Goal: Task Accomplishment & Management: Manage account settings

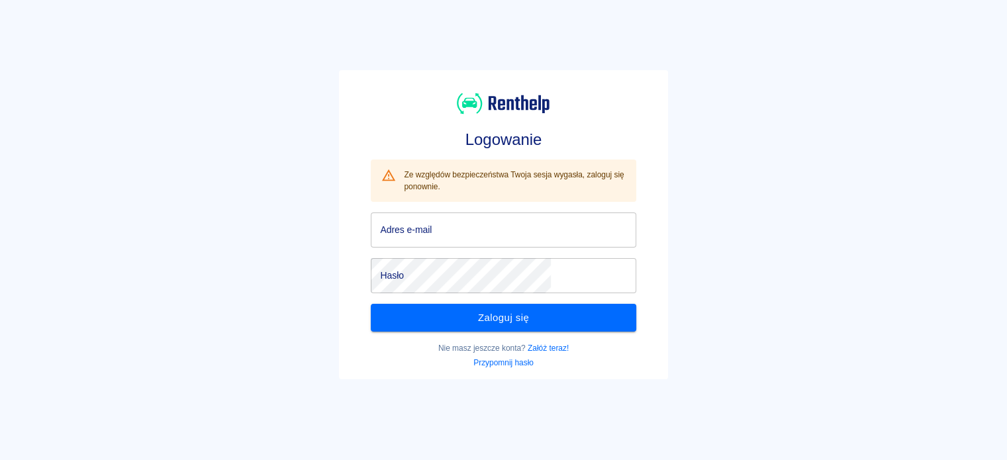
type input "vanrentalwynajem@gmail.com"
click at [496, 319] on button "Zaloguj się" at bounding box center [503, 318] width 265 height 28
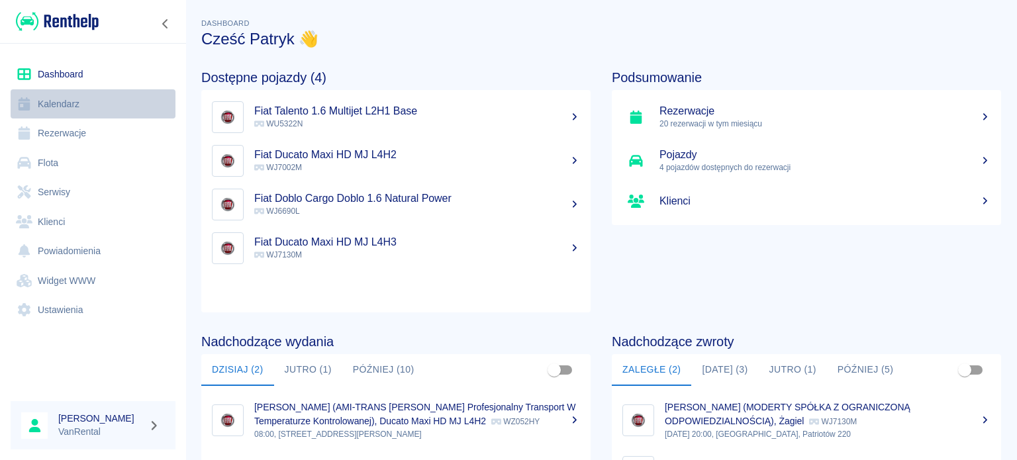
click at [69, 101] on link "Kalendarz" at bounding box center [93, 104] width 165 height 30
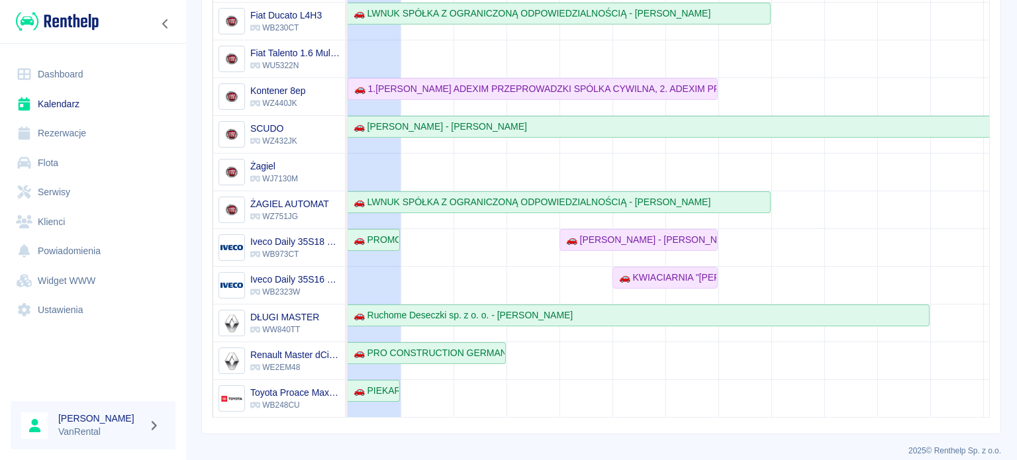
scroll to position [276, 0]
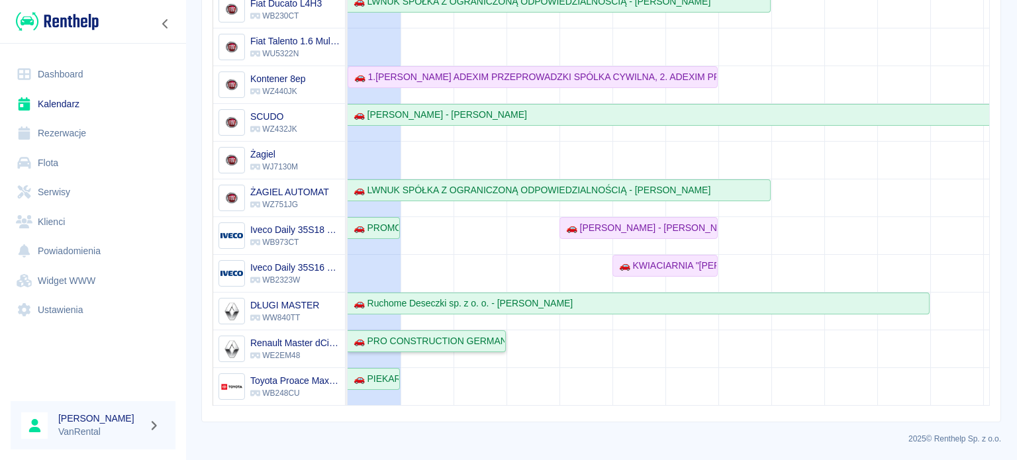
click at [467, 334] on div "🚗 PRO CONSTRUCTION GERMANY SPÓŁKA Z OGRANICZONĄ ODPOWIEDZIALNOŚCIĄ - [PERSON_NA…" at bounding box center [426, 341] width 156 height 14
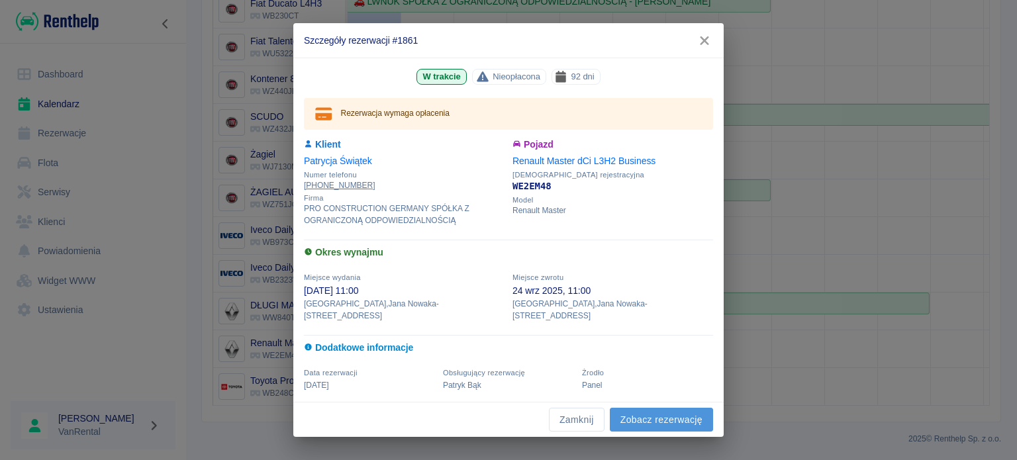
click at [652, 415] on link "Zobacz rezerwację" at bounding box center [661, 420] width 103 height 25
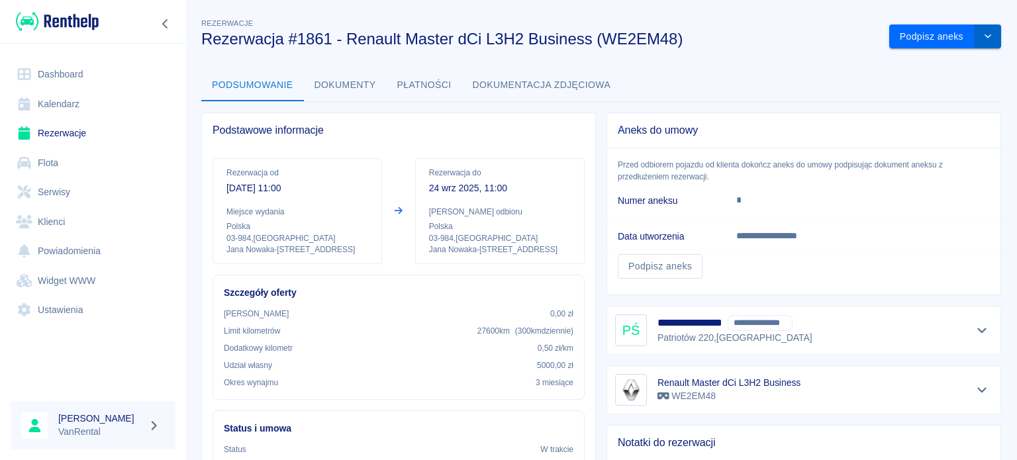
click at [975, 34] on button "drop-down" at bounding box center [988, 37] width 26 height 25
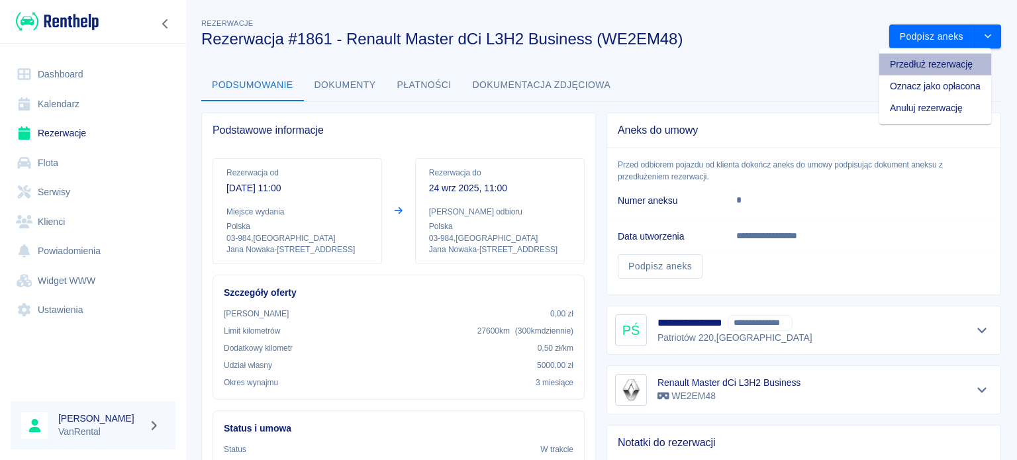
click at [941, 57] on li "Przedłuż rezerwację" at bounding box center [936, 65] width 112 height 22
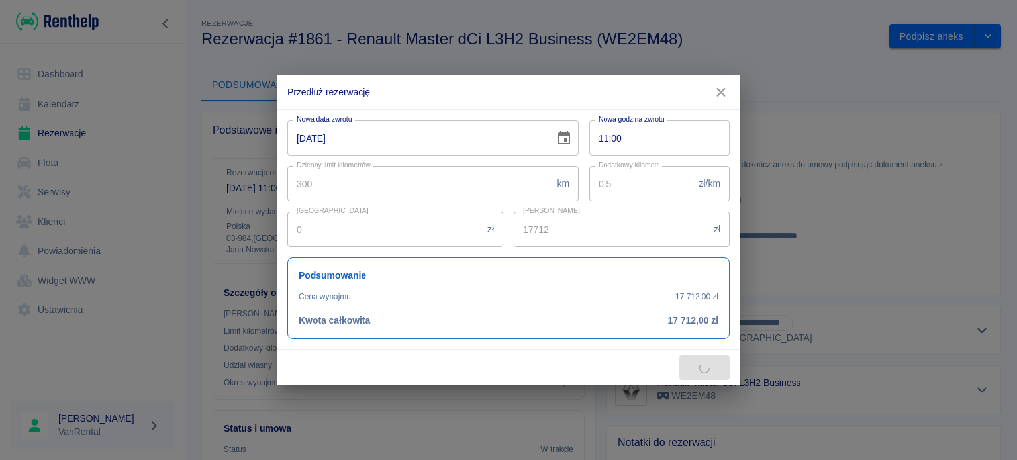
type input "27600"
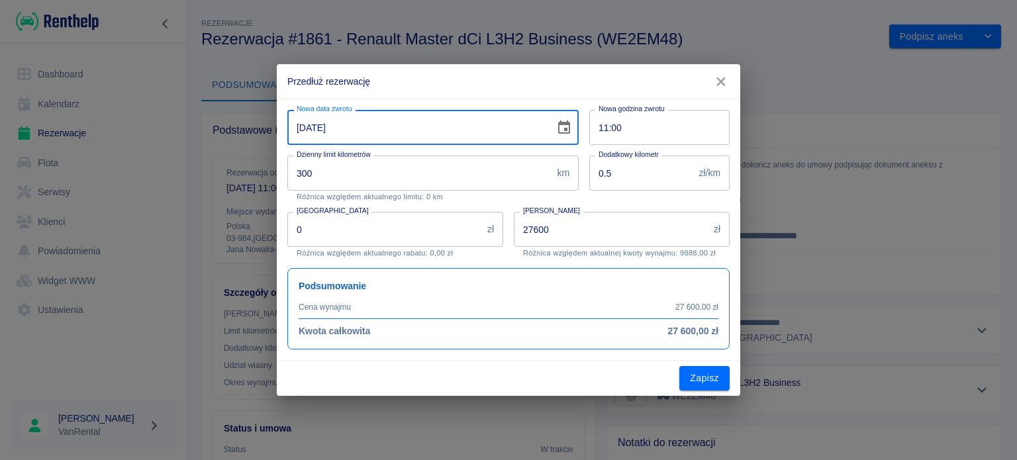
click at [320, 128] on input "24-09-2025" at bounding box center [416, 127] width 258 height 35
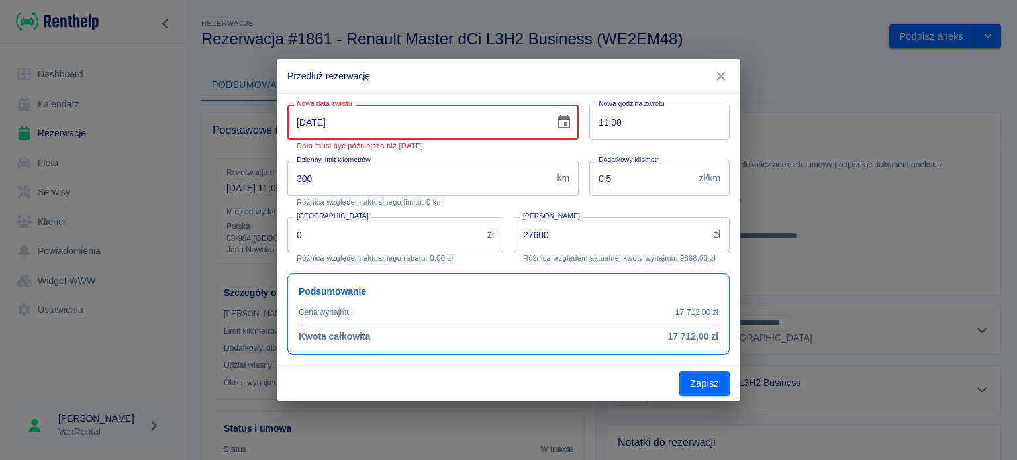
type input "24-10-2025"
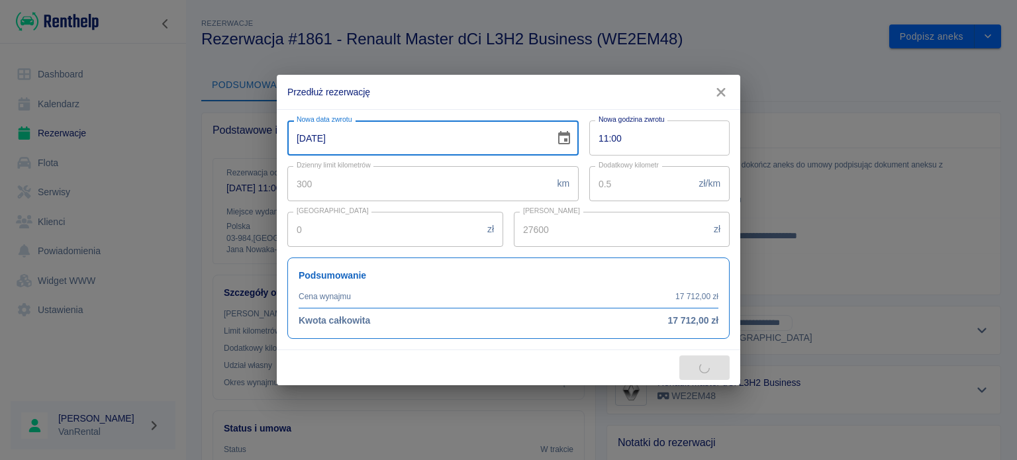
type input "36600"
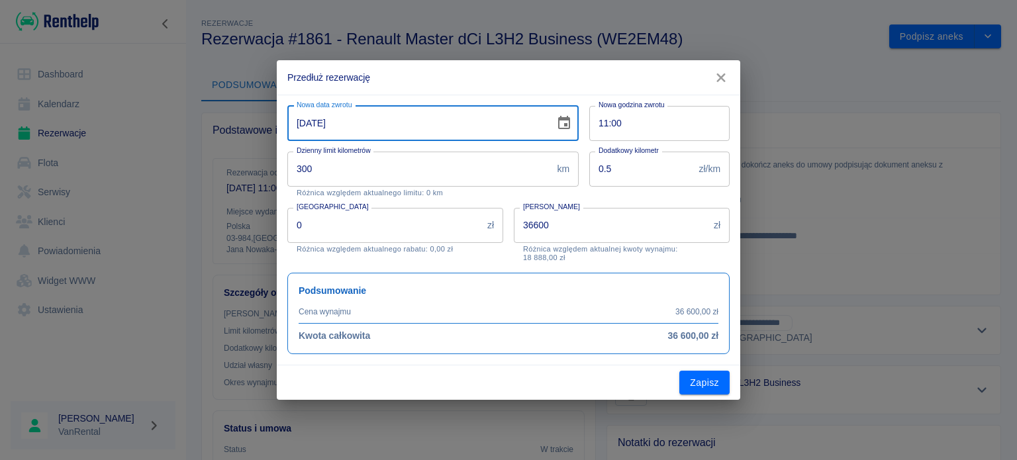
type input "24-10-2025"
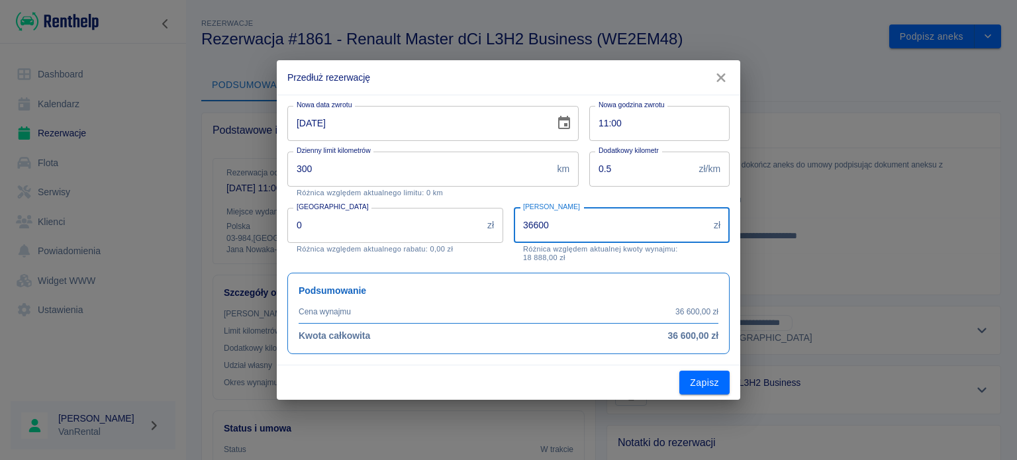
drag, startPoint x: 558, startPoint y: 226, endPoint x: 472, endPoint y: 232, distance: 85.7
click at [474, 232] on div "Nowa data zwrotu 24-10-2025 Nowa data zwrotu Nowa godzina zwrotu 11:00 Nowa god…" at bounding box center [503, 224] width 453 height 259
click at [591, 230] on input "[PERSON_NAME]" at bounding box center [611, 225] width 195 height 35
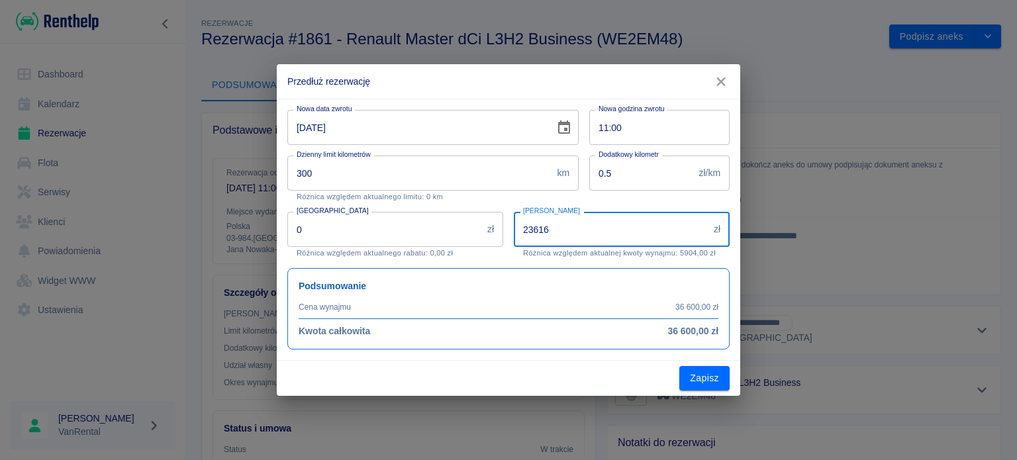
type input "23616"
click at [719, 392] on div "Zapisz" at bounding box center [509, 378] width 464 height 35
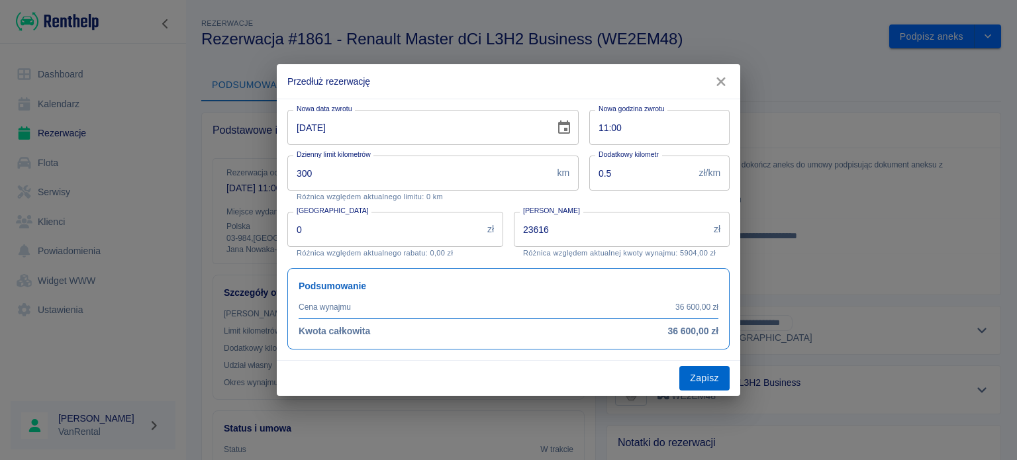
click at [709, 381] on button "Zapisz" at bounding box center [705, 378] width 50 height 25
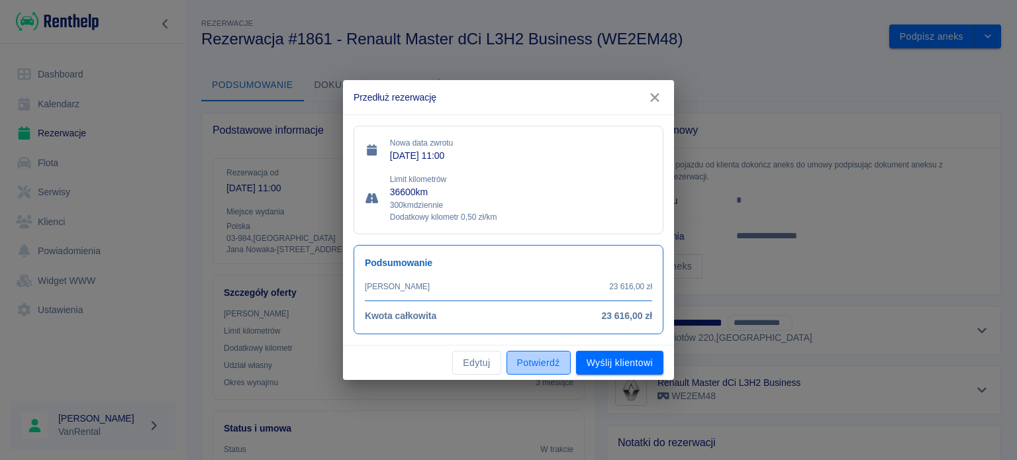
click at [530, 365] on button "Potwierdź" at bounding box center [539, 363] width 64 height 25
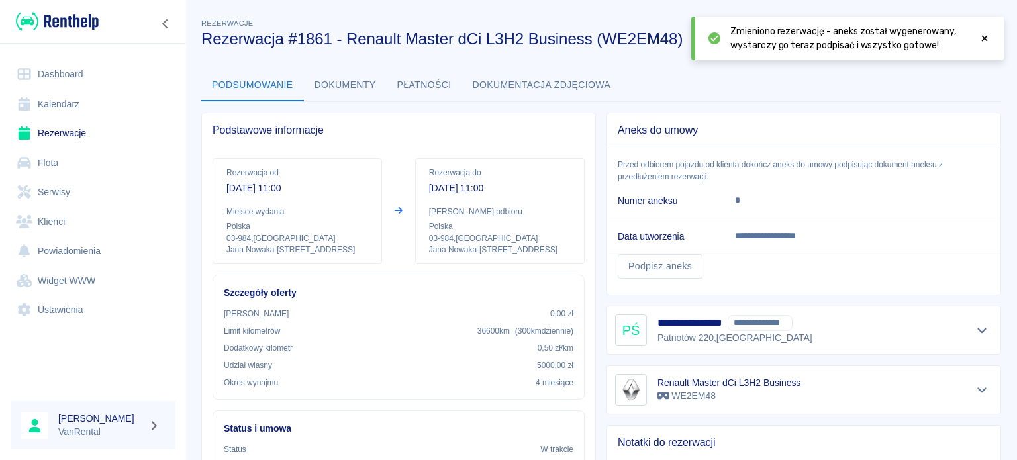
click at [60, 95] on link "Kalendarz" at bounding box center [93, 104] width 165 height 30
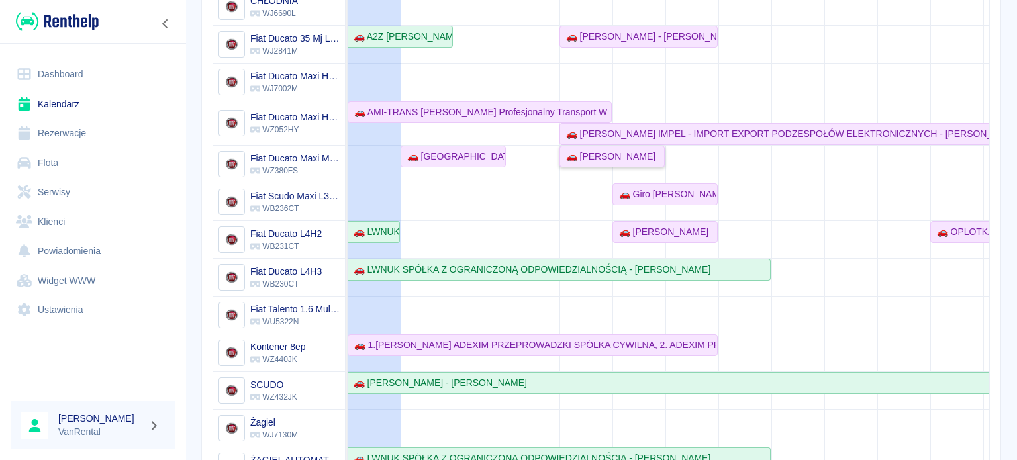
click at [633, 152] on div "🚗 [PERSON_NAME]" at bounding box center [608, 157] width 95 height 14
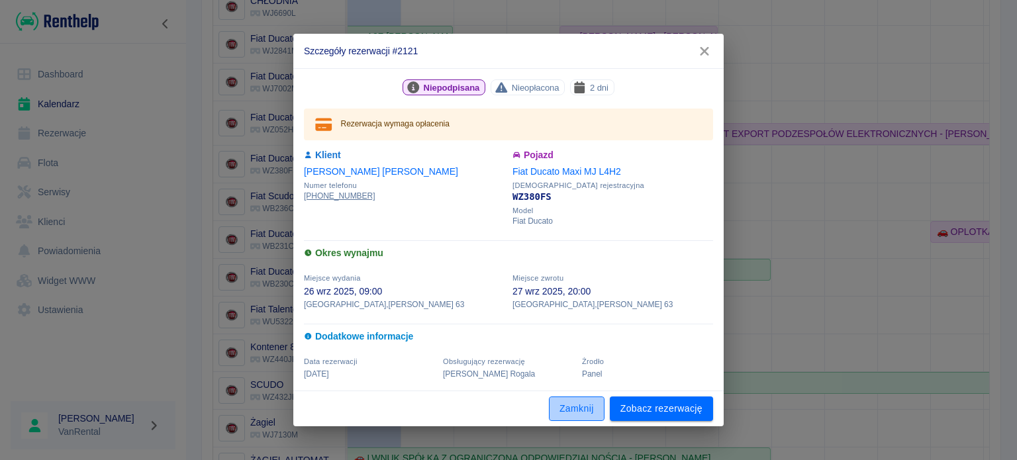
click at [587, 407] on button "Zamknij" at bounding box center [577, 409] width 56 height 25
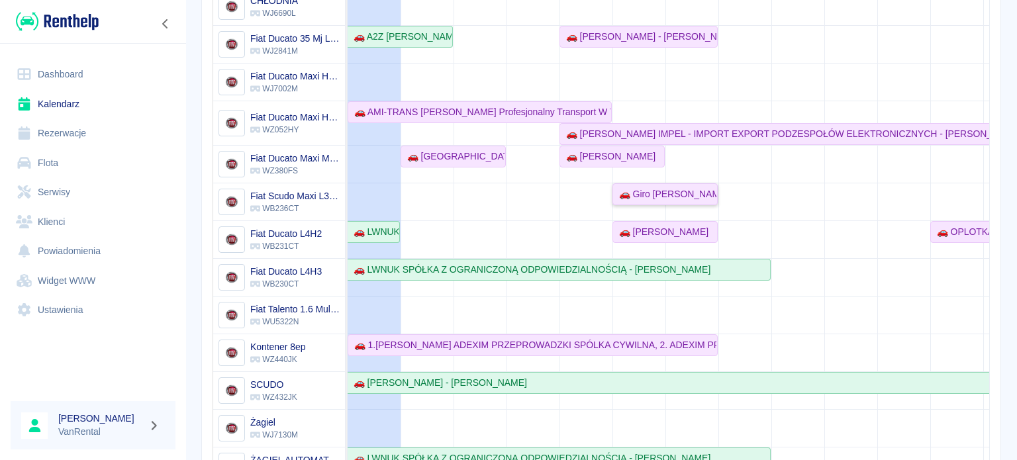
click at [642, 201] on link "🚗 Giro [PERSON_NAME] - [PERSON_NAME]" at bounding box center [665, 194] width 105 height 22
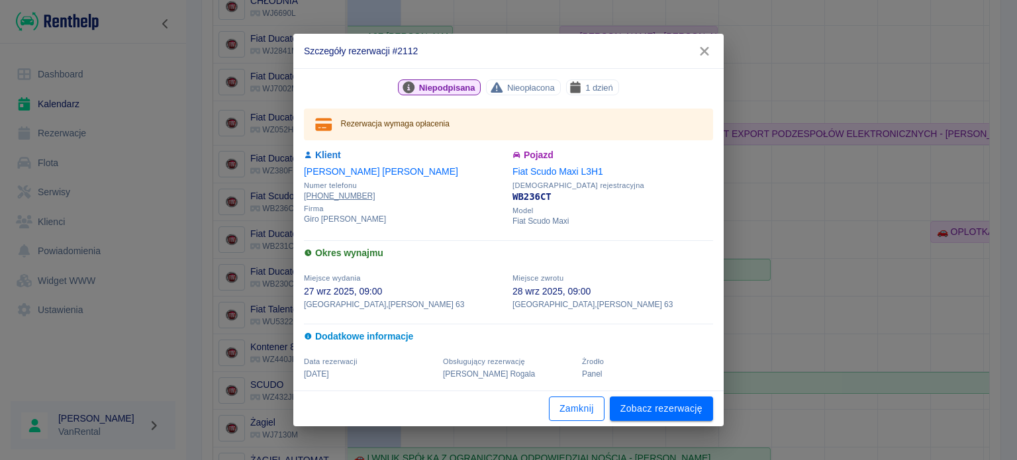
click at [587, 407] on button "Zamknij" at bounding box center [577, 409] width 56 height 25
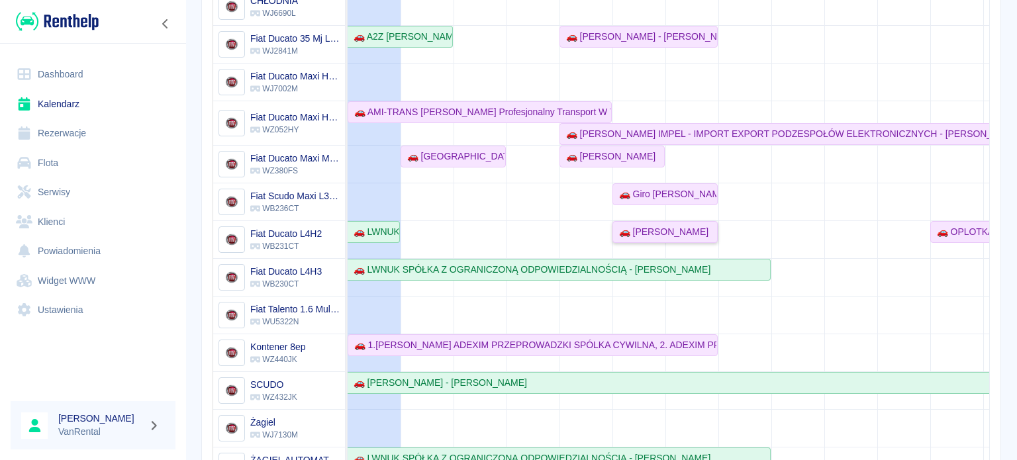
click at [629, 232] on div "🚗 [PERSON_NAME]" at bounding box center [661, 232] width 95 height 14
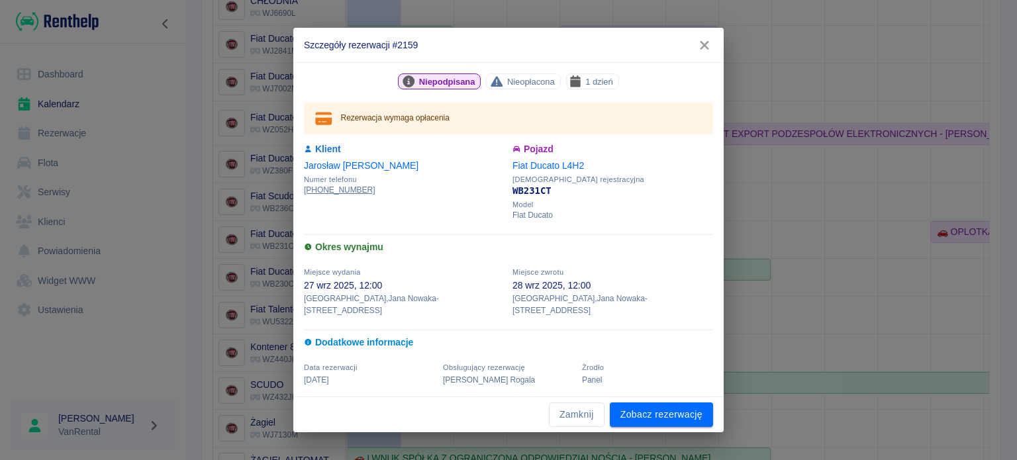
drag, startPoint x: 580, startPoint y: 407, endPoint x: 591, endPoint y: 395, distance: 16.4
click at [580, 407] on button "Zamknij" at bounding box center [577, 415] width 56 height 25
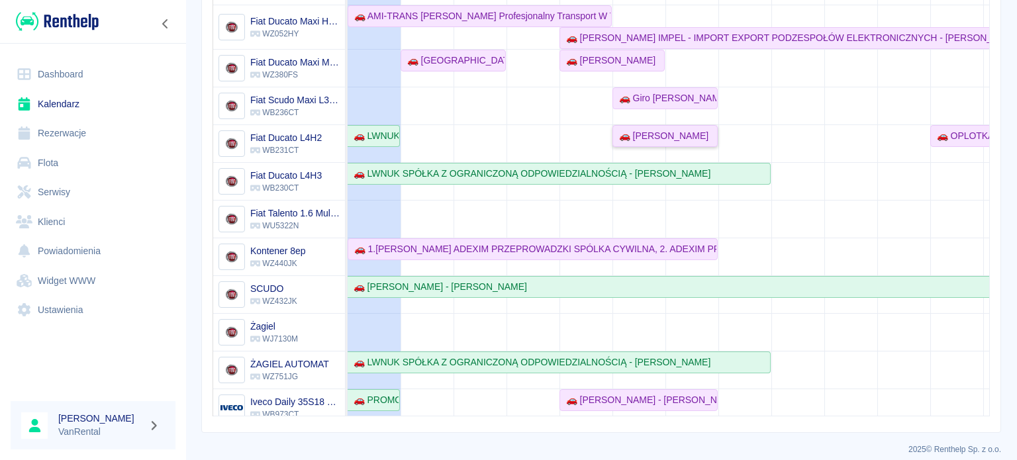
scroll to position [146, 0]
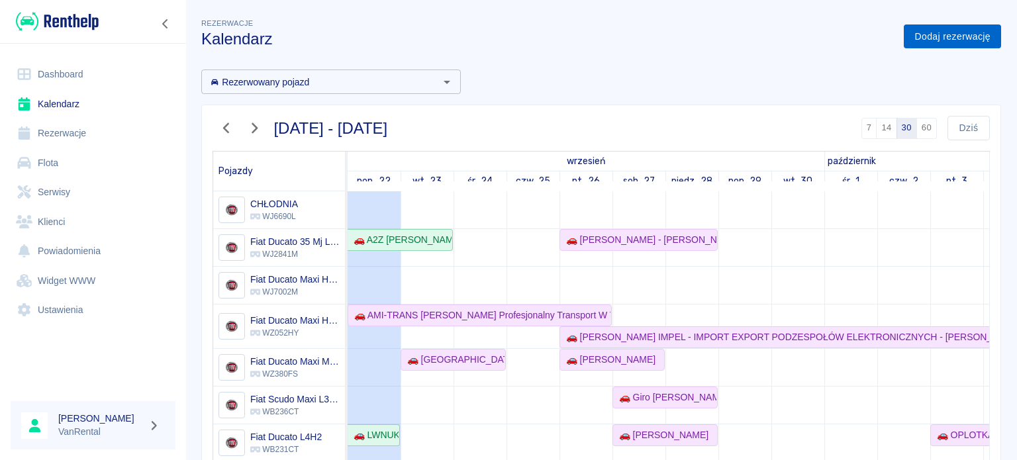
click at [942, 36] on link "Dodaj rezerwację" at bounding box center [952, 37] width 97 height 25
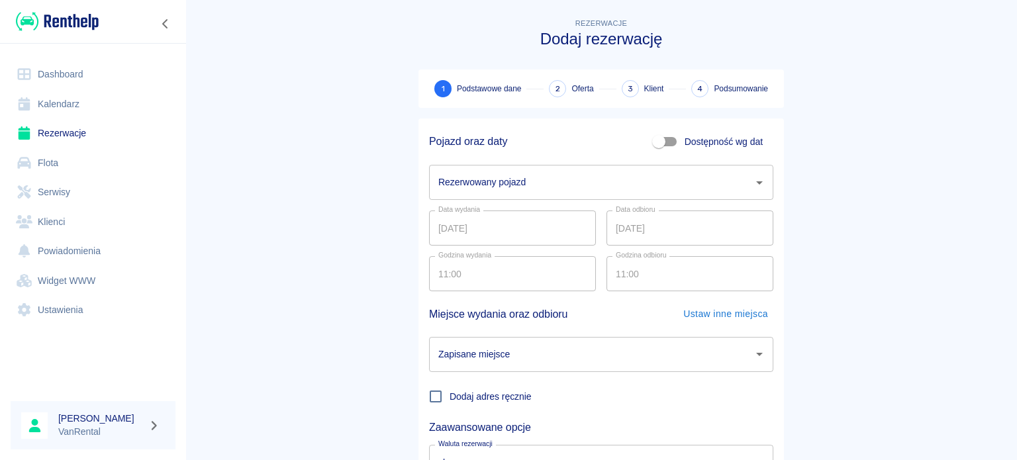
click at [533, 185] on input "Rezerwowany pojazd" at bounding box center [591, 182] width 313 height 23
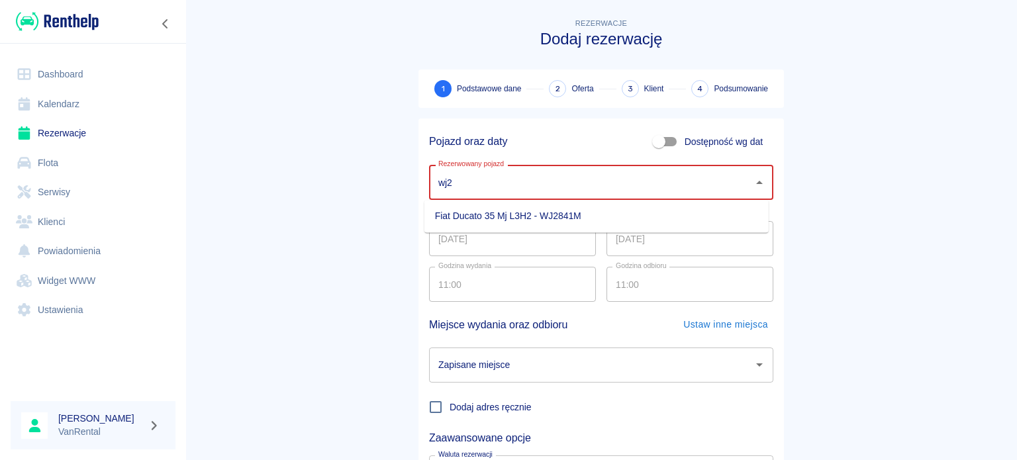
click at [482, 204] on ul "Fiat Ducato 35 Mj L3H2 - WJ2841M" at bounding box center [597, 216] width 344 height 32
click at [483, 213] on li "Fiat Ducato 35 Mj L3H2 - WJ2841M" at bounding box center [597, 216] width 344 height 22
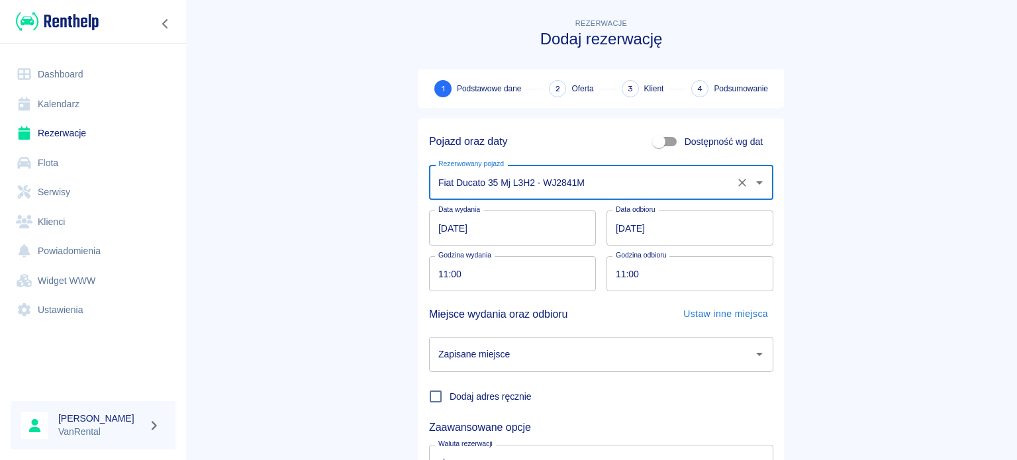
type input "Fiat Ducato 35 Mj L3H2 - WJ2841M"
click at [434, 230] on input "[DATE]" at bounding box center [512, 228] width 167 height 35
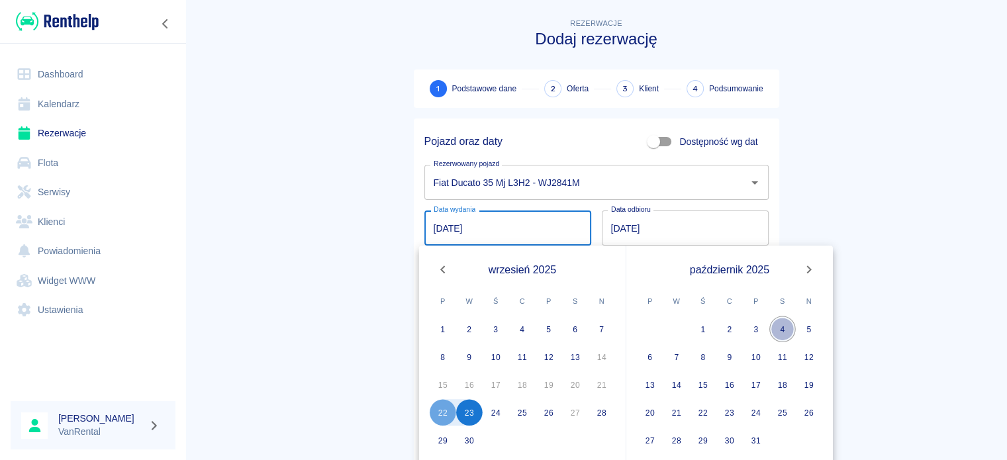
click at [782, 332] on button "4" at bounding box center [783, 329] width 26 height 26
type input "[DATE]"
type input "DD.MM.YYYY"
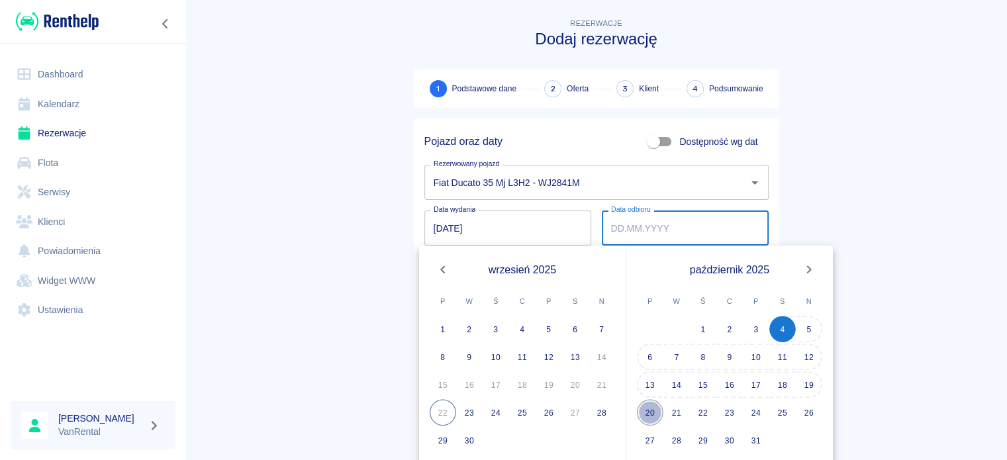
click at [655, 407] on button "20" at bounding box center [650, 412] width 26 height 26
type input "[DATE]"
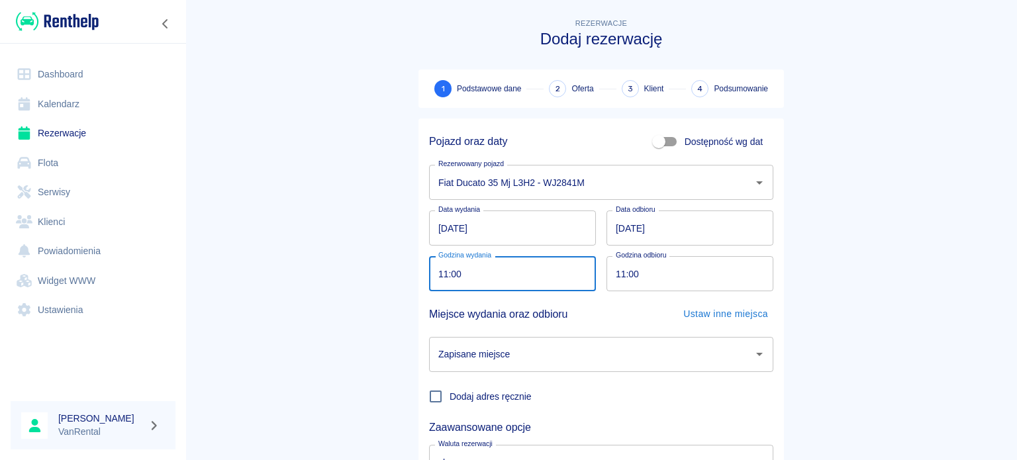
click at [438, 275] on input "11:00" at bounding box center [508, 273] width 158 height 35
type input "10:00"
click at [613, 270] on input "11:00" at bounding box center [686, 273] width 158 height 35
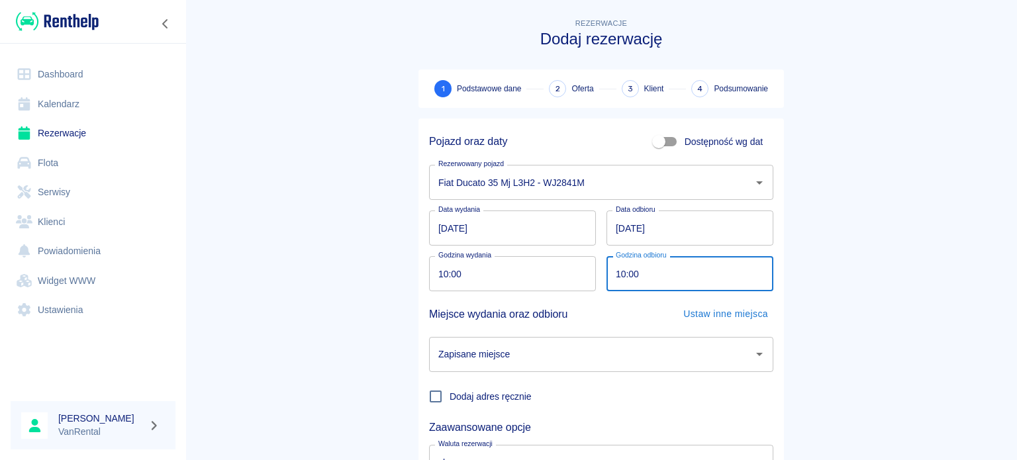
type input "10:00"
click at [622, 356] on input "Zapisane miejsce" at bounding box center [591, 354] width 313 height 23
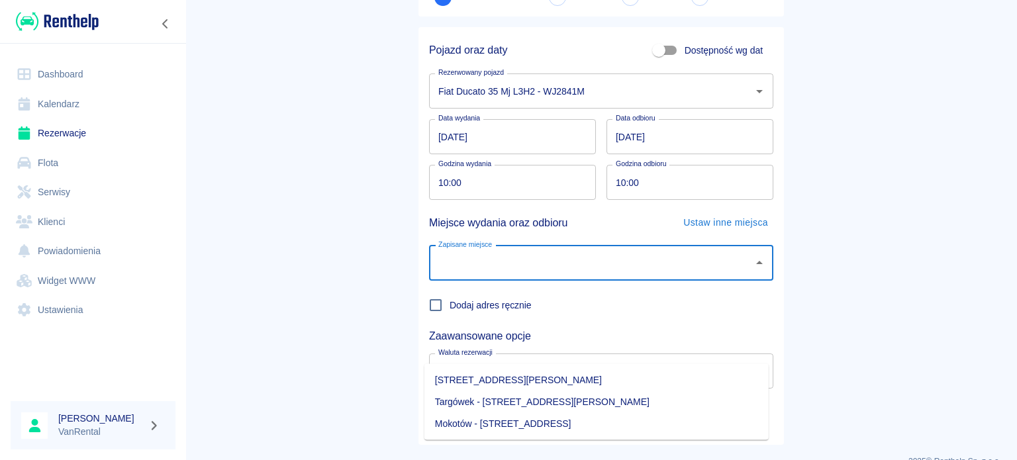
scroll to position [114, 0]
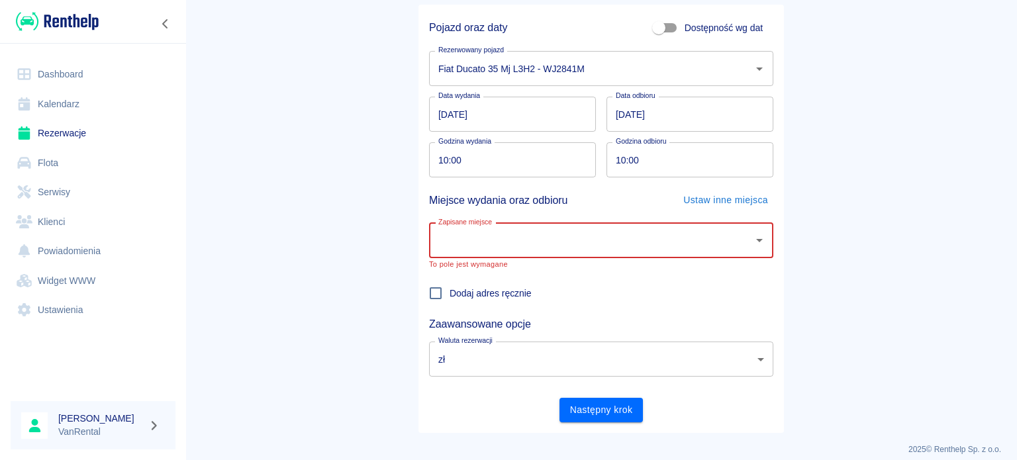
click at [562, 220] on div "Zapisane miejsce Zapisane miejsce To pole jest wymagane" at bounding box center [596, 241] width 355 height 56
click at [567, 232] on input "Zapisane miejsce" at bounding box center [591, 240] width 313 height 23
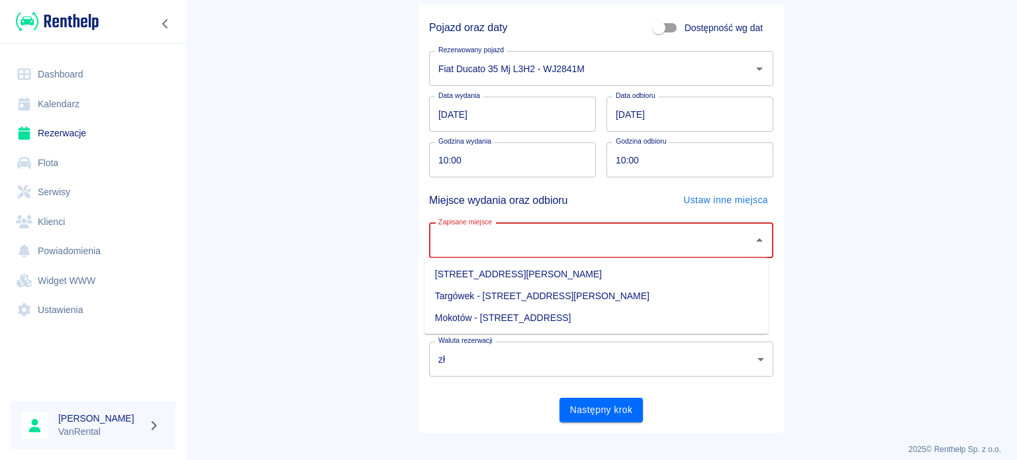
click at [565, 251] on input "Zapisane miejsce" at bounding box center [591, 240] width 313 height 23
click at [554, 321] on li "Mokotów - Warszawa, Obrzeżna 7" at bounding box center [597, 318] width 344 height 22
type input "Mokotów - Warszawa, Obrzeżna 7"
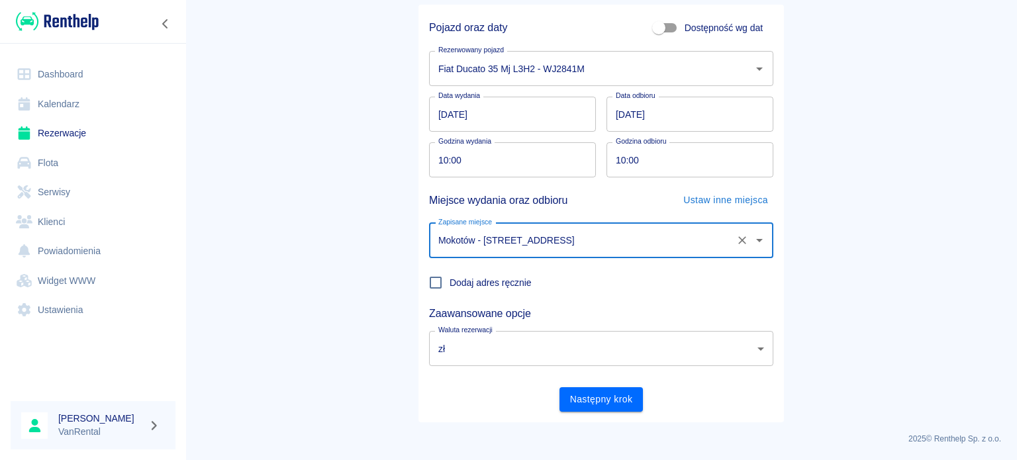
click at [604, 399] on button "Następny krok" at bounding box center [602, 399] width 84 height 25
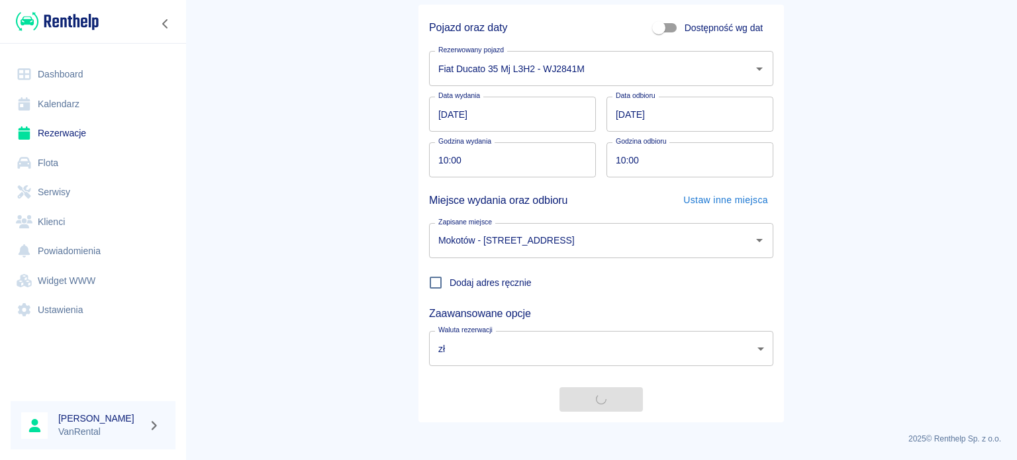
scroll to position [0, 0]
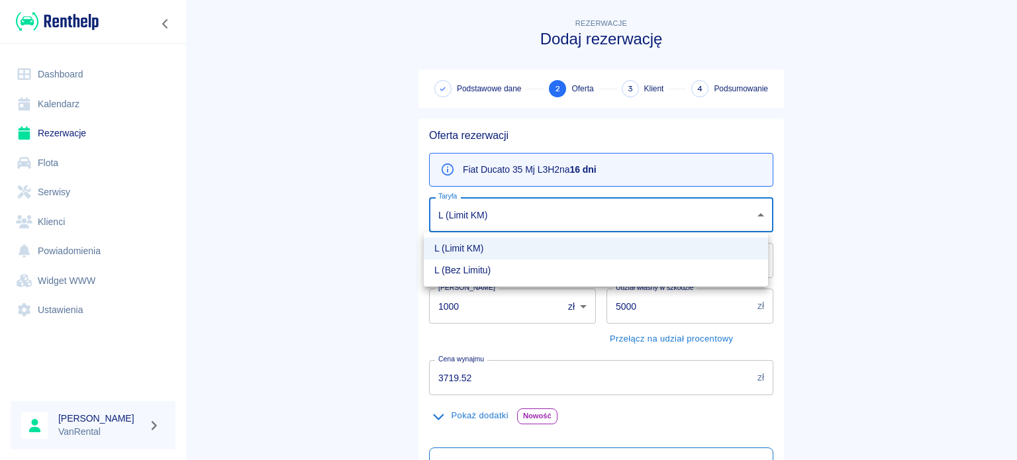
click at [508, 213] on body "Używamy plików Cookies, by zapewnić Ci najlepsze możliwe doświadczenie. Aby dow…" at bounding box center [508, 230] width 1017 height 460
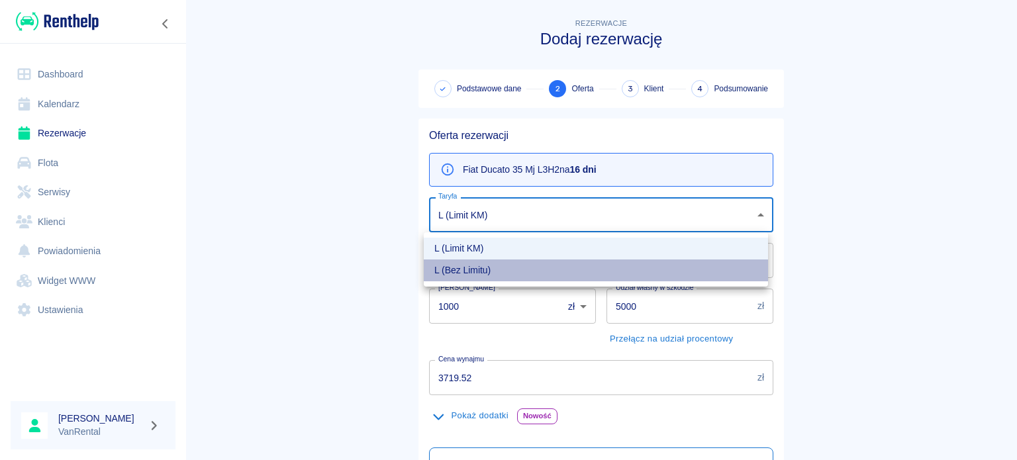
click at [493, 272] on li "L (Bez Limitu)" at bounding box center [596, 271] width 344 height 22
type input "93ecfb2c-a946-4588-818f-5dd102354953"
type input "0"
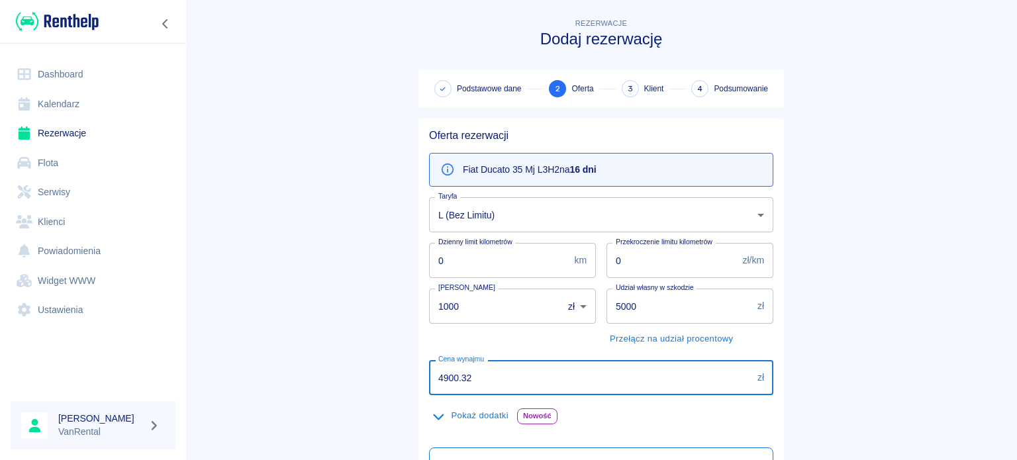
drag, startPoint x: 380, startPoint y: 350, endPoint x: 329, endPoint y: 357, distance: 51.5
click at [329, 359] on main "Rezerwacje Dodaj rezerwację Podstawowe dane 2 Oferta 3 Klient 4 Podsumowanie Of…" at bounding box center [601, 336] width 832 height 640
paste input "5097.1"
type input "5097.12"
click at [471, 411] on button "Pokaż dodatki" at bounding box center [470, 416] width 83 height 21
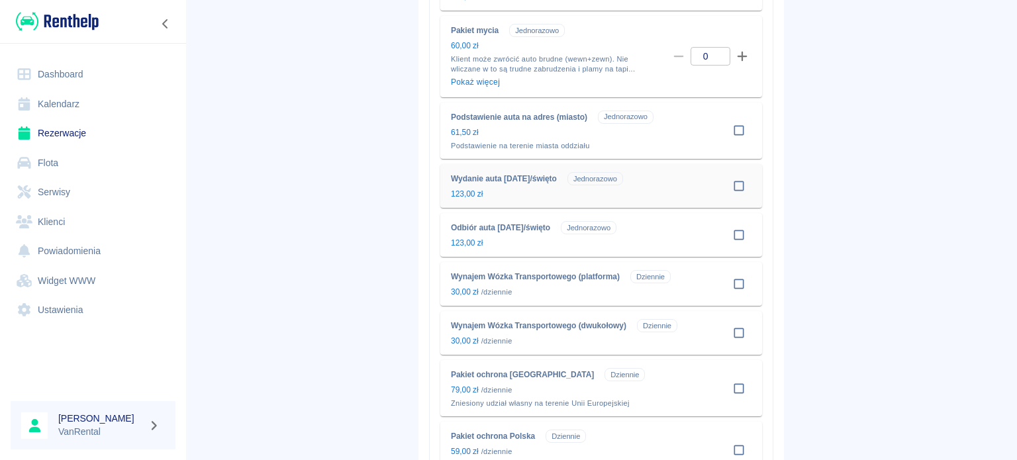
scroll to position [530, 0]
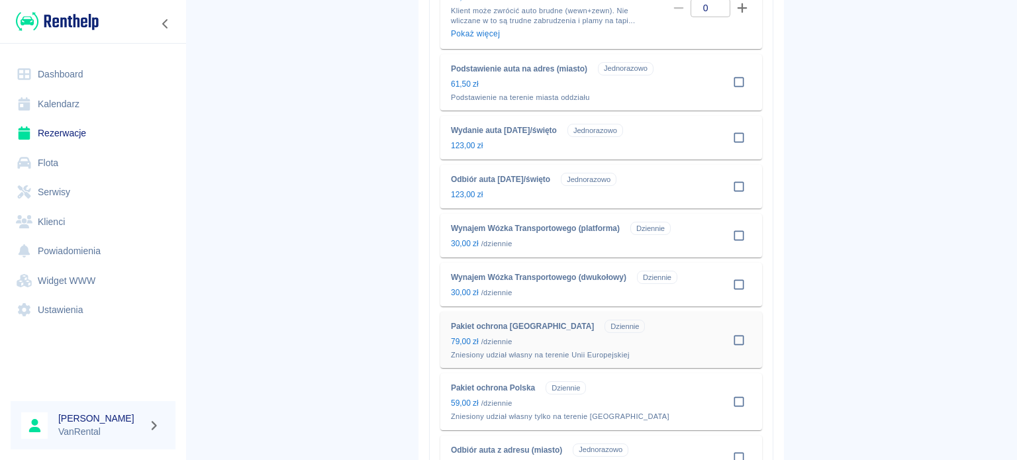
click at [736, 339] on input "checkbox" at bounding box center [739, 340] width 25 height 25
checkbox input "true"
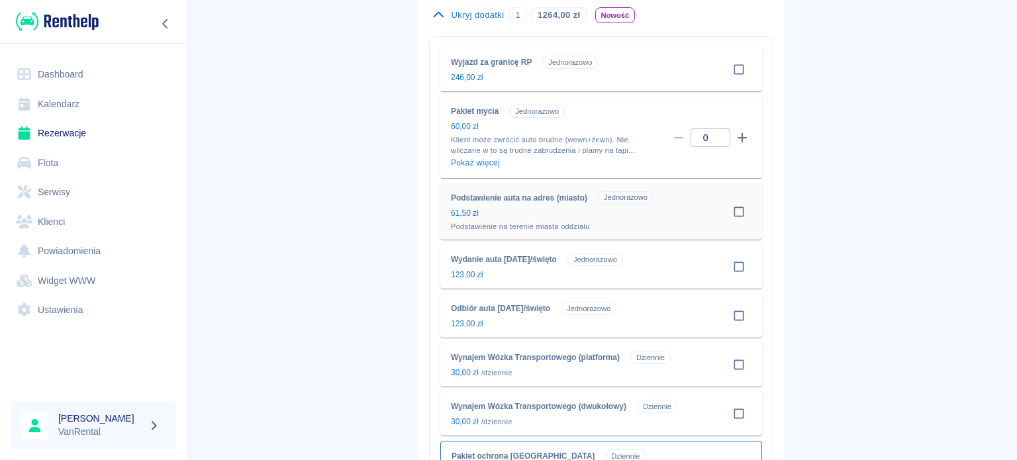
scroll to position [398, 0]
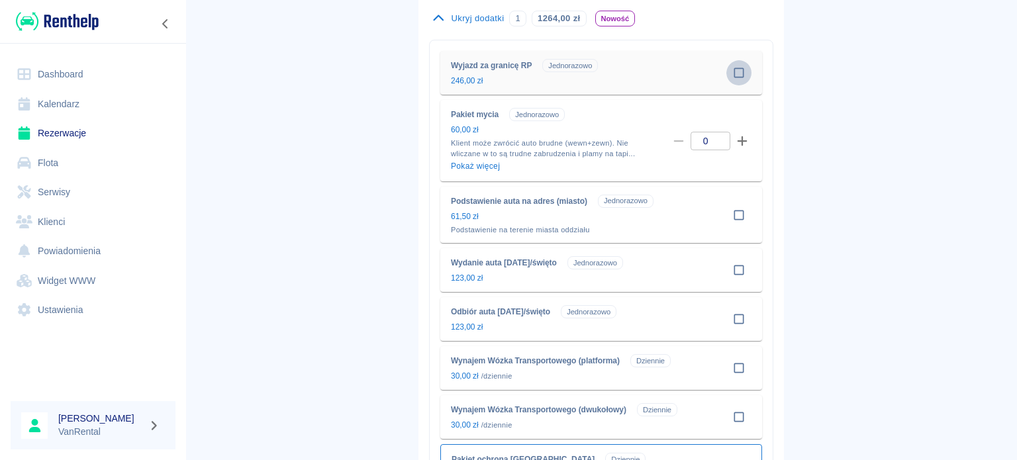
drag, startPoint x: 729, startPoint y: 72, endPoint x: 742, endPoint y: 74, distance: 14.2
click at [729, 72] on input "checkbox" at bounding box center [739, 72] width 25 height 25
checkbox input "true"
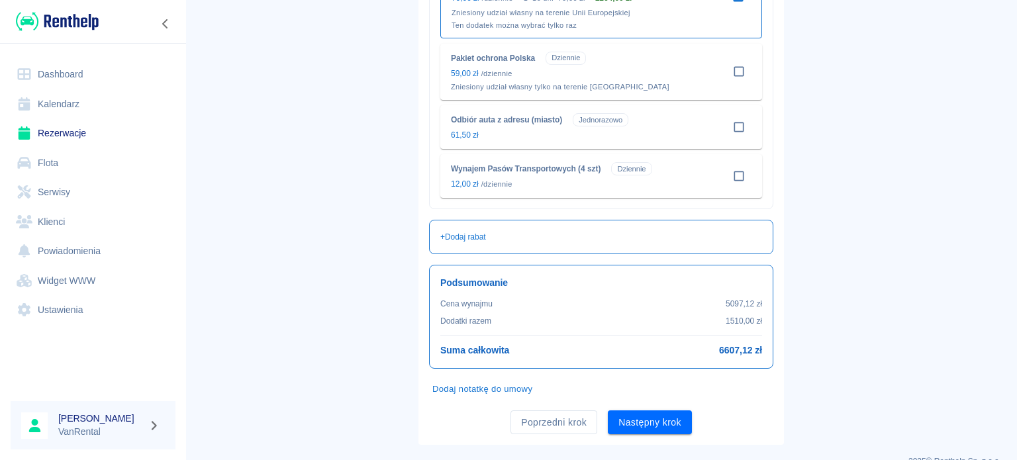
scroll to position [913, 0]
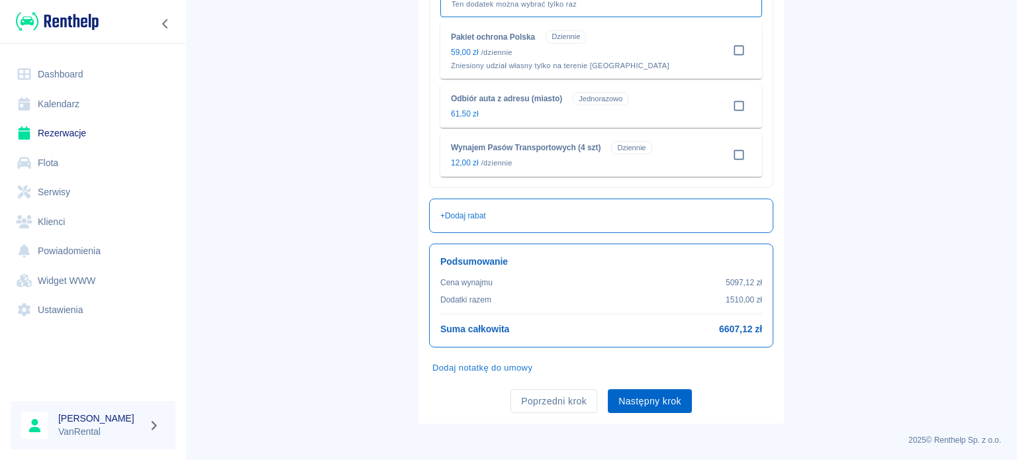
click at [664, 397] on button "Następny krok" at bounding box center [650, 401] width 84 height 25
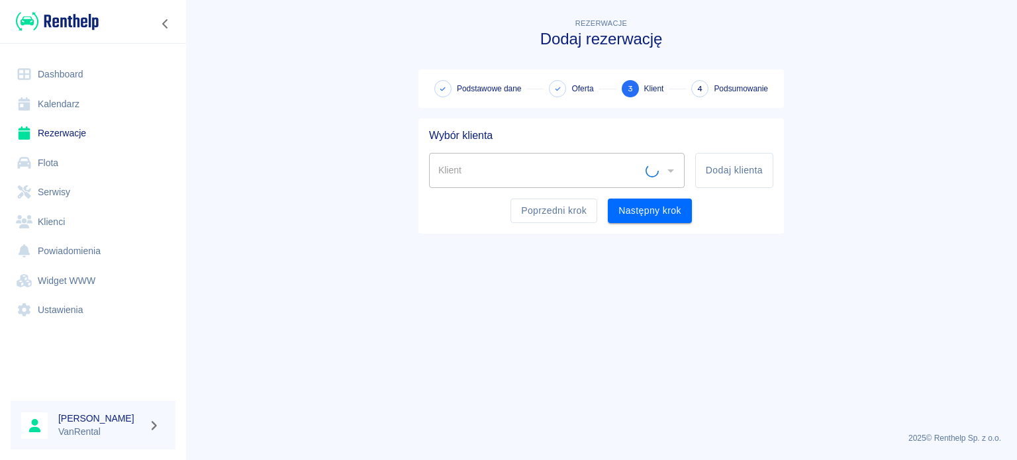
scroll to position [0, 0]
click at [491, 177] on input "Klient" at bounding box center [547, 170] width 224 height 23
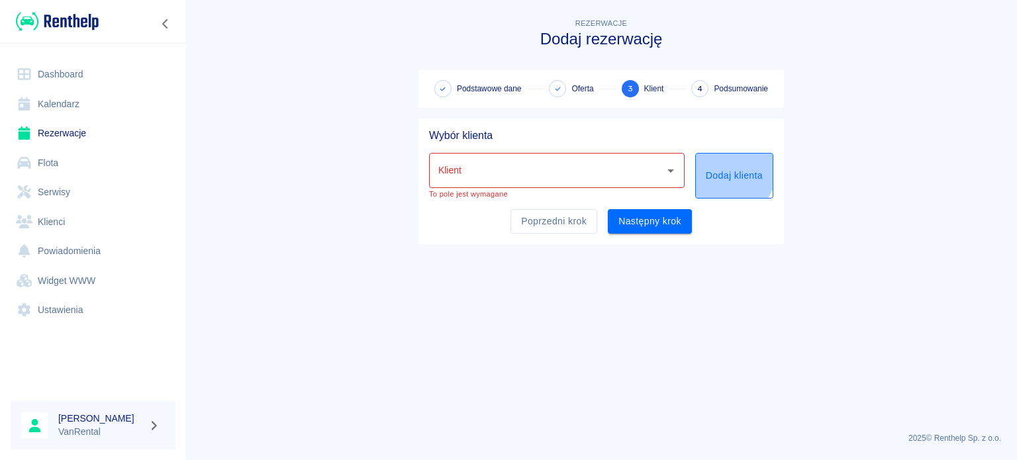
click at [715, 162] on button "Dodaj klienta" at bounding box center [734, 176] width 78 height 46
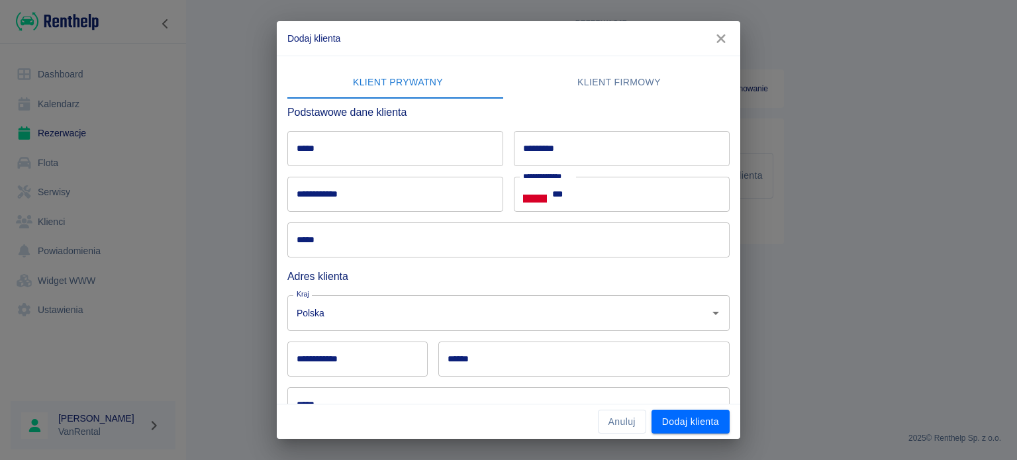
click at [629, 104] on h6 "Podstawowe dane klienta" at bounding box center [508, 112] width 442 height 17
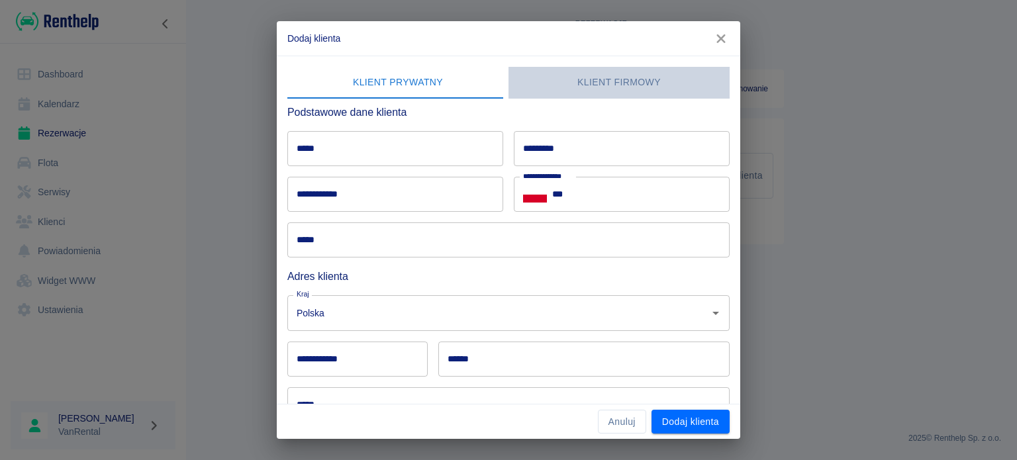
drag, startPoint x: 623, startPoint y: 93, endPoint x: 605, endPoint y: 98, distance: 19.1
click at [621, 92] on button "Klient firmowy" at bounding box center [619, 83] width 221 height 32
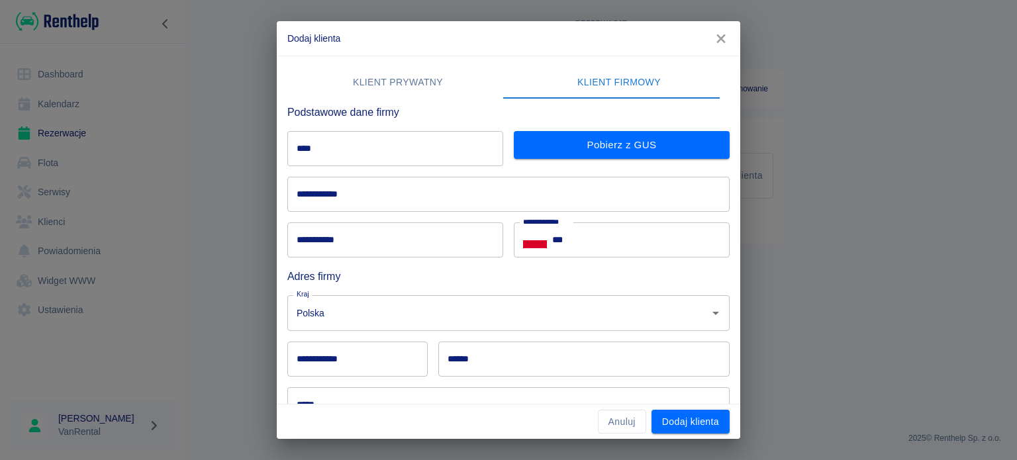
click at [478, 161] on input "****" at bounding box center [395, 148] width 216 height 35
paste input "********"
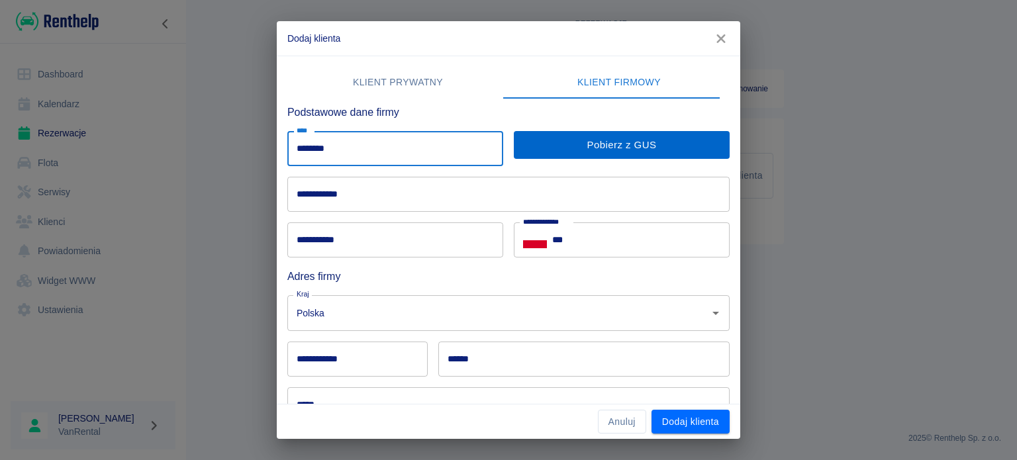
click at [593, 148] on button "Pobierz z GUS" at bounding box center [622, 145] width 216 height 28
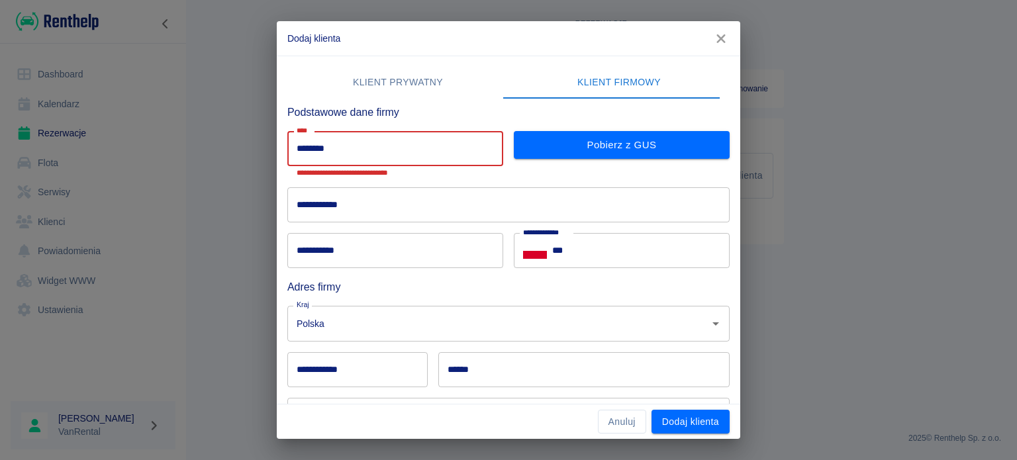
click at [185, 158] on div "**********" at bounding box center [508, 230] width 1017 height 460
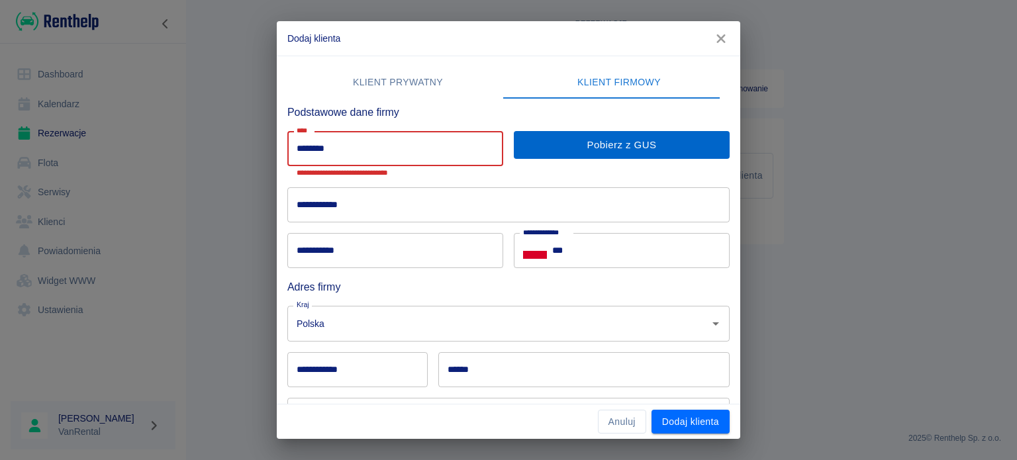
paste input "**"
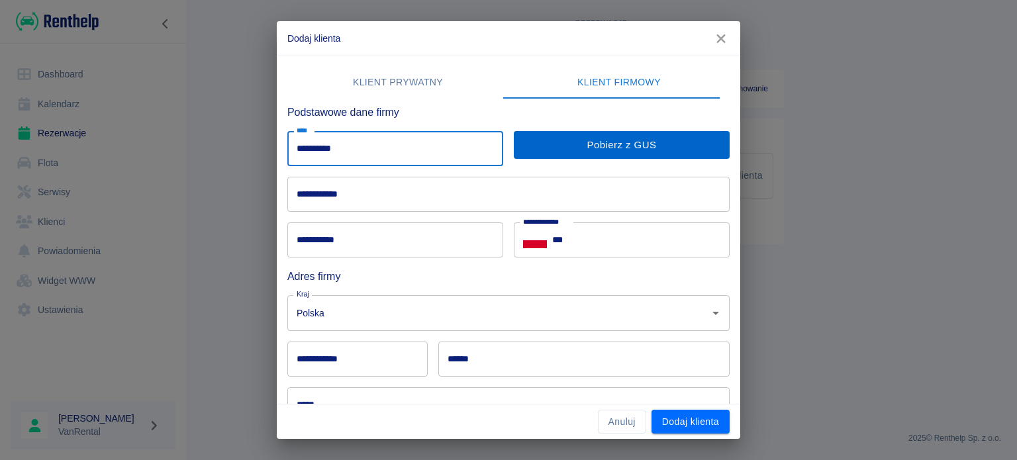
type input "**********"
click at [668, 137] on button "Pobierz z GUS" at bounding box center [622, 145] width 216 height 28
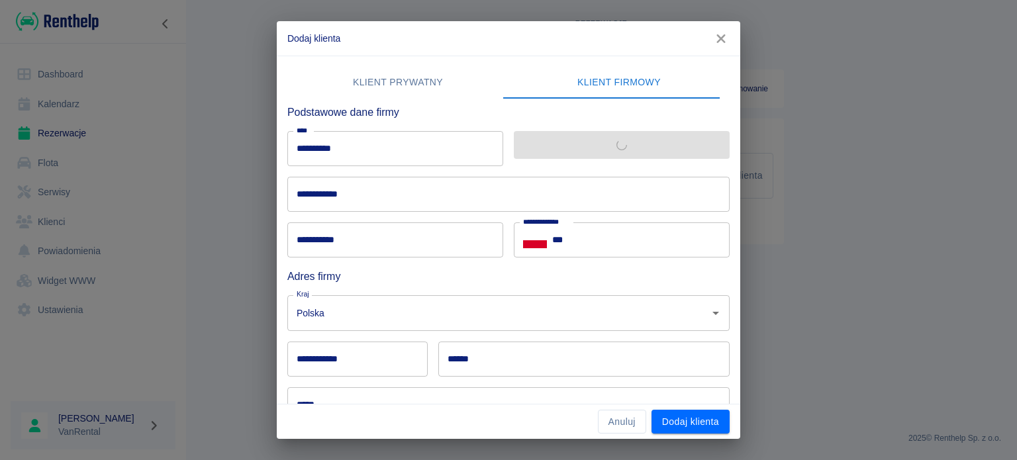
type input "**********"
type input "******"
type input "********"
type input "**********"
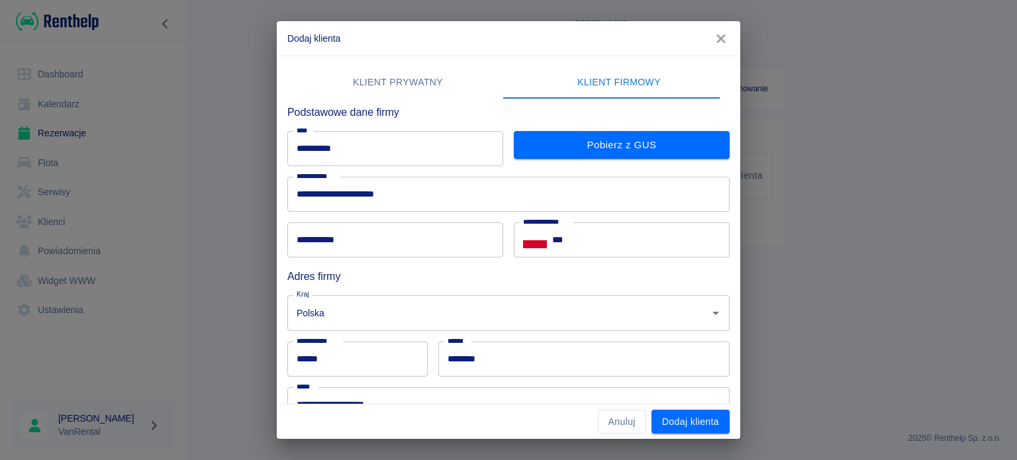
click at [438, 230] on input "**********" at bounding box center [395, 240] width 216 height 35
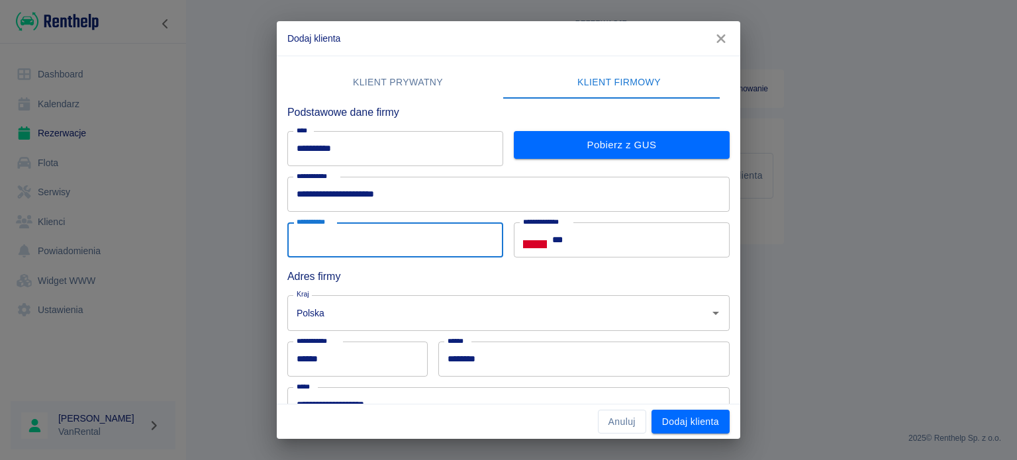
paste input "**********"
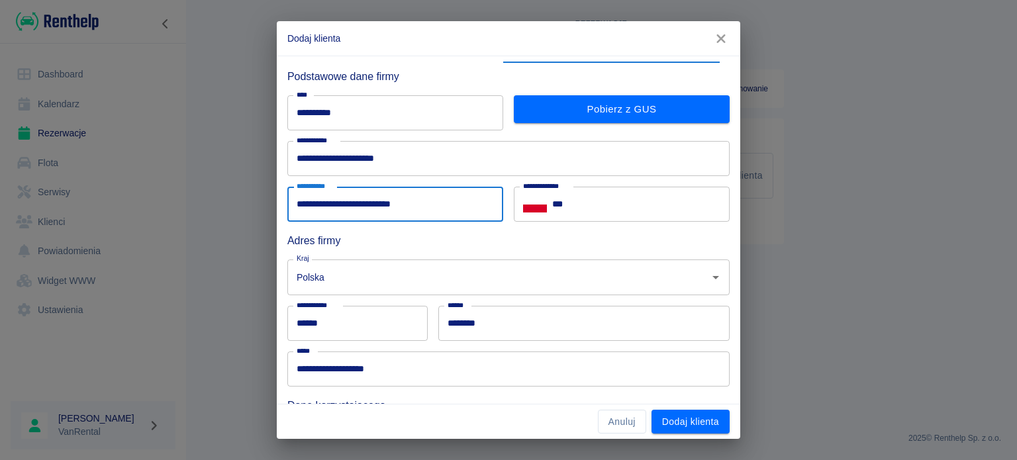
scroll to position [265, 0]
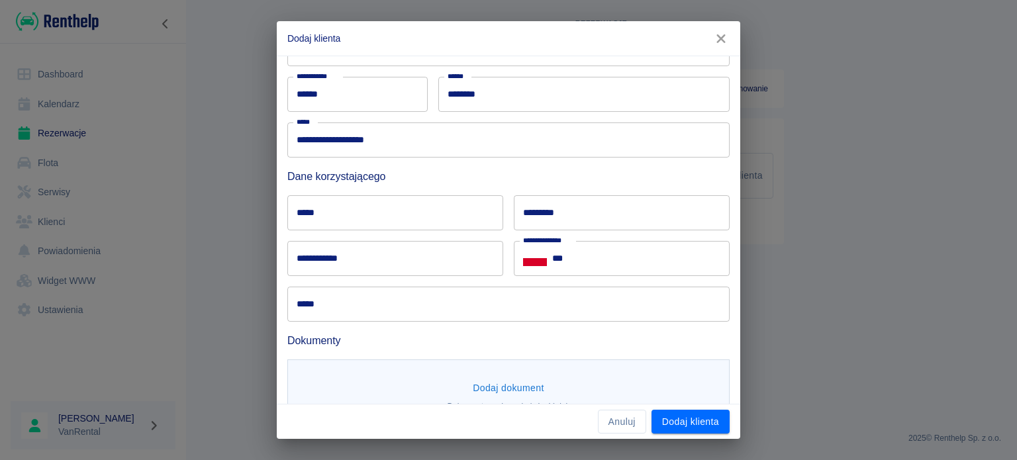
type input "**********"
click at [387, 259] on input "**********" at bounding box center [395, 258] width 216 height 35
paste input "**********"
type input "**********"
click at [322, 215] on input "*****" at bounding box center [395, 212] width 216 height 35
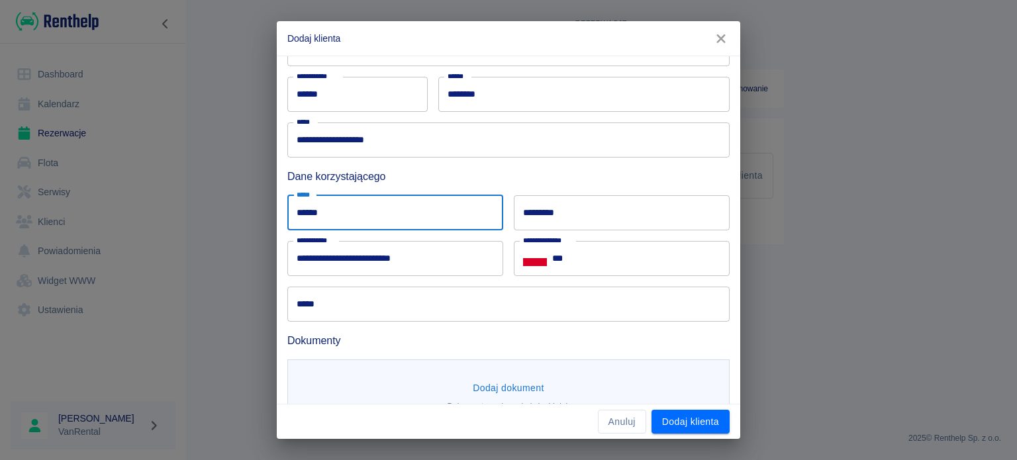
type input "******"
click at [526, 217] on input "*********" at bounding box center [622, 212] width 216 height 35
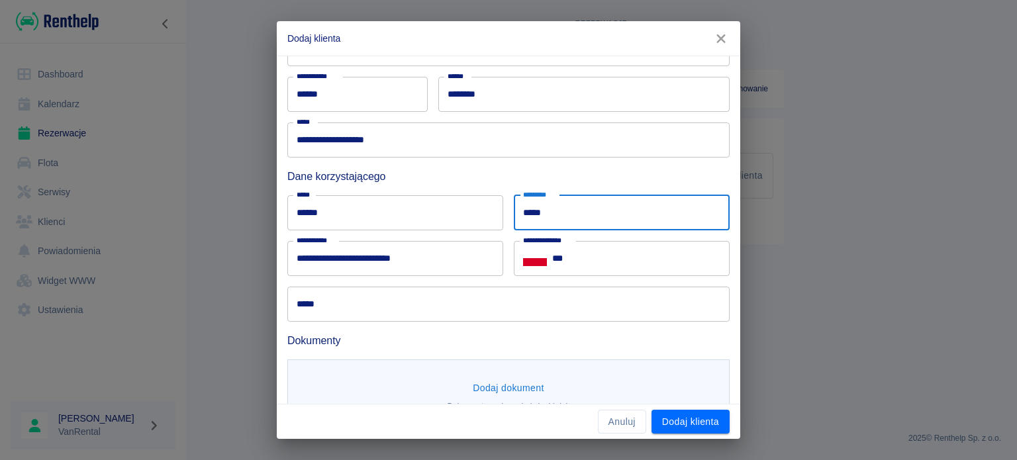
type input "*****"
click at [664, 272] on input "***" at bounding box center [641, 258] width 178 height 35
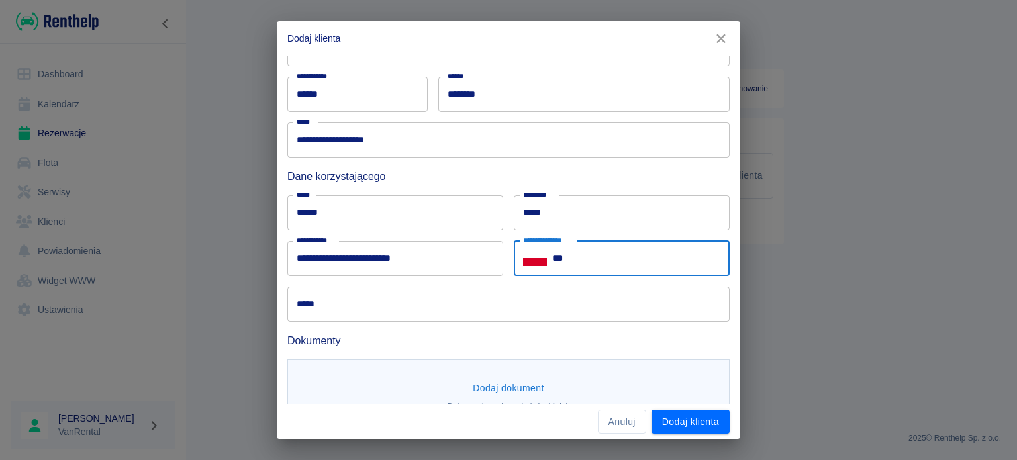
paste input "**********"
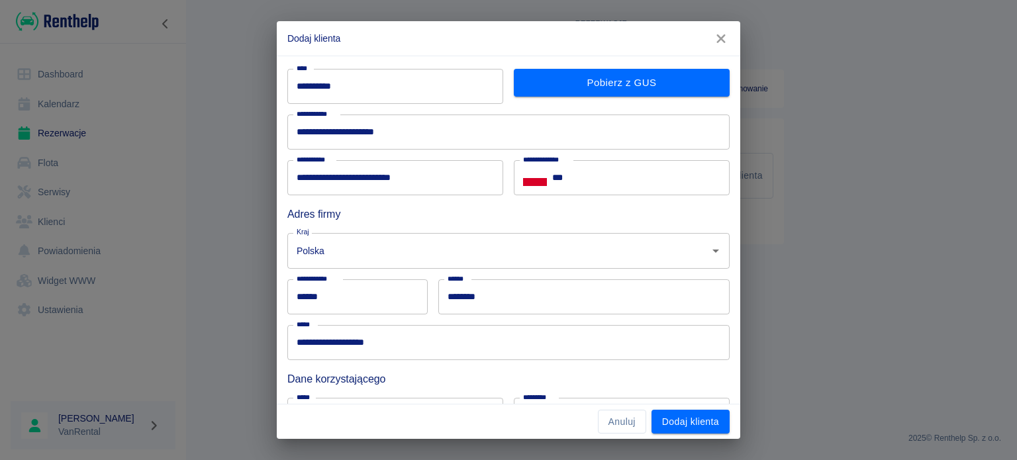
scroll to position [0, 0]
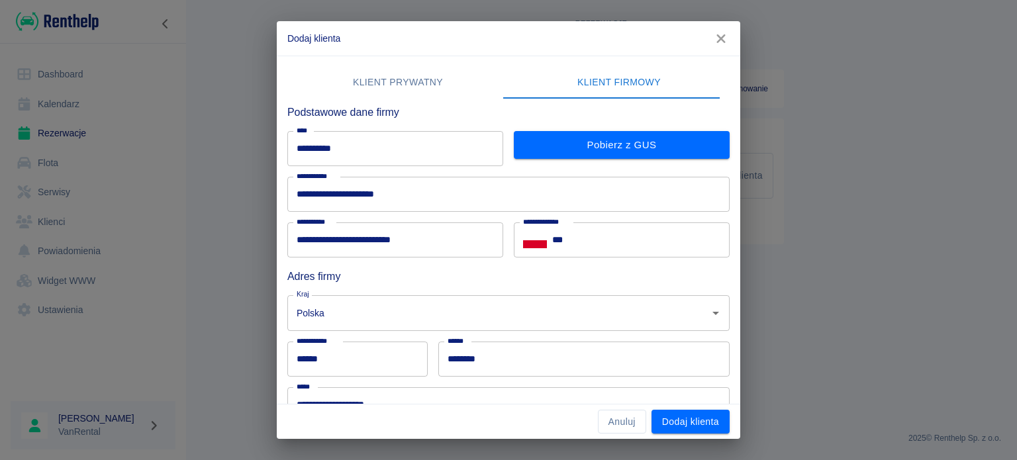
type input "**********"
click at [617, 244] on input "***" at bounding box center [641, 240] width 178 height 35
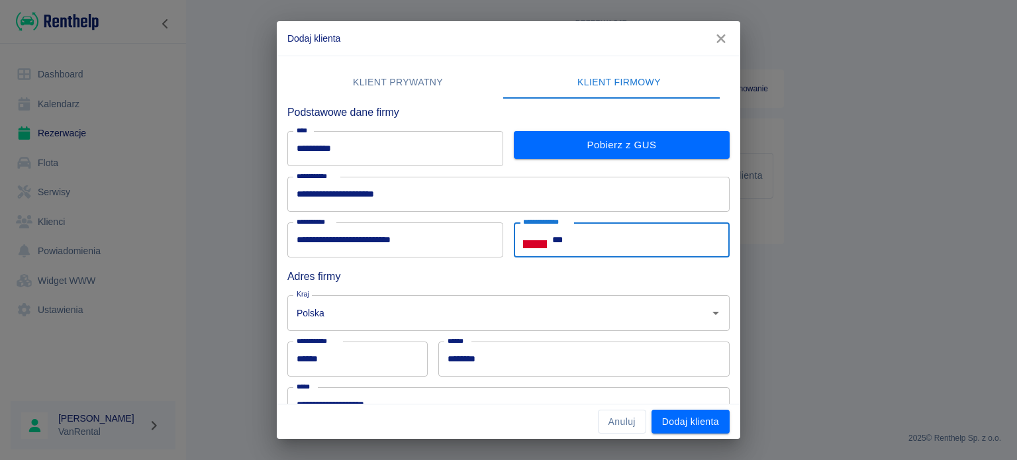
paste input "**********"
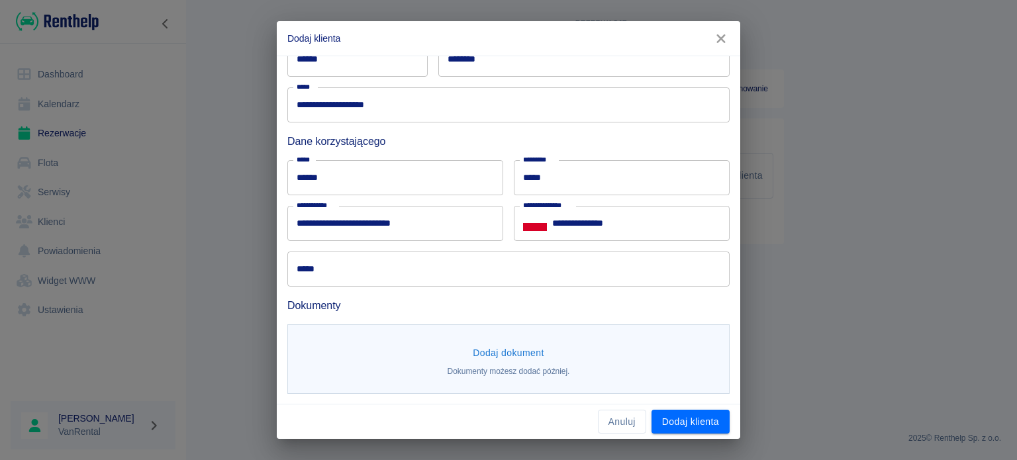
type input "**********"
click at [678, 419] on button "Dodaj klienta" at bounding box center [691, 422] width 78 height 25
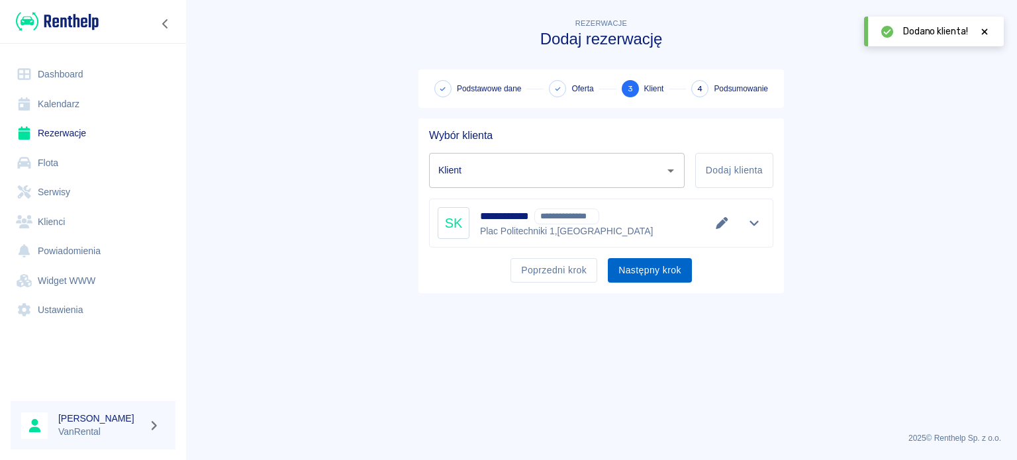
type input "Szymon Krupa - POLITECHNIKA WARSZAWSKA (NIP: 5250005834) (+48512660624)"
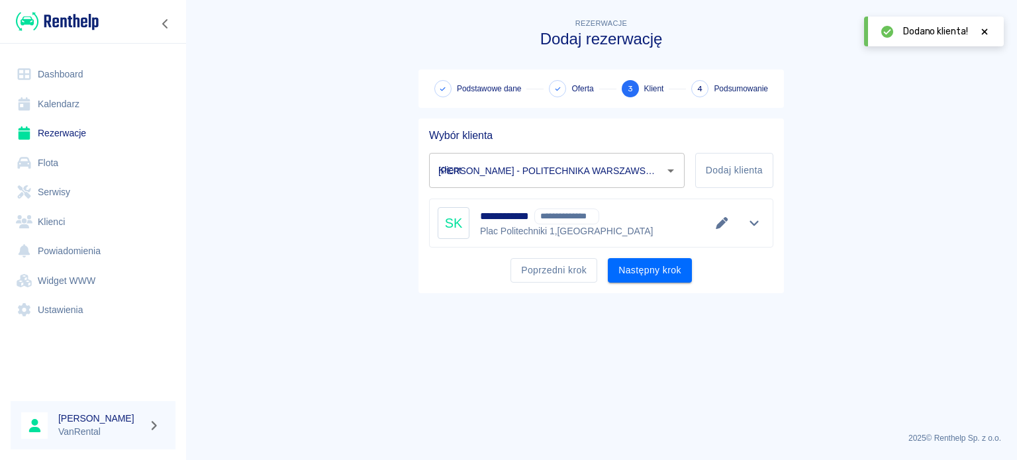
click at [639, 270] on button "Następny krok" at bounding box center [650, 270] width 84 height 25
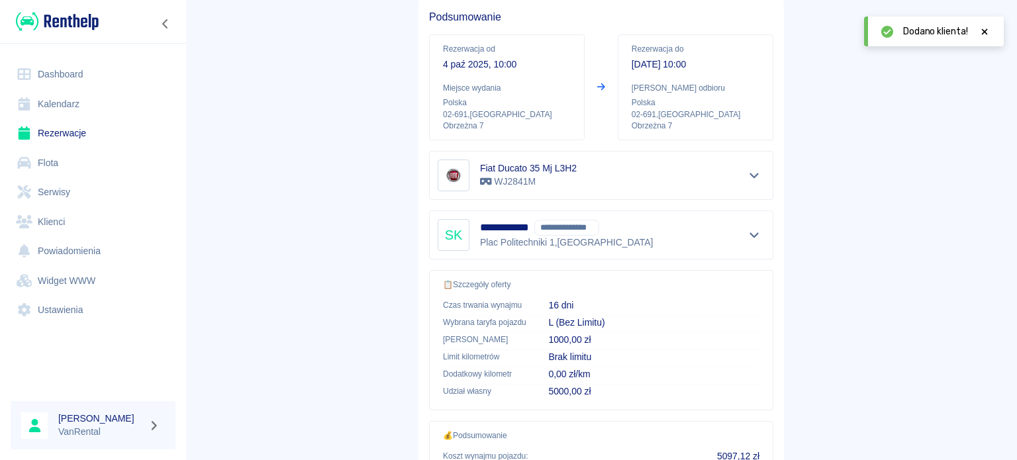
scroll to position [271, 0]
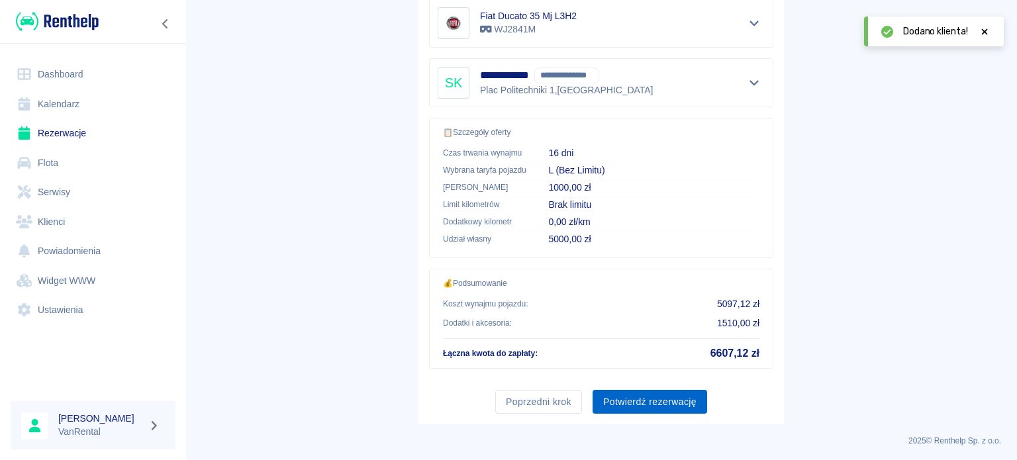
click at [648, 390] on button "Potwierdź rezerwację" at bounding box center [650, 402] width 115 height 25
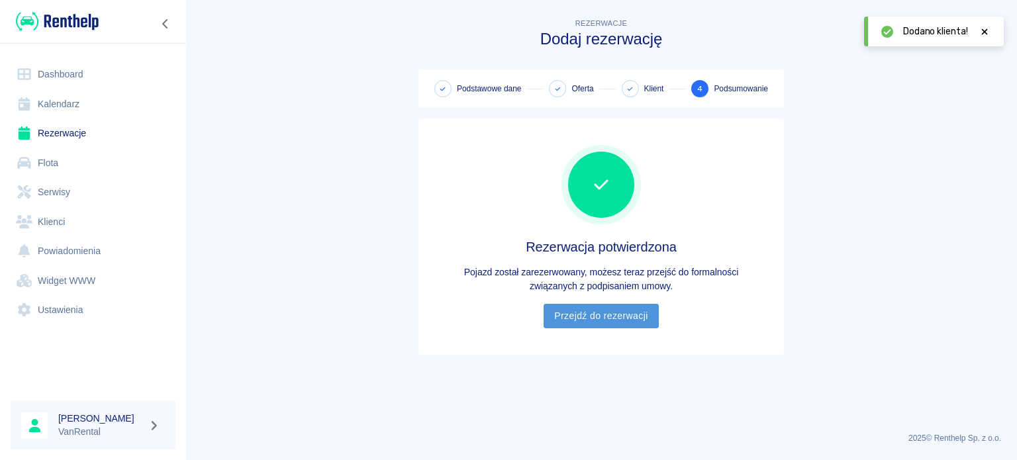
click at [625, 325] on link "Przejdź do rezerwacji" at bounding box center [601, 316] width 115 height 25
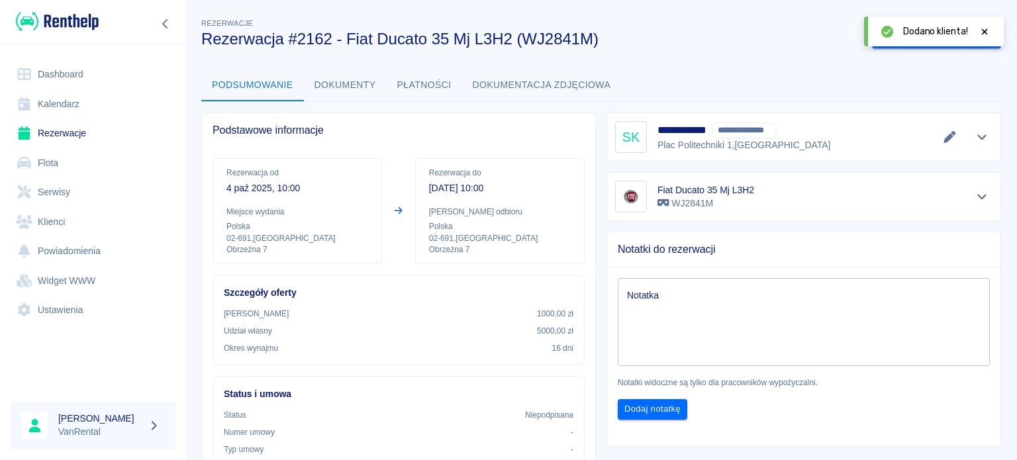
click at [118, 114] on link "Kalendarz" at bounding box center [93, 104] width 165 height 30
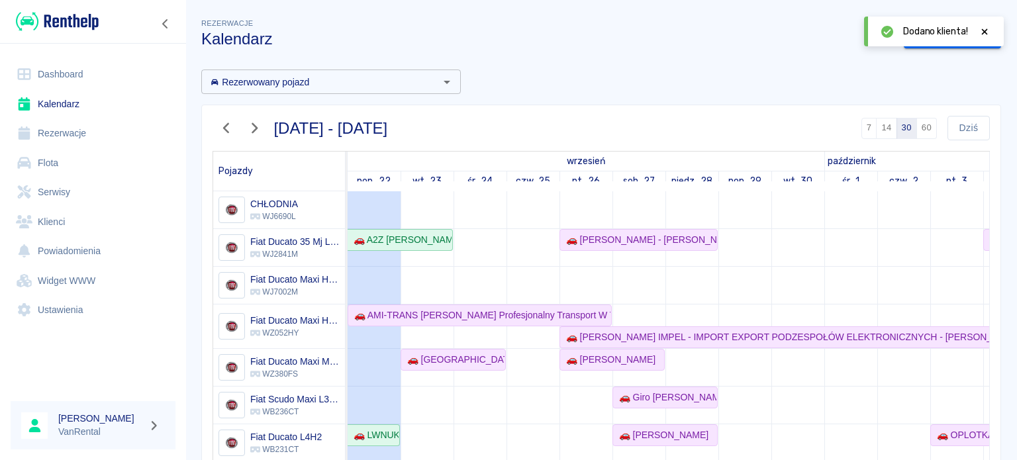
click at [988, 36] on icon at bounding box center [985, 31] width 12 height 9
click at [939, 38] on link "Dodaj rezerwację" at bounding box center [952, 37] width 97 height 25
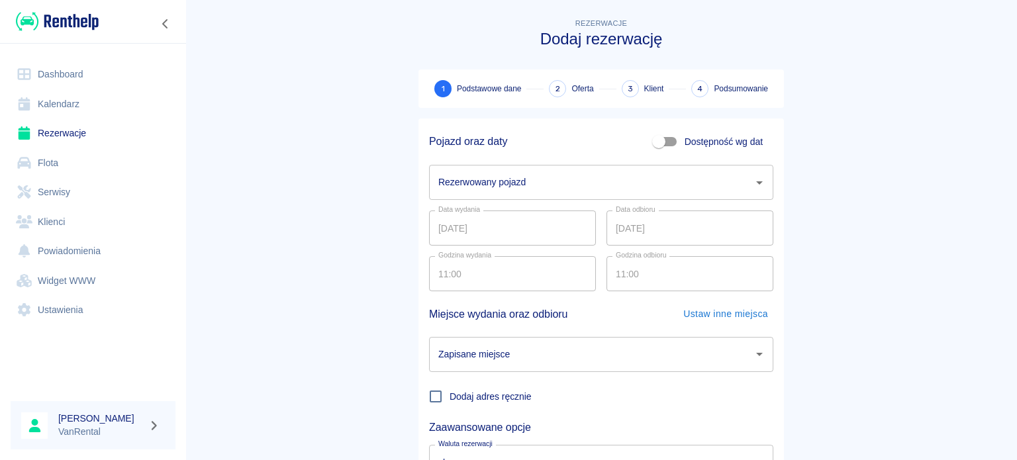
click at [103, 115] on link "Kalendarz" at bounding box center [93, 104] width 165 height 30
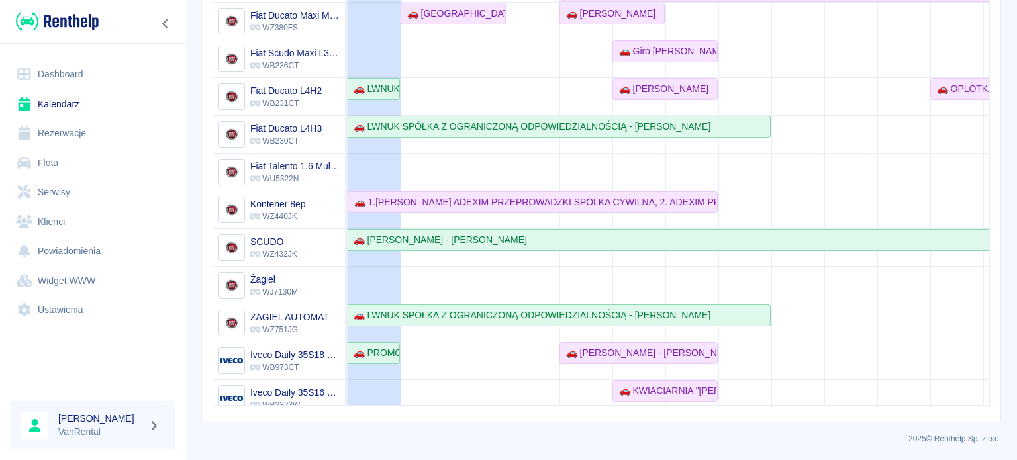
scroll to position [109, 0]
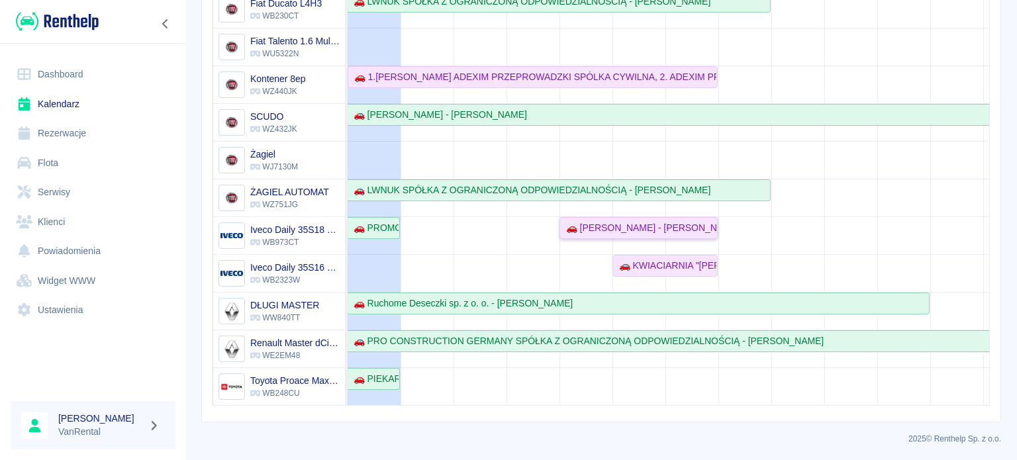
click at [694, 221] on div "🚗 Konrad PAPIERNIK - Konrad Papiernik" at bounding box center [639, 228] width 156 height 14
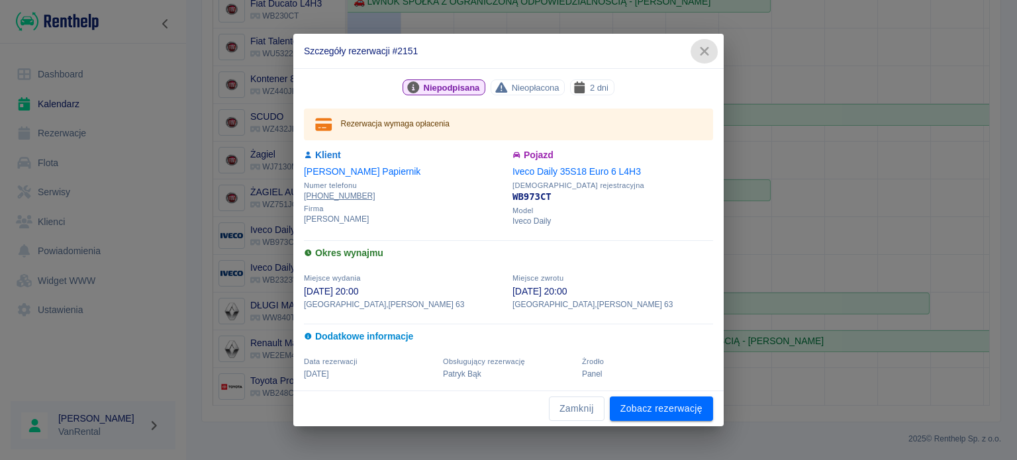
click at [711, 44] on icon "button" at bounding box center [704, 51] width 17 height 14
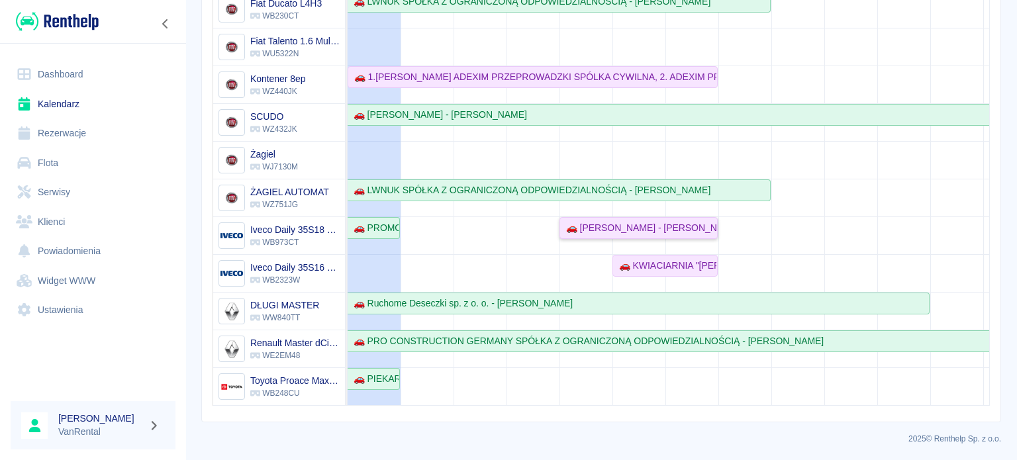
click at [701, 221] on div "🚗 Konrad PAPIERNIK - Konrad Papiernik" at bounding box center [639, 228] width 156 height 14
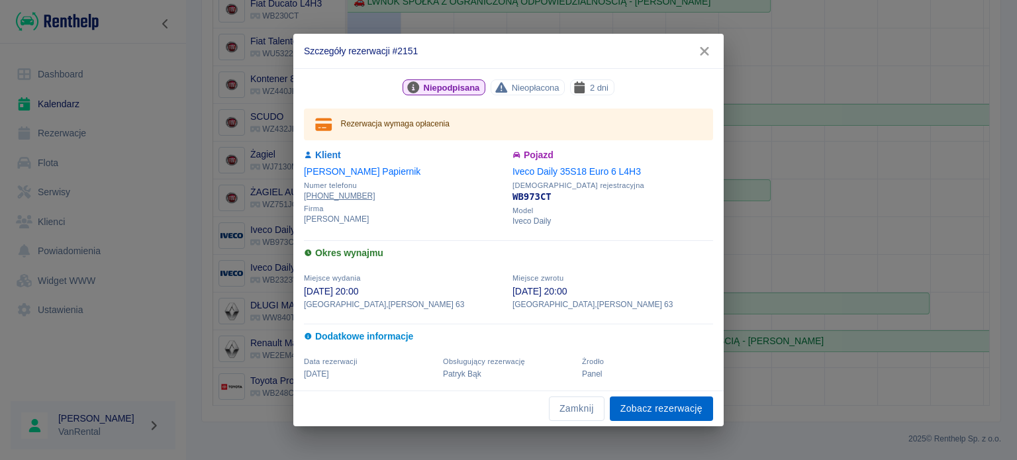
click at [667, 408] on link "Zobacz rezerwację" at bounding box center [661, 409] width 103 height 25
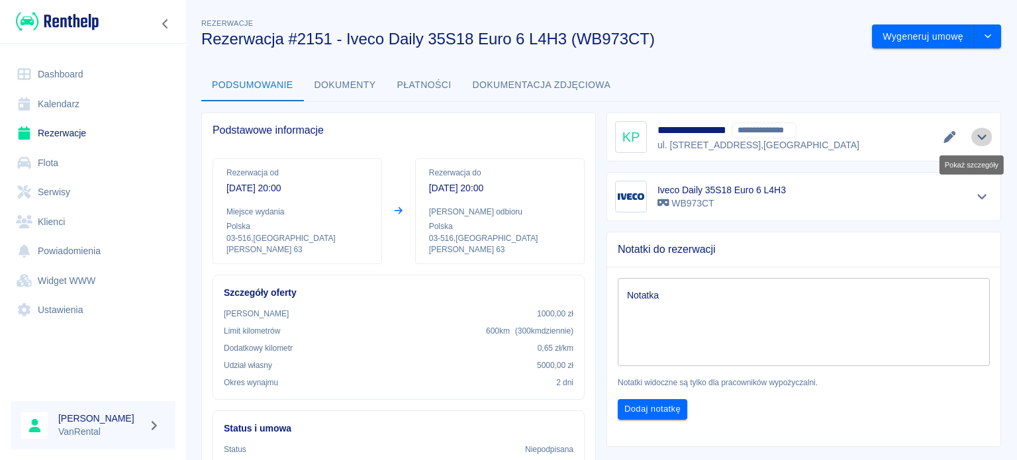
click at [978, 138] on icon "Pokaż szczegóły" at bounding box center [982, 137] width 15 height 12
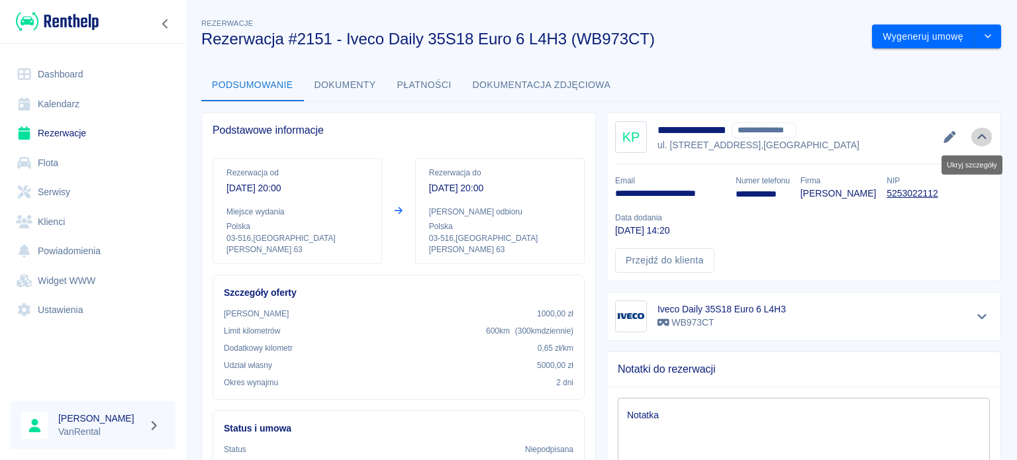
click at [978, 138] on icon "Ukryj szczegóły" at bounding box center [982, 137] width 15 height 12
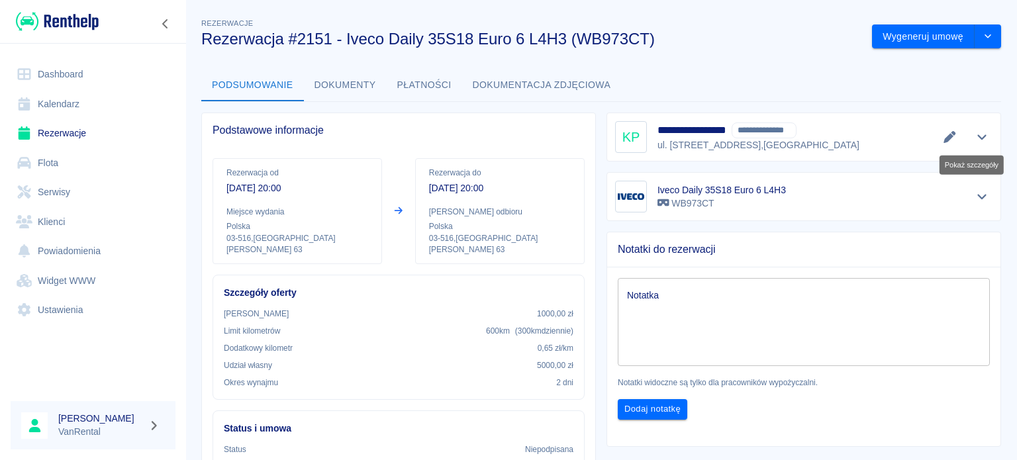
click at [978, 134] on icon "Pokaż szczegóły" at bounding box center [982, 137] width 15 height 12
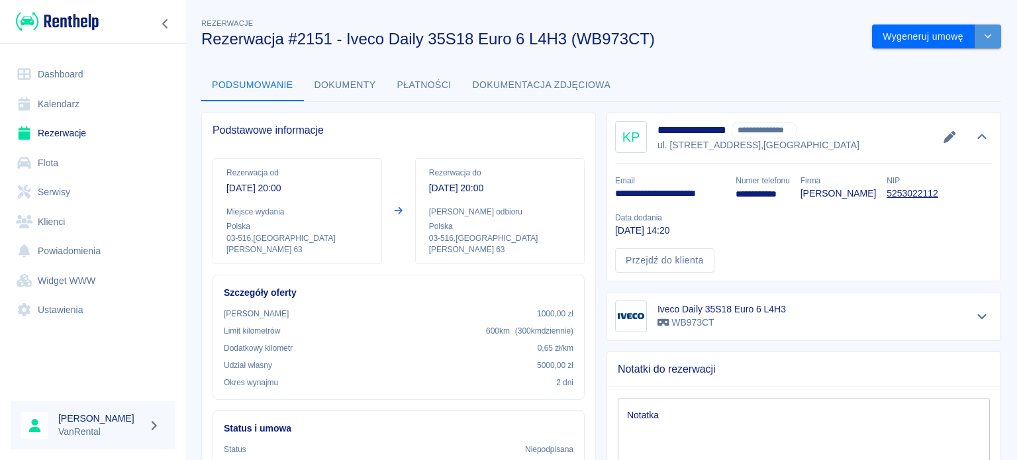
click at [983, 33] on icon "drop-down" at bounding box center [988, 36] width 11 height 9
click at [915, 66] on li "Modyfikuj rezerwację" at bounding box center [926, 65] width 107 height 22
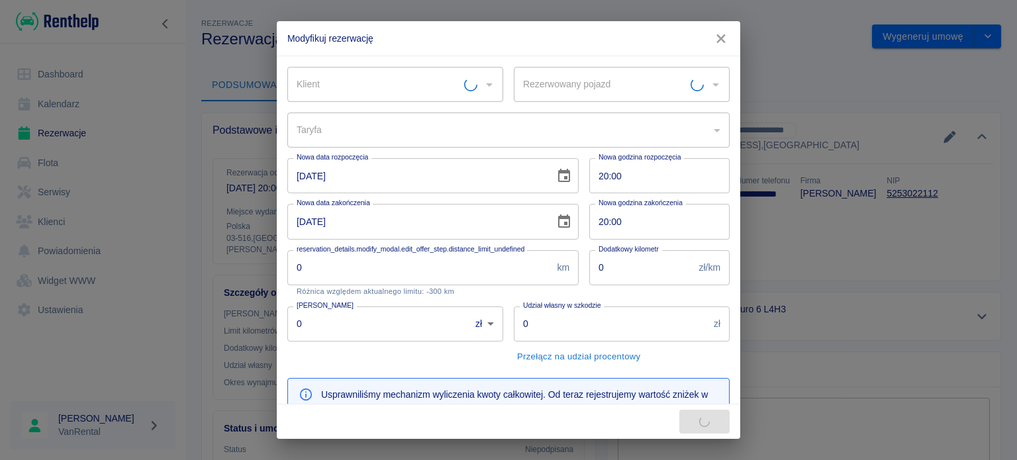
type input "Iveco Daily 35S18 Euro 6 L4H3 - WB973CT"
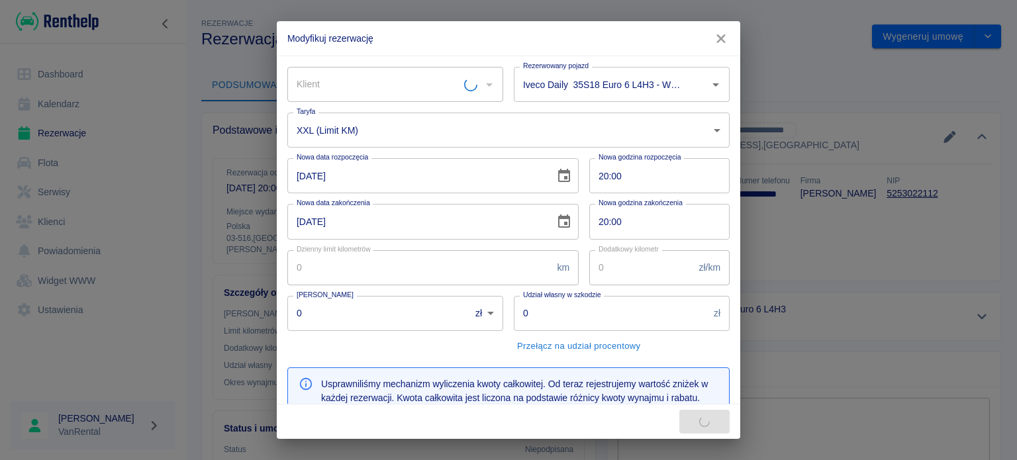
type input "300"
type input "0.65"
type input "1000"
type input "5000"
type input "637.14"
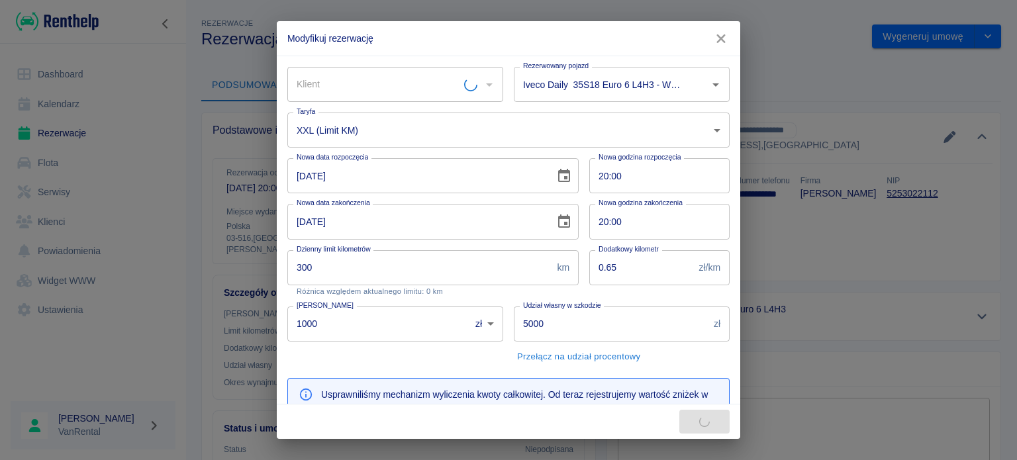
type input "Konrad Papiernik - Konrad PAPIERNIK (NIP: 5253022112)"
click at [522, 96] on div "Iveco Daily 35S18 Euro 6 L4H3 - WB973CT Rezerwowany pojazd" at bounding box center [622, 84] width 216 height 35
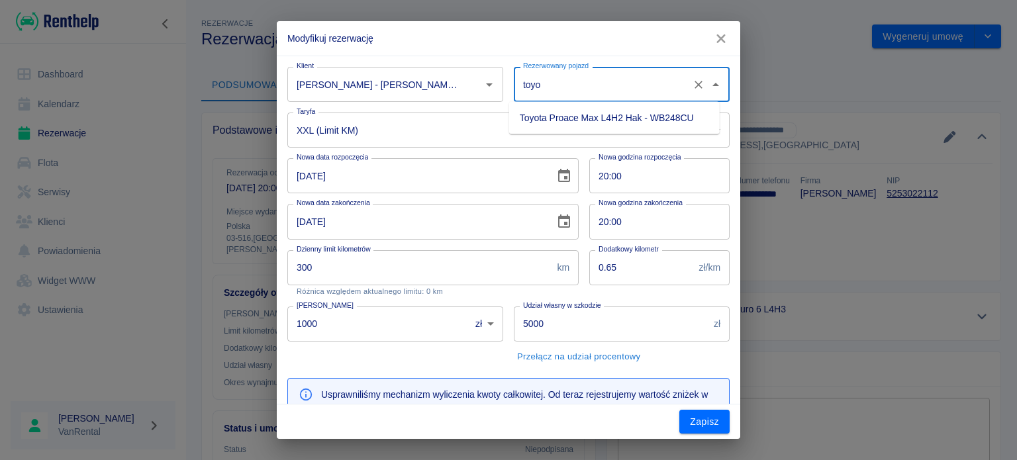
click at [557, 115] on li "Toyota Proace Max L4H2 Hak - WB248CU" at bounding box center [614, 118] width 211 height 22
type input "Toyota Proace Max L4H2 Hak - WB248CU"
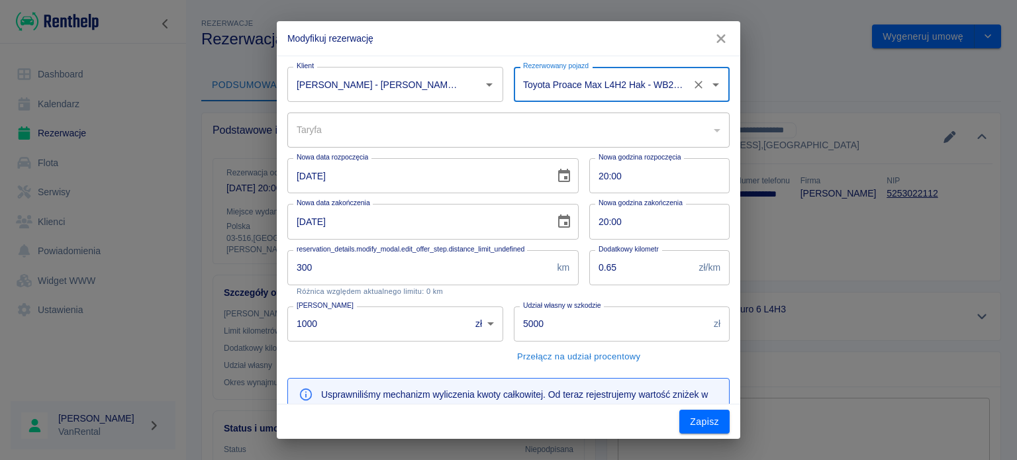
type input "f7a4a219-d725-44fb-ae1e-e6077ce17251"
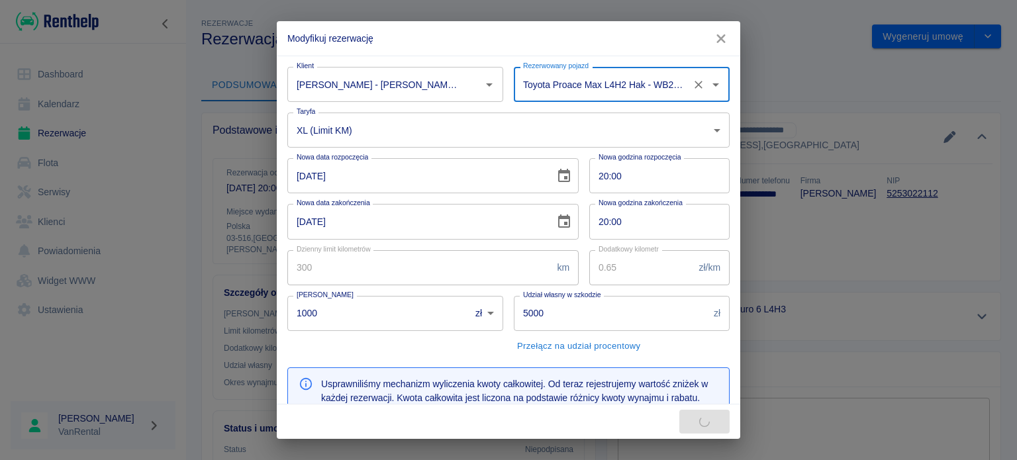
type input "612.54"
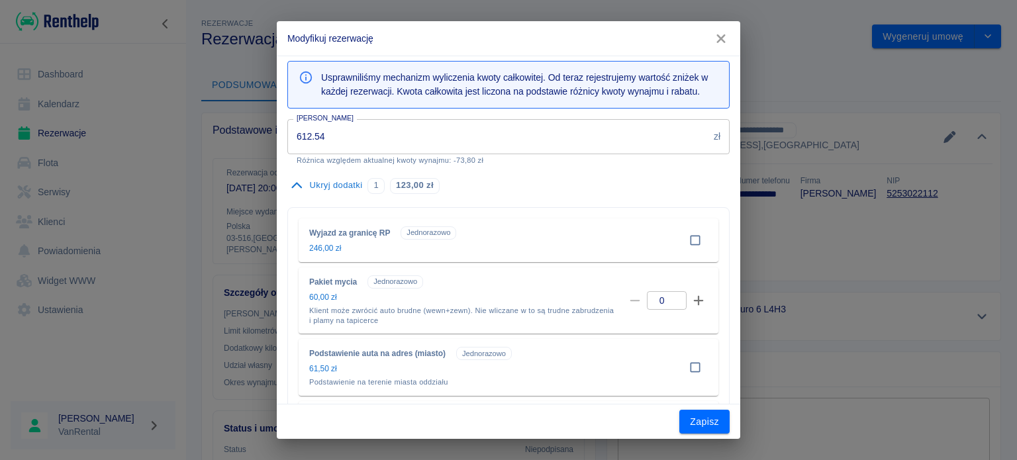
scroll to position [331, 0]
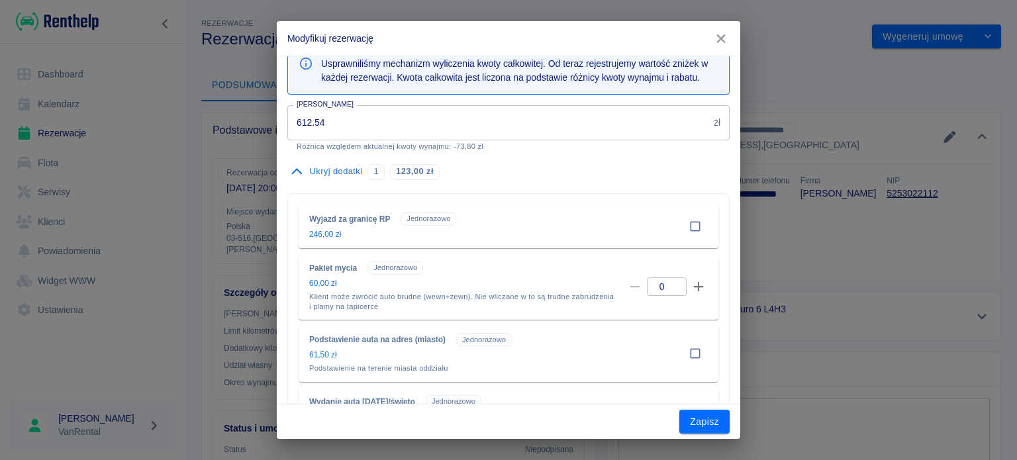
type input "Toyota Proace Max L4H2 Hak - WB248CU"
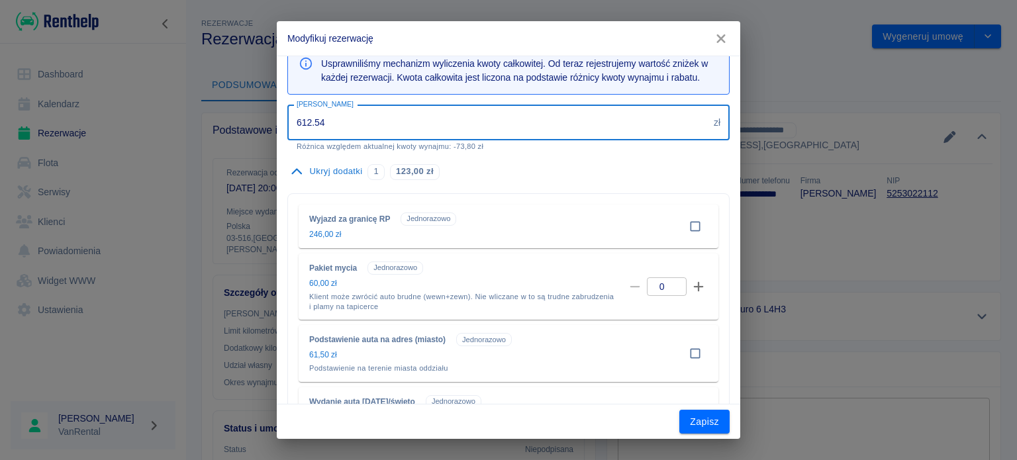
drag, startPoint x: 276, startPoint y: 121, endPoint x: 193, endPoint y: 121, distance: 82.8
click at [193, 121] on div "Modyfikuj rezerwację Klient Konrad Papiernik - Konrad PAPIERNIK (NIP: 525302211…" at bounding box center [508, 230] width 1017 height 460
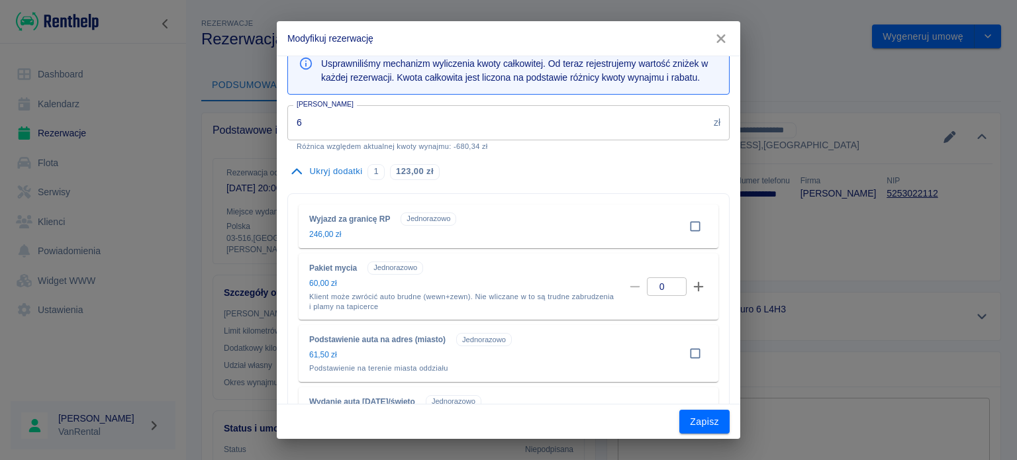
click at [318, 127] on input "6" at bounding box center [497, 122] width 421 height 35
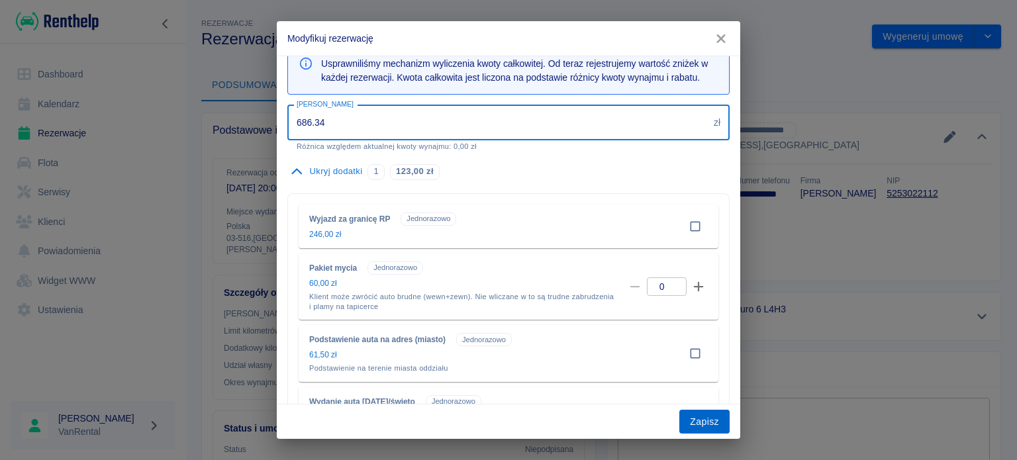
type input "686.34"
click at [708, 424] on button "Zapisz" at bounding box center [705, 422] width 50 height 25
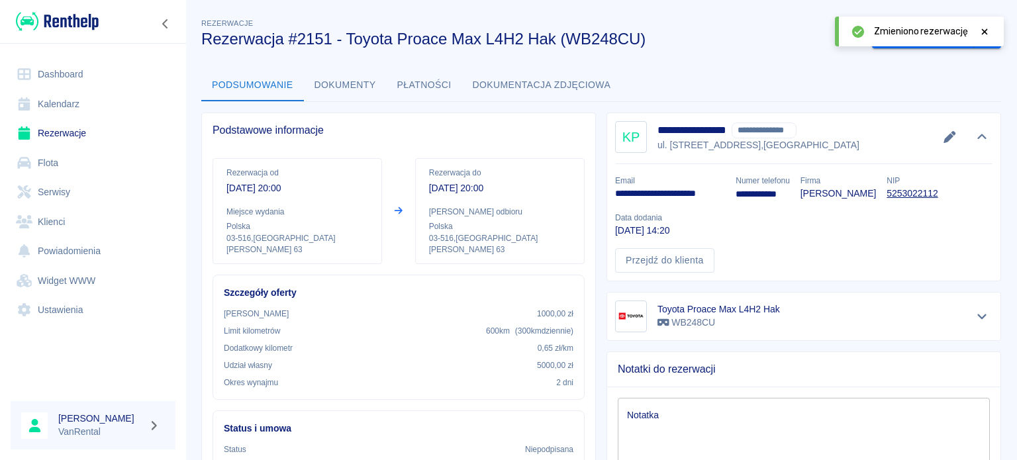
click at [43, 103] on link "Kalendarz" at bounding box center [93, 104] width 165 height 30
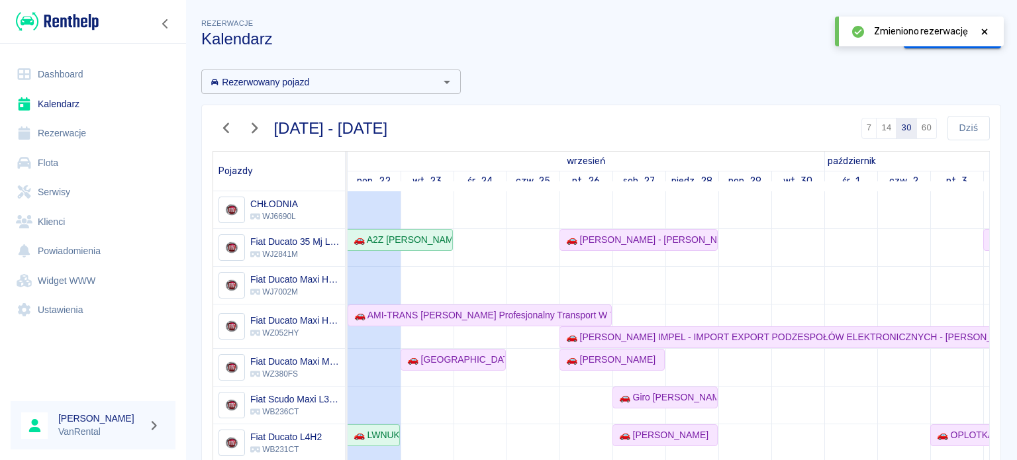
click at [988, 27] on icon at bounding box center [985, 31] width 12 height 9
click at [956, 42] on link "Dodaj rezerwację" at bounding box center [952, 37] width 97 height 25
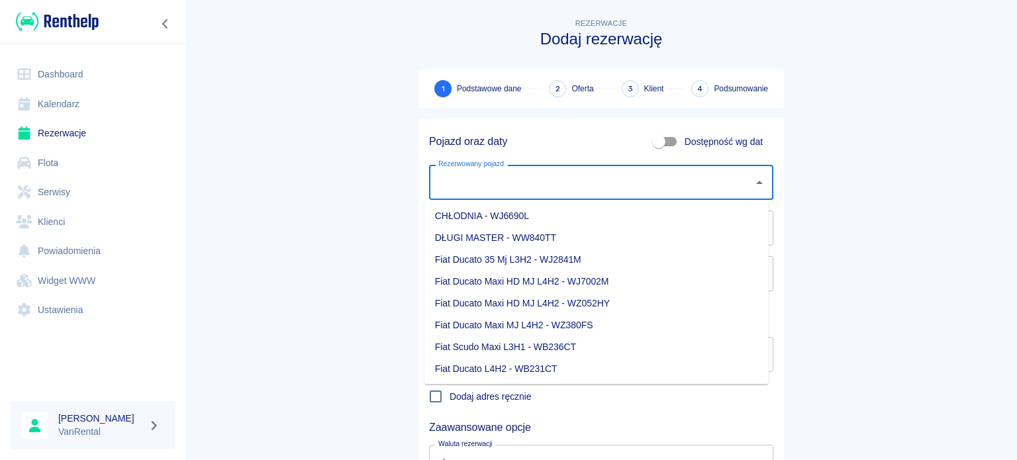
click at [474, 186] on input "Rezerwowany pojazd" at bounding box center [591, 182] width 313 height 23
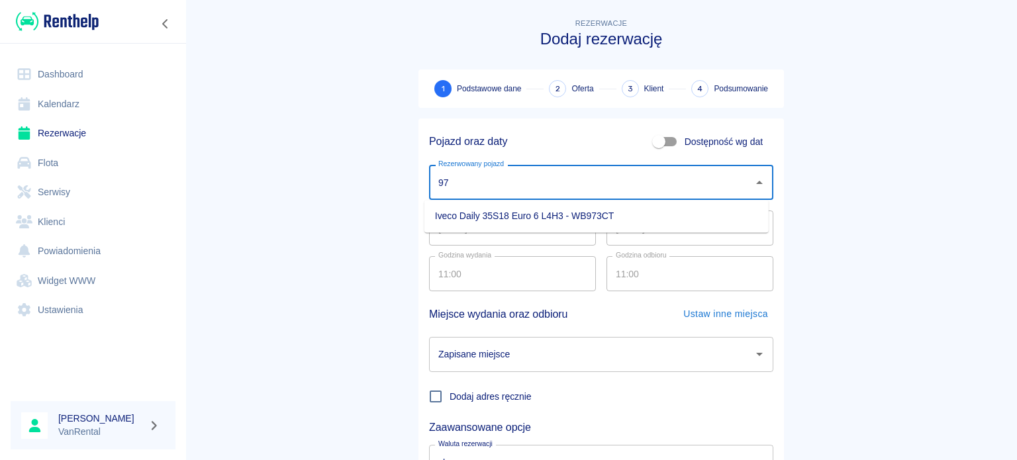
click at [481, 209] on li "Iveco Daily 35S18 Euro 6 L4H3 - WB973CT" at bounding box center [597, 216] width 344 height 22
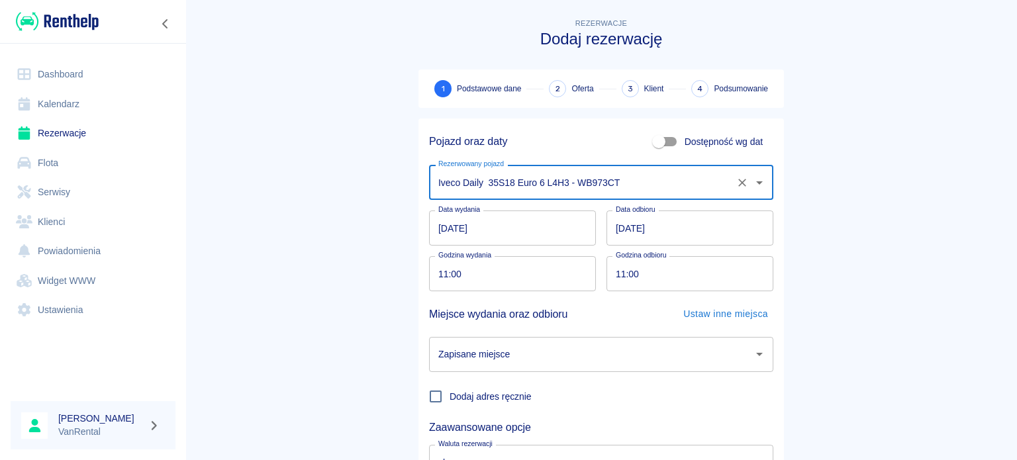
type input "Iveco Daily 35S18 Euro 6 L4H3 - WB973CT"
click at [438, 233] on input "[DATE]" at bounding box center [512, 228] width 167 height 35
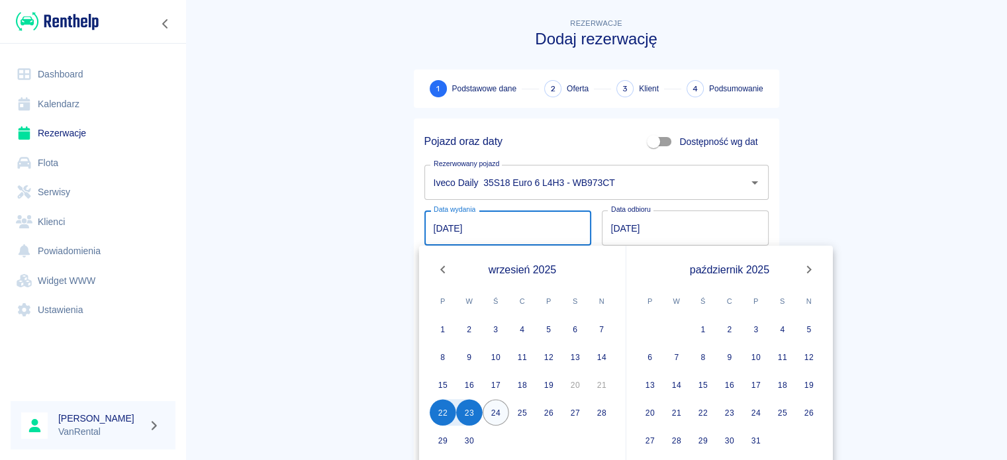
click at [493, 421] on button "24" at bounding box center [496, 412] width 26 height 26
type input "24.09.2025"
type input "DD.MM.YYYY"
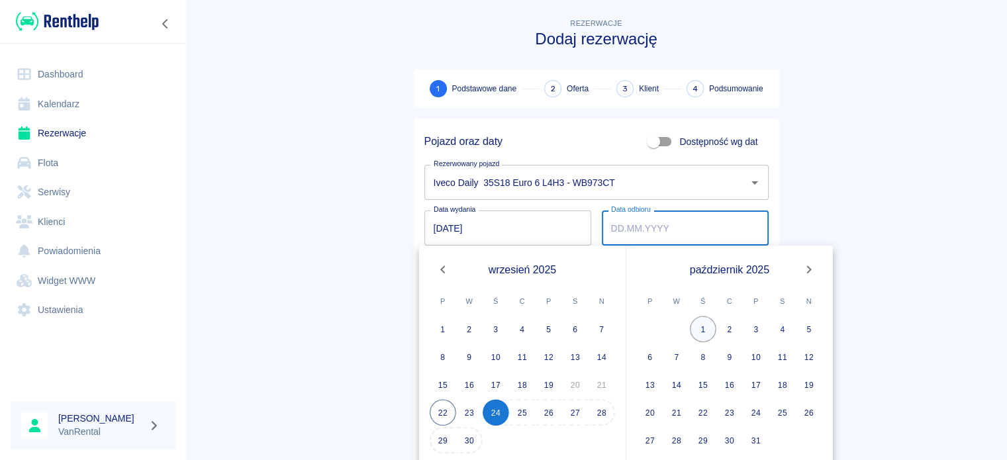
click at [710, 333] on button "1" at bounding box center [703, 329] width 26 height 26
type input "01.10.2025"
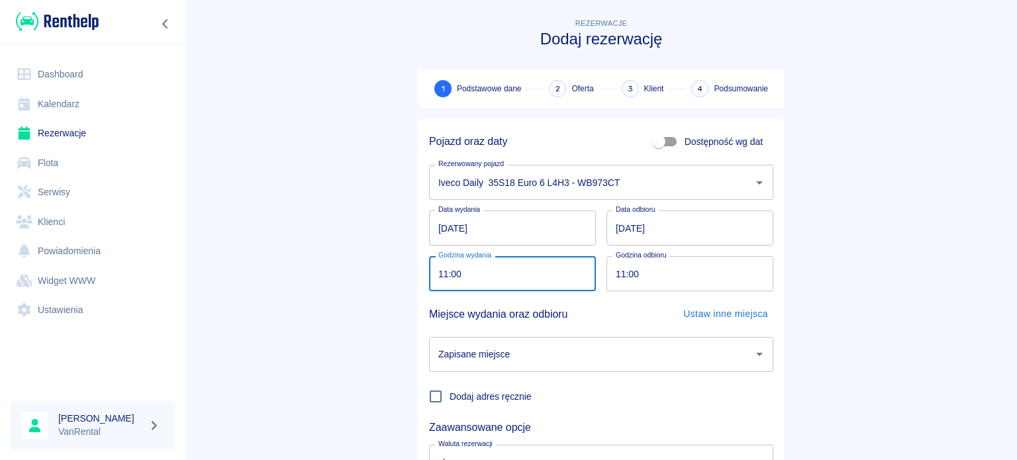
click at [434, 273] on input "11:00" at bounding box center [508, 273] width 158 height 35
type input "08:00"
click at [617, 229] on input "01.10.2025" at bounding box center [690, 228] width 167 height 35
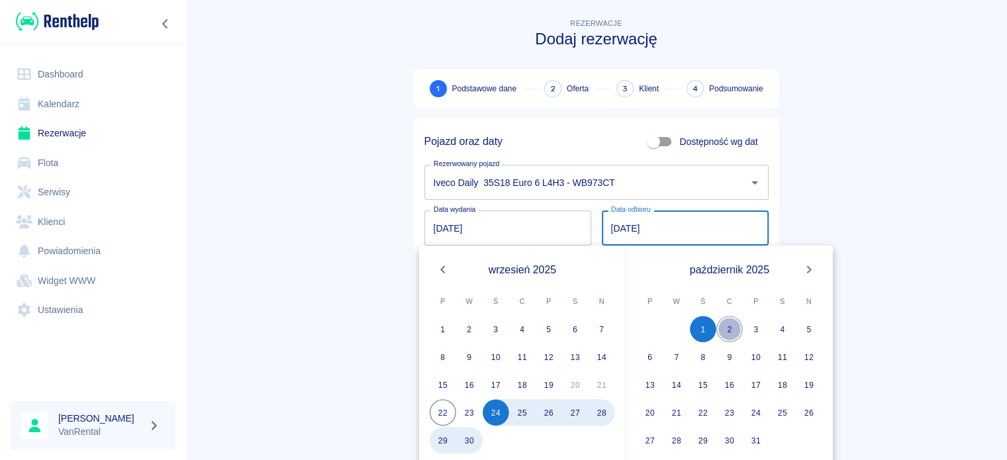
click at [736, 331] on button "2" at bounding box center [730, 329] width 26 height 26
type input "02.10.2025"
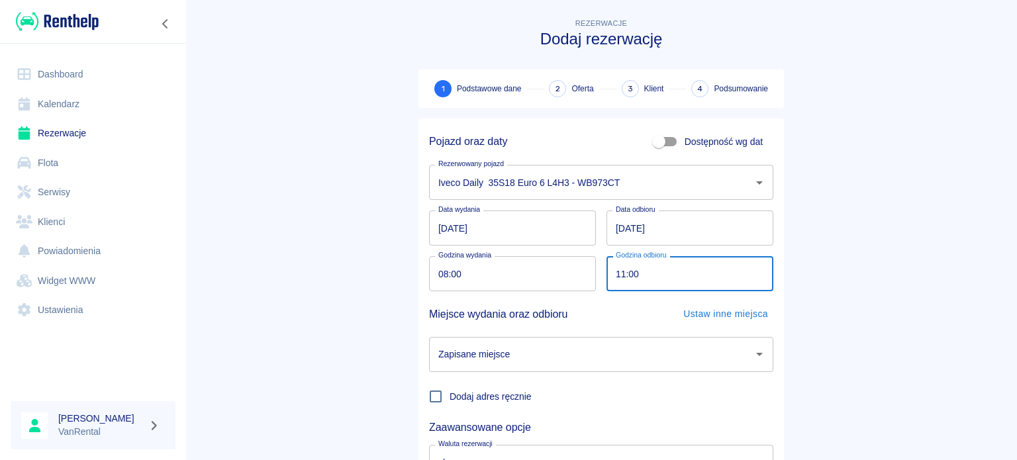
click at [618, 279] on input "11:00" at bounding box center [686, 273] width 158 height 35
type input "08:00"
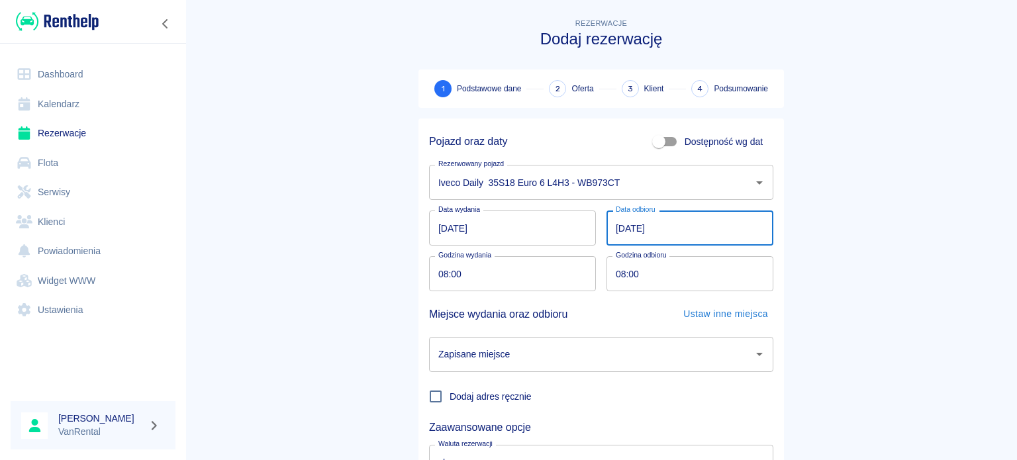
click at [621, 232] on input "02.10.2025" at bounding box center [690, 228] width 167 height 35
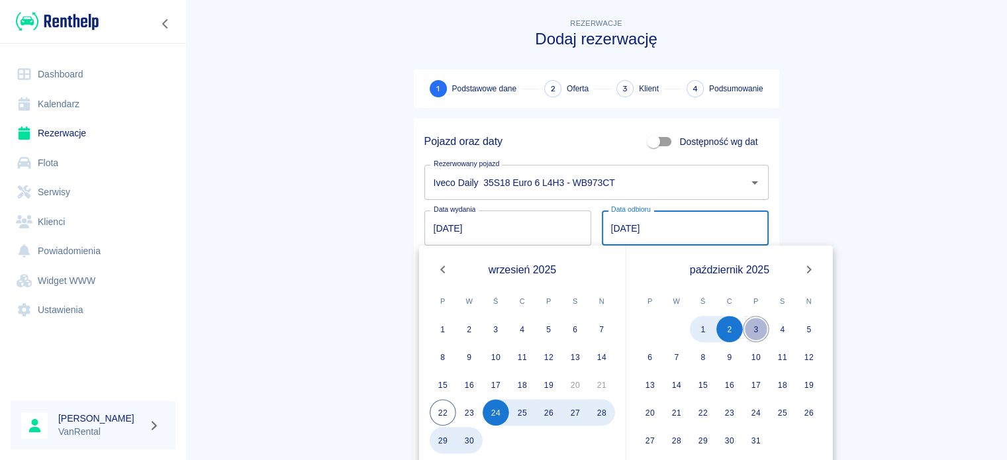
click at [751, 328] on button "3" at bounding box center [756, 329] width 26 height 26
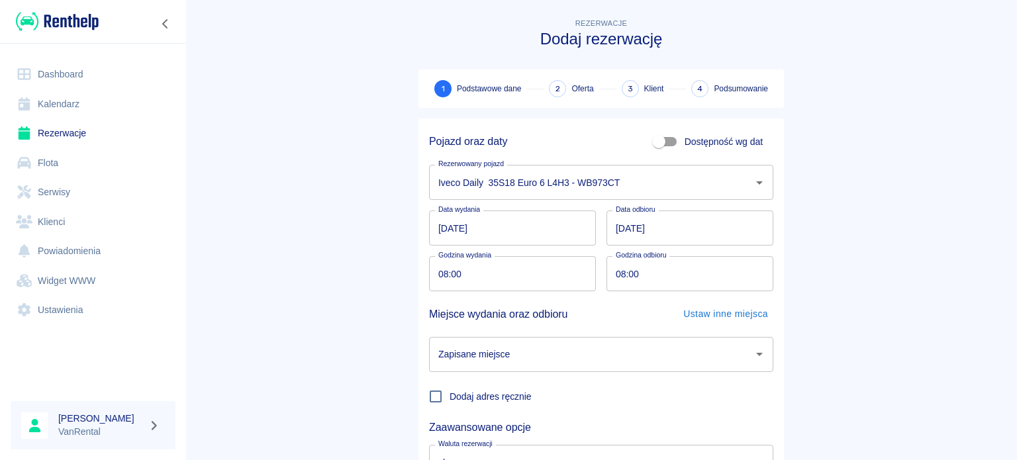
click at [612, 240] on input "03.10.2025" at bounding box center [690, 228] width 167 height 35
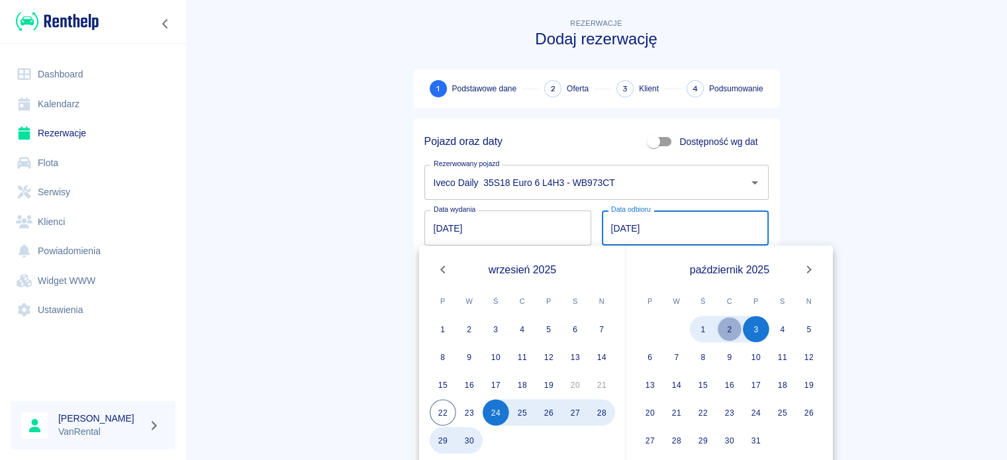
click at [732, 323] on button "2" at bounding box center [730, 329] width 26 height 26
type input "02.10.2025"
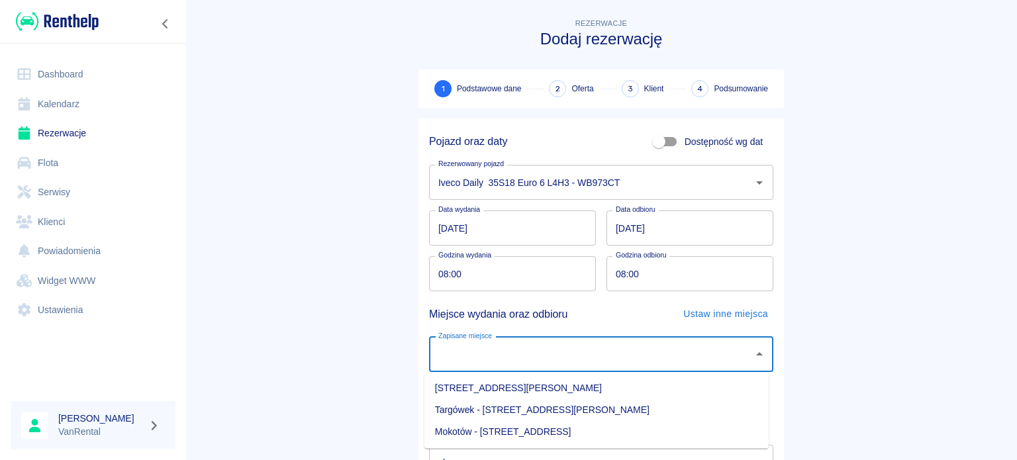
click at [611, 345] on input "Zapisane miejsce" at bounding box center [591, 354] width 313 height 23
click at [617, 405] on li "Targówek - Warszawa, Piotra Skargi 63" at bounding box center [597, 410] width 344 height 22
type input "Targówek - Warszawa, Piotra Skargi 63"
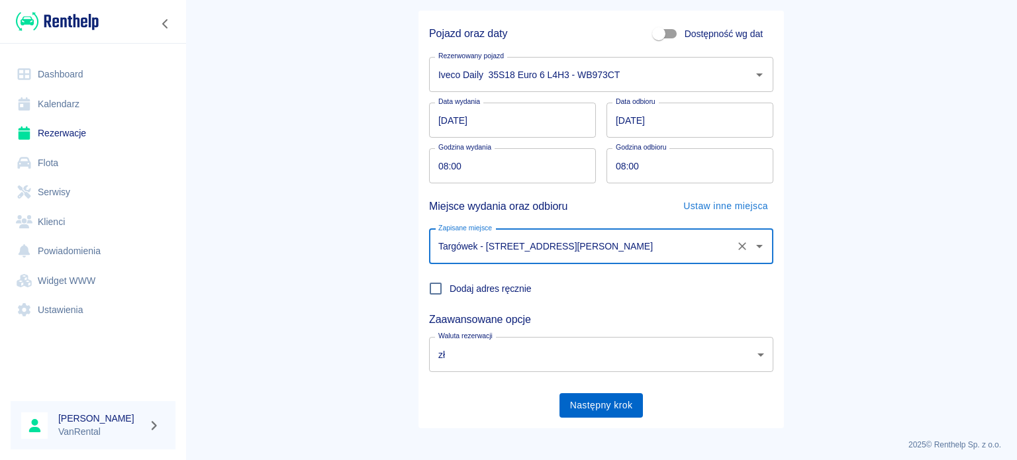
scroll to position [114, 0]
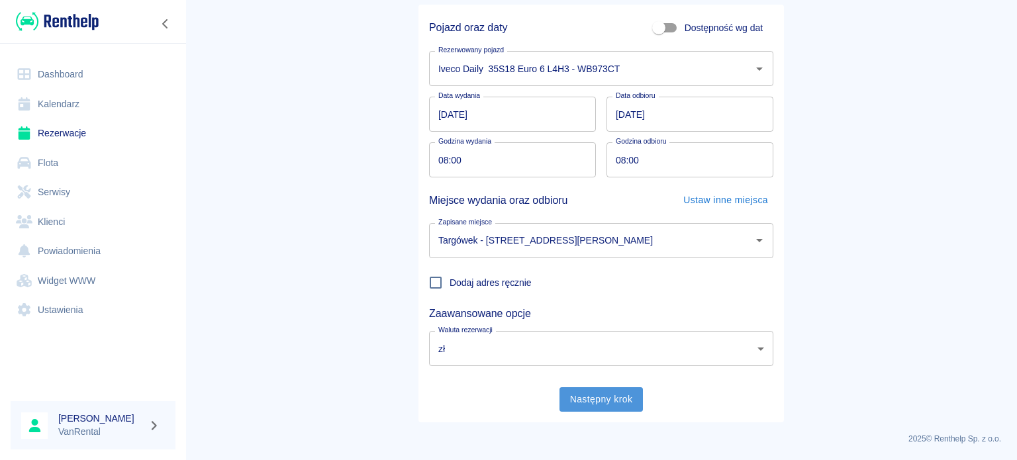
click at [622, 398] on button "Następny krok" at bounding box center [602, 399] width 84 height 25
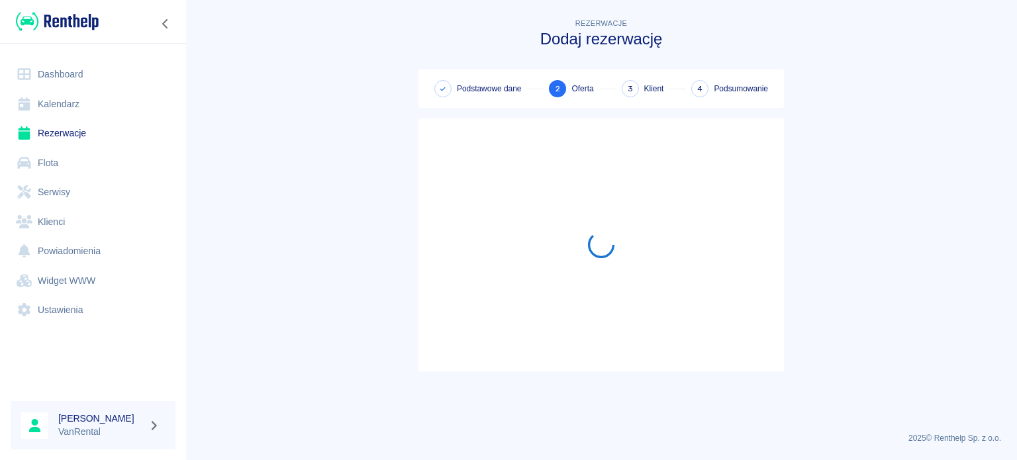
scroll to position [0, 0]
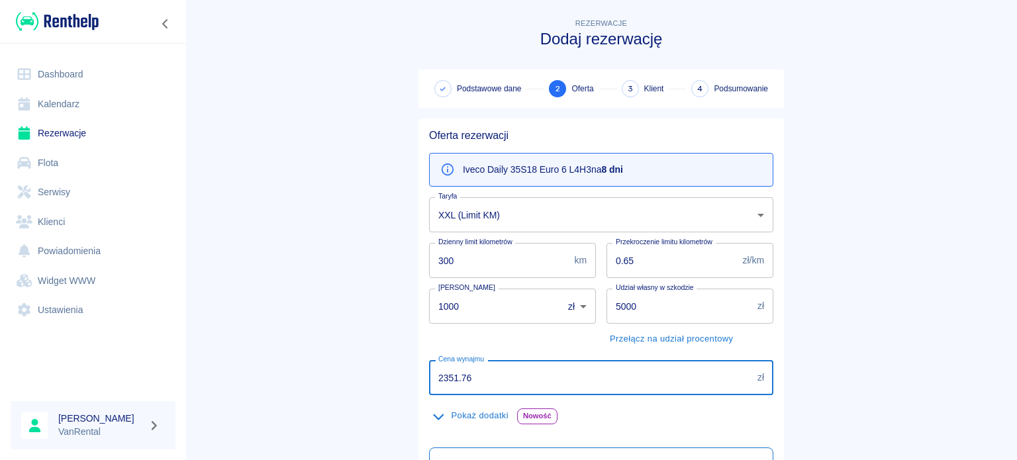
drag, startPoint x: 355, startPoint y: 349, endPoint x: 331, endPoint y: 342, distance: 24.9
click at [344, 349] on main "Rezerwacje Dodaj rezerwację Podstawowe dane 2 Oferta 3 Klient 4 Podsumowanie Of…" at bounding box center [601, 344] width 832 height 657
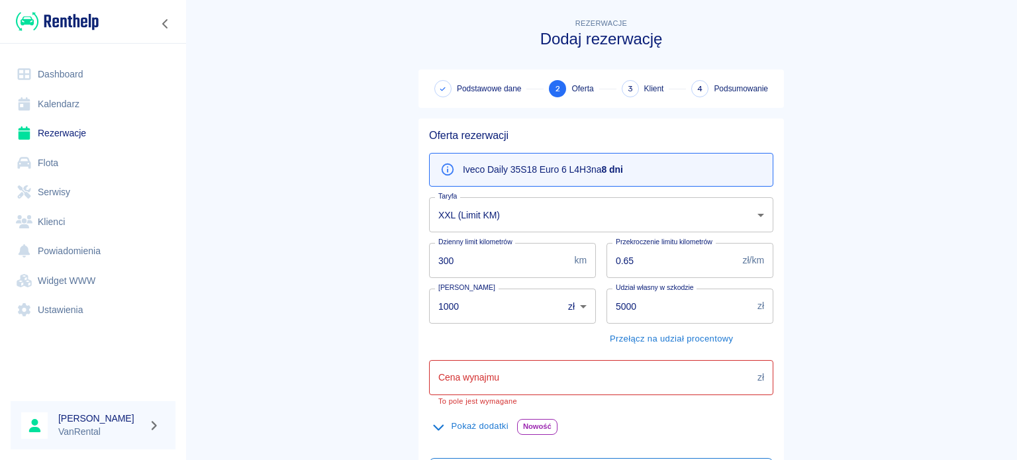
click at [586, 387] on input "Cena wynajmu" at bounding box center [590, 377] width 323 height 35
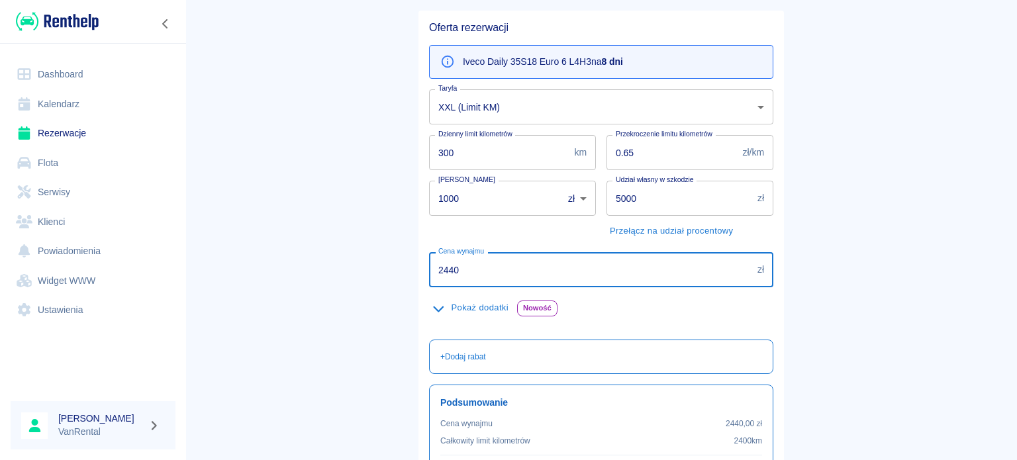
scroll to position [132, 0]
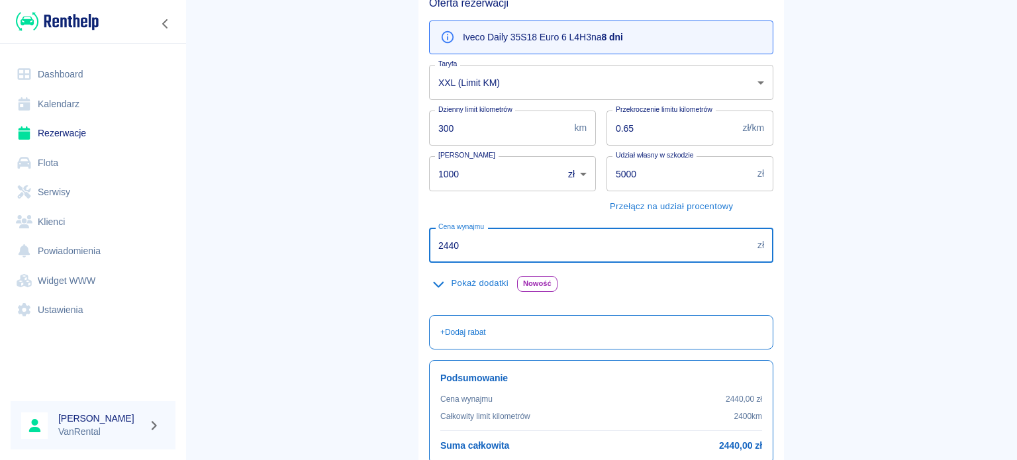
type input "2440"
click at [474, 116] on input "300" at bounding box center [499, 128] width 140 height 35
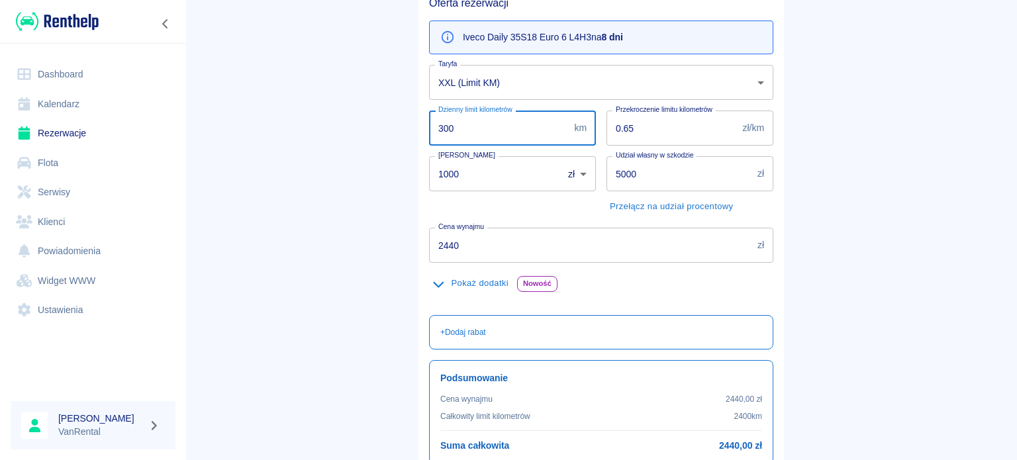
click at [485, 77] on body "Używamy plików Cookies, by zapewnić Ci najlepsze możliwe doświadczenie. Aby dow…" at bounding box center [508, 230] width 1017 height 460
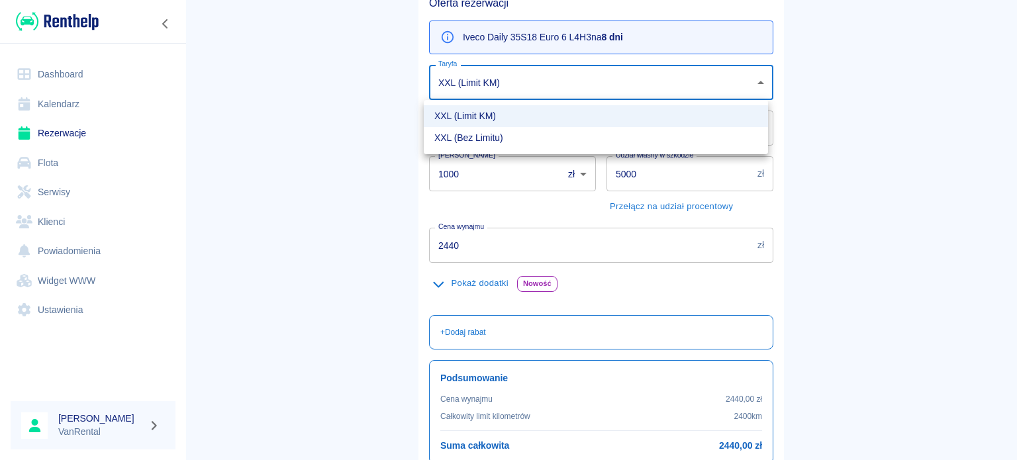
click at [476, 144] on li "XXL (Bez Limitu)" at bounding box center [596, 138] width 344 height 22
type input "a278e52c-5a42-4745-ade0-7788ce7968b2"
type input "0"
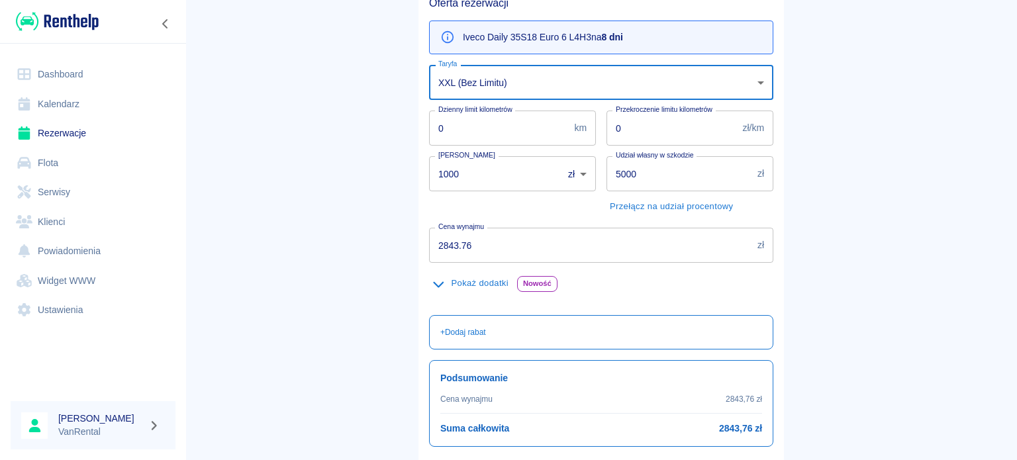
drag, startPoint x: 497, startPoint y: 237, endPoint x: 371, endPoint y: 248, distance: 126.3
click at [371, 246] on main "Rezerwacje Dodaj rezerwację Podstawowe dane 2 Oferta 3 Klient 4 Podsumowanie Of…" at bounding box center [601, 203] width 832 height 640
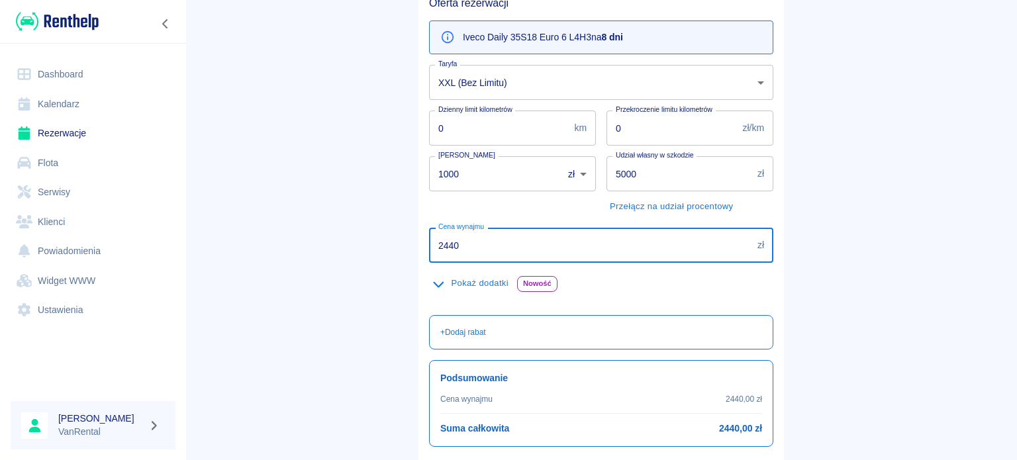
type input "2440"
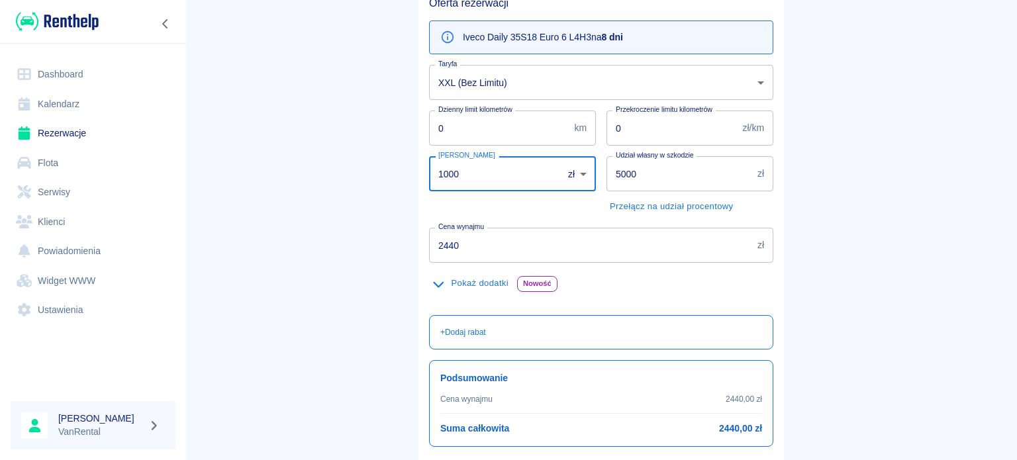
click at [412, 179] on div "Oferta rezerwacji Iveco Daily 35S18 Euro 6 L4H3 na 8 dni Taryfa XXL (Bez Limitu…" at bounding box center [596, 249] width 376 height 548
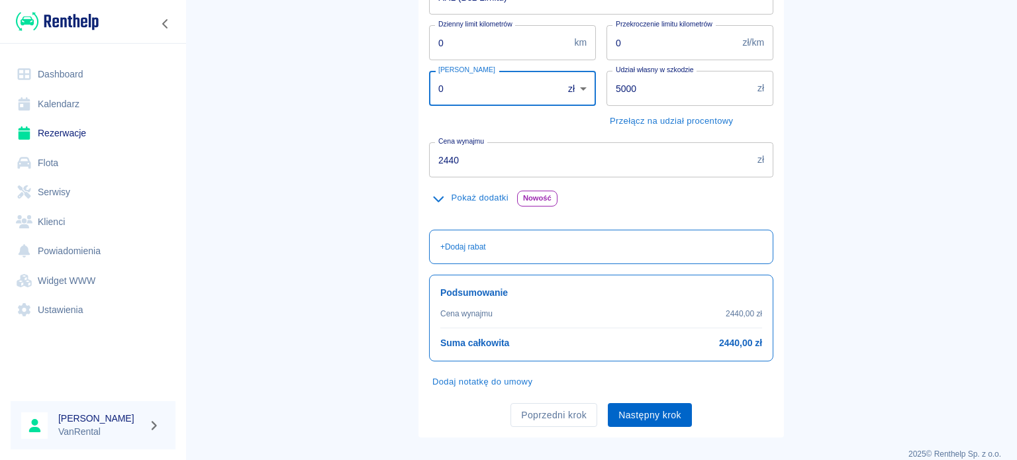
scroll to position [233, 0]
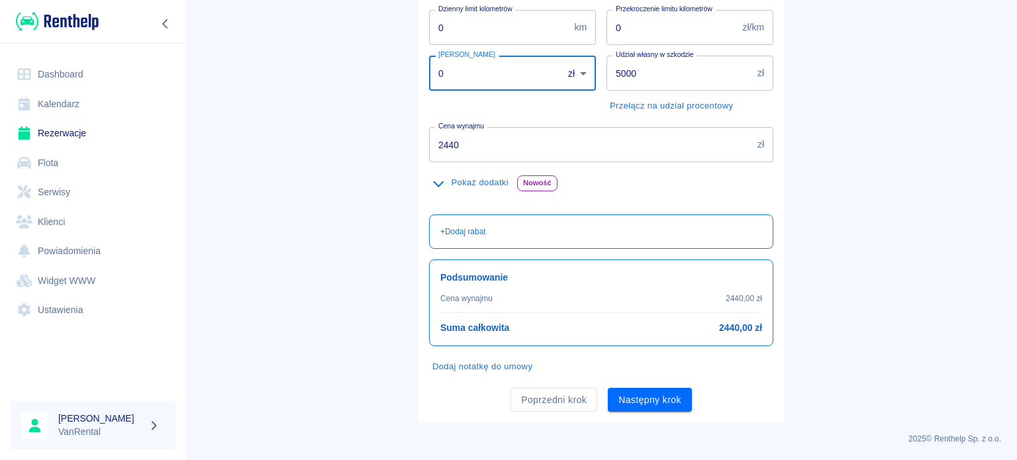
type input "0"
click at [649, 418] on div "Oferta rezerwacji Iveco Daily 35S18 Euro 6 L4H3 na 8 dni Taryfa XXL (Bez Limitu…" at bounding box center [602, 153] width 366 height 537
click at [647, 414] on div "Oferta rezerwacji Iveco Daily 35S18 Euro 6 L4H3 na 8 dni Taryfa XXL (Bez Limitu…" at bounding box center [602, 153] width 366 height 537
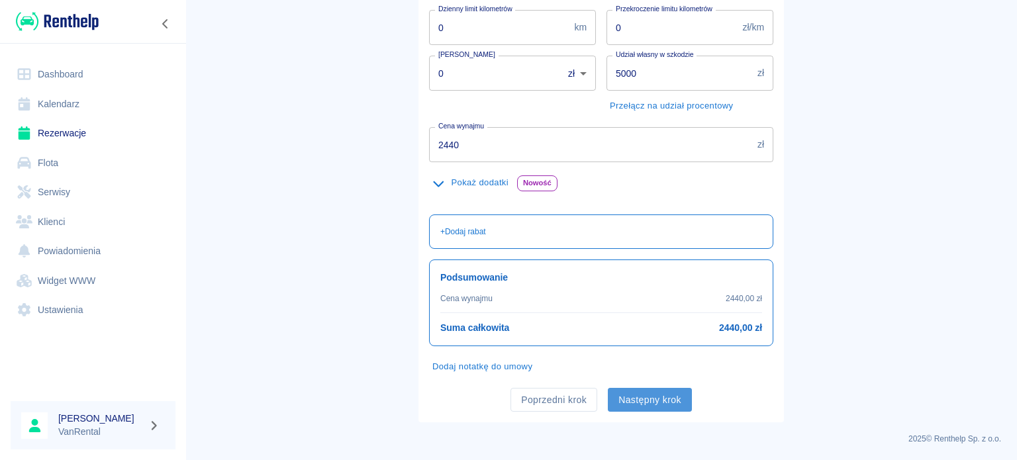
click at [647, 402] on button "Następny krok" at bounding box center [650, 400] width 84 height 25
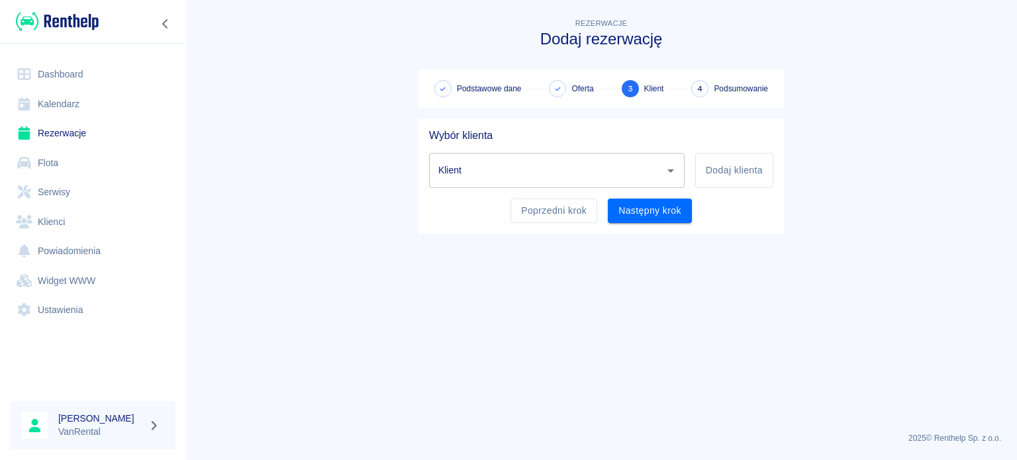
click at [495, 166] on input "Klient" at bounding box center [547, 170] width 224 height 23
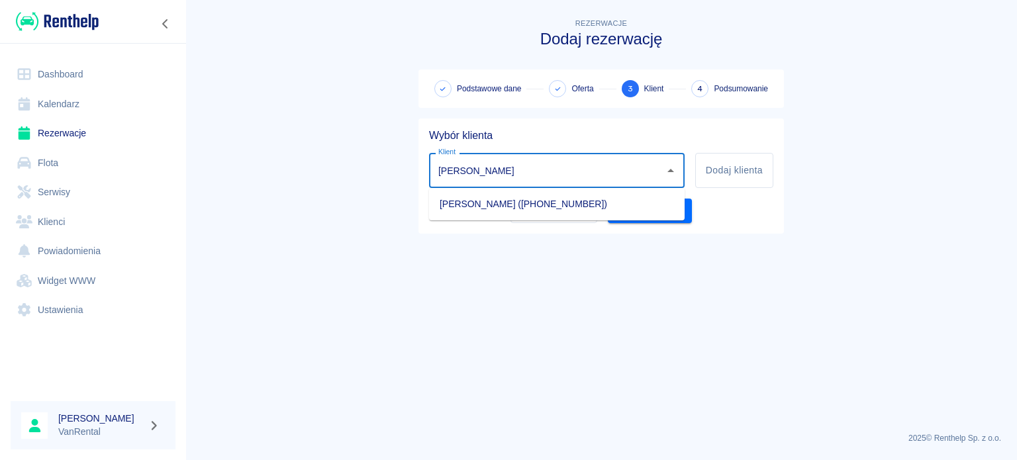
click at [501, 202] on li "Wojciech Rudaś (+48600120084)" at bounding box center [557, 204] width 256 height 22
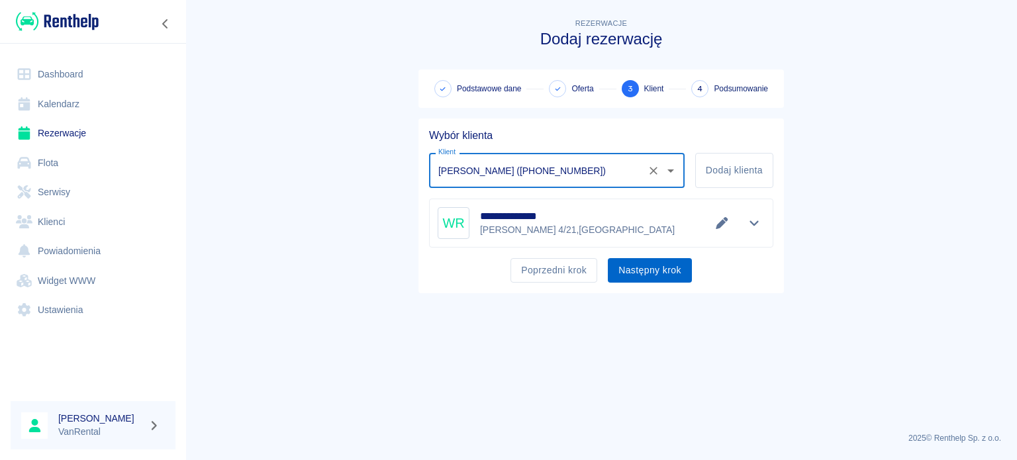
type input "Wojciech Rudaś (+48600120084)"
click at [654, 270] on button "Następny krok" at bounding box center [650, 270] width 84 height 25
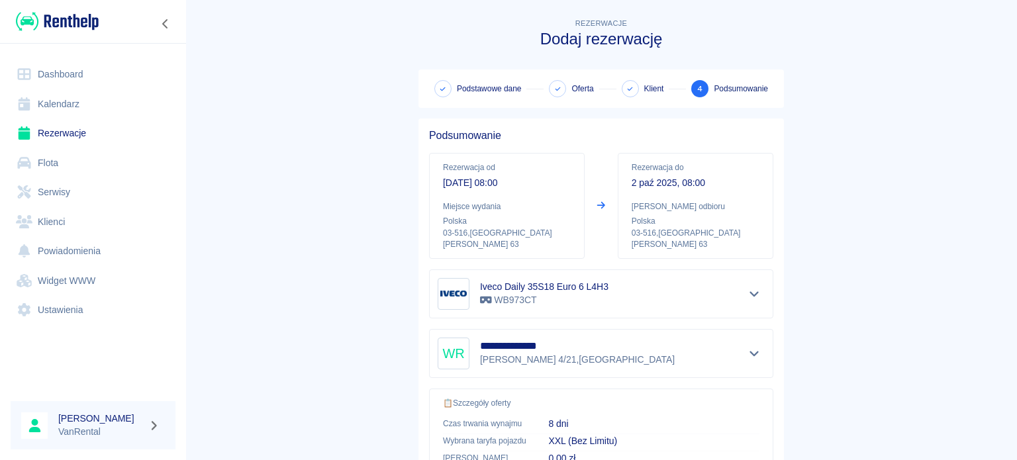
scroll to position [252, 0]
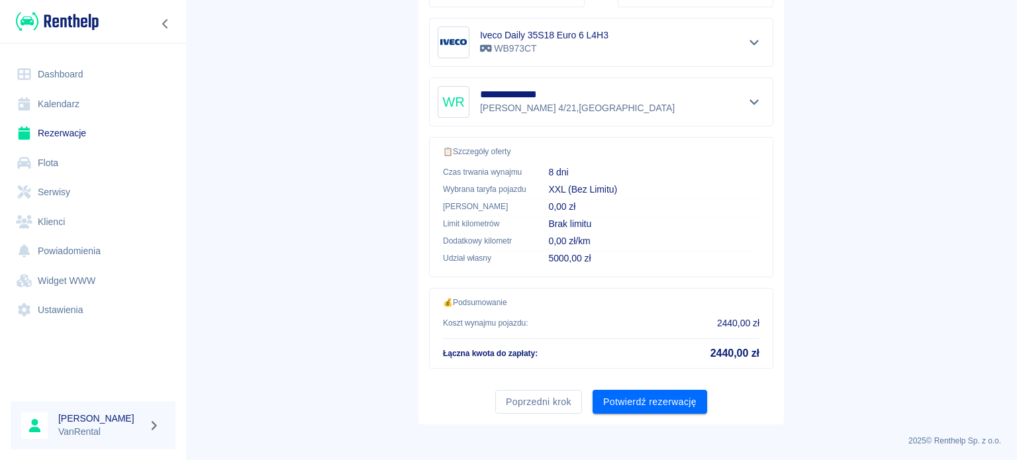
click at [660, 386] on div "Poprzedni krok Potwierdź rezerwację" at bounding box center [596, 397] width 355 height 35
click at [664, 403] on button "Potwierdź rezerwację" at bounding box center [650, 402] width 115 height 25
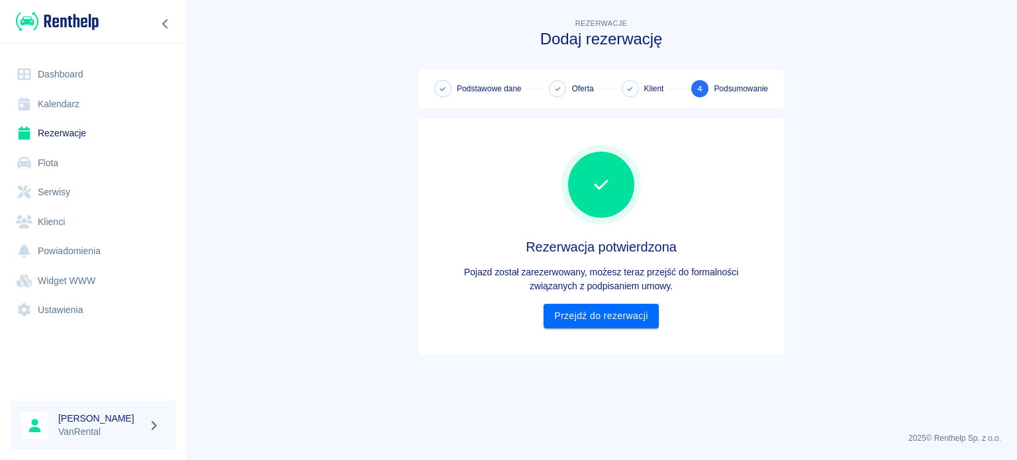
scroll to position [0, 0]
click at [631, 315] on link "Przejdź do rezerwacji" at bounding box center [601, 316] width 115 height 25
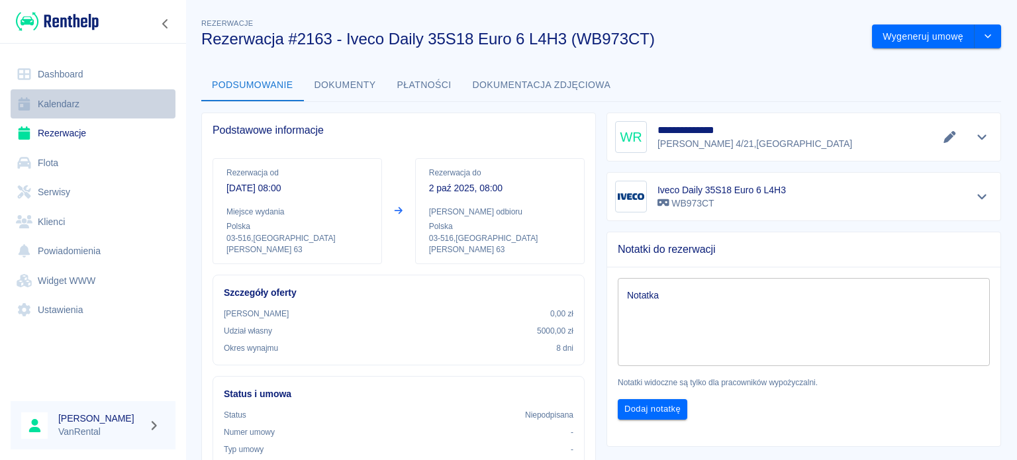
click at [32, 103] on icon at bounding box center [24, 103] width 17 height 13
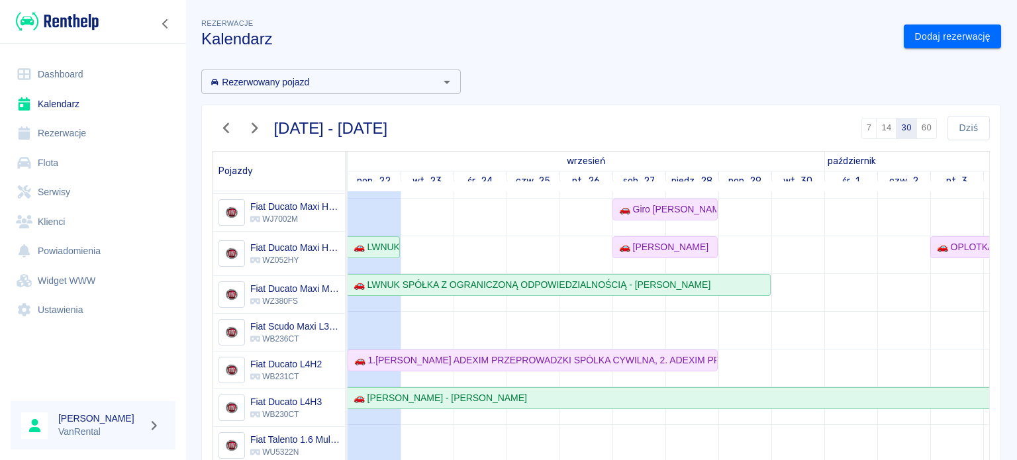
scroll to position [203, 0]
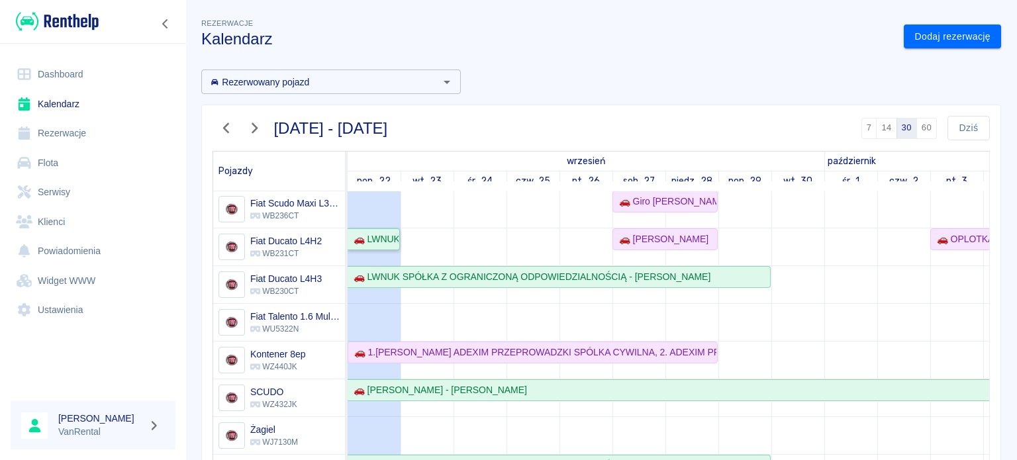
click at [397, 232] on div "🚗 LWNUK SPÓŁKA Z OGRANICZONĄ ODPOWIEDZIALNOŚCIĄ - [PERSON_NAME]" at bounding box center [373, 239] width 50 height 14
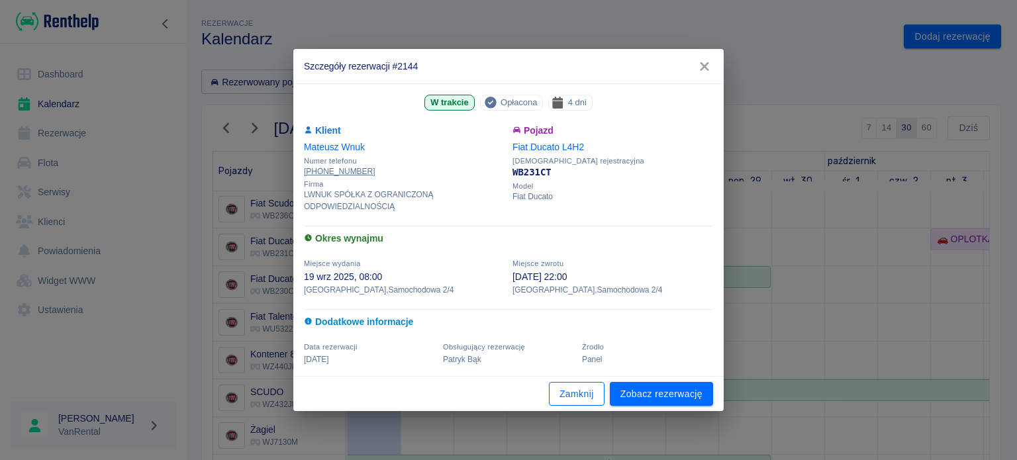
click at [562, 395] on button "Zamknij" at bounding box center [577, 394] width 56 height 25
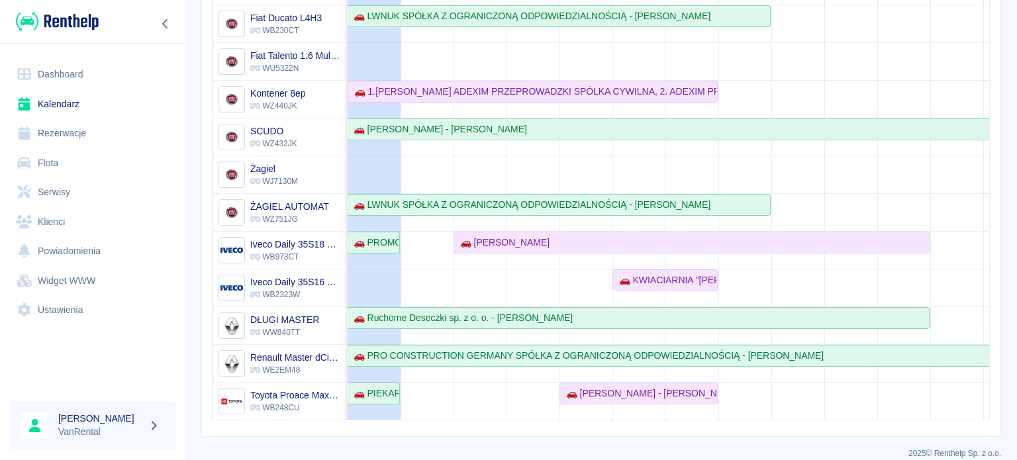
scroll to position [276, 0]
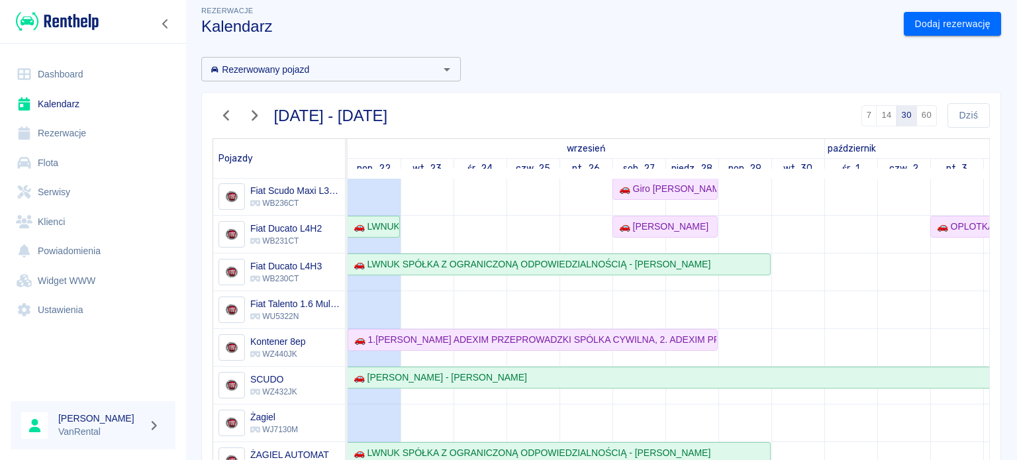
scroll to position [11, 0]
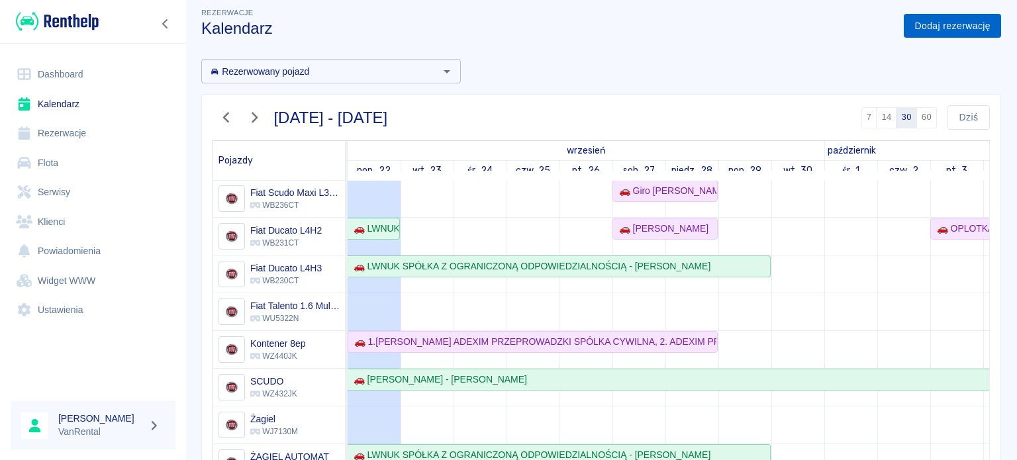
click at [941, 31] on link "Dodaj rezerwację" at bounding box center [952, 26] width 97 height 25
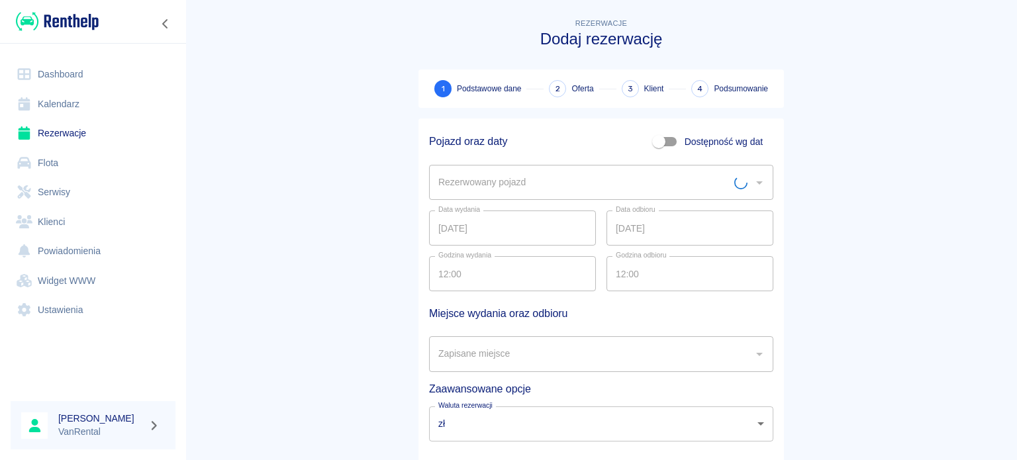
click at [533, 175] on input "Rezerwowany pojazd" at bounding box center [584, 182] width 299 height 23
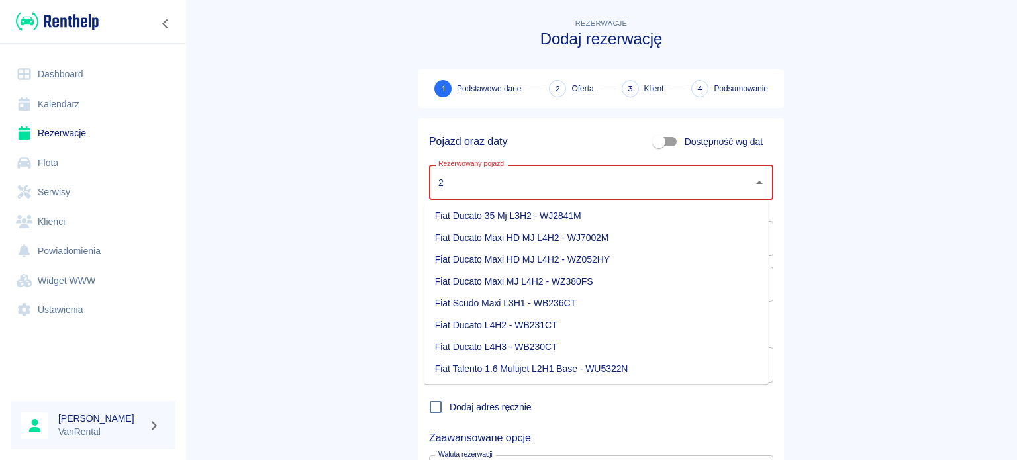
type input "2"
click at [678, 142] on label "Dostępność wg dat" at bounding box center [704, 141] width 117 height 25
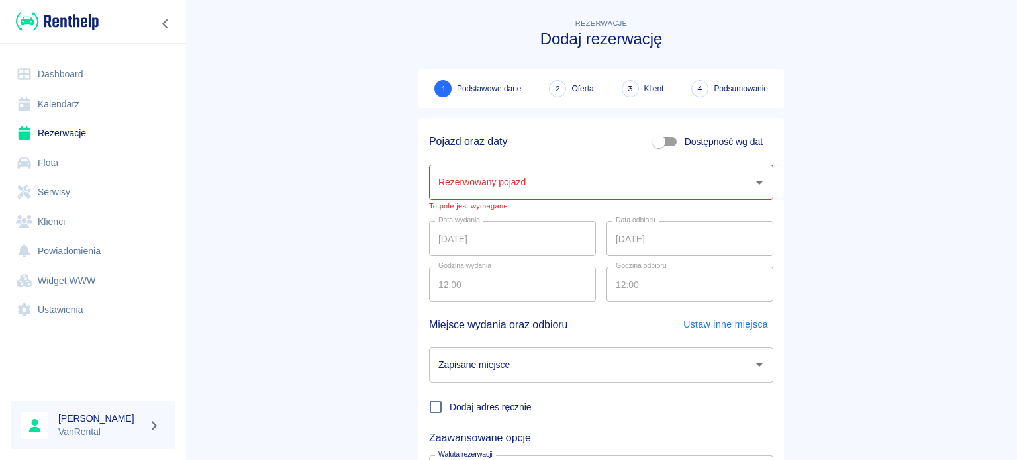
click at [673, 144] on input "Dostępność wg dat" at bounding box center [659, 141] width 76 height 25
checkbox input "true"
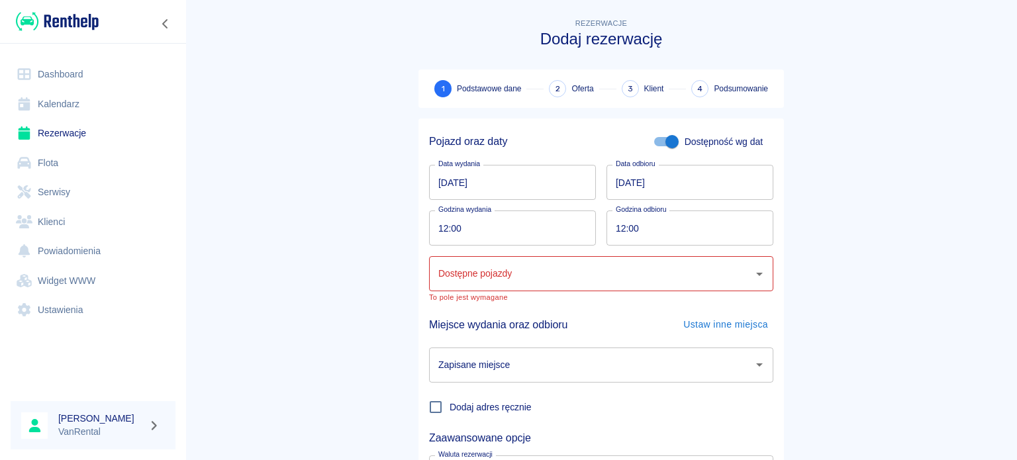
click at [442, 191] on input "[DATE]" at bounding box center [512, 182] width 167 height 35
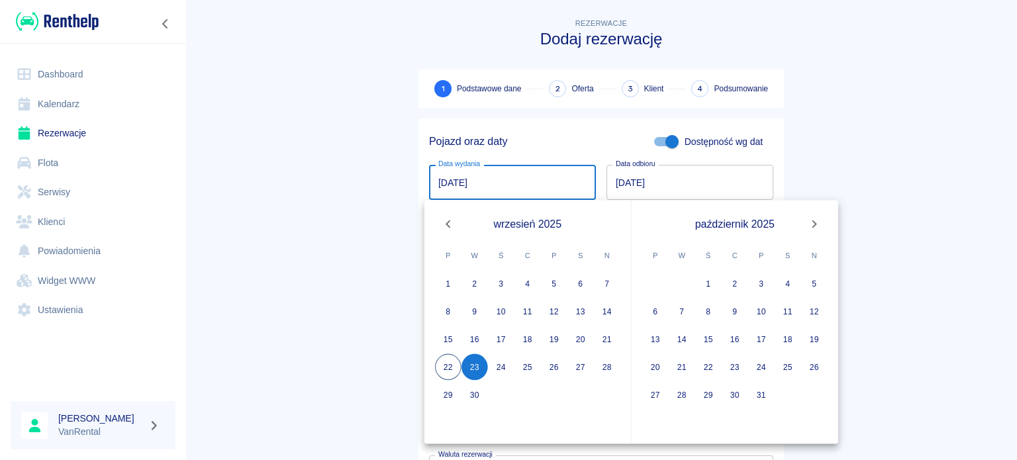
type input "[DATE]"
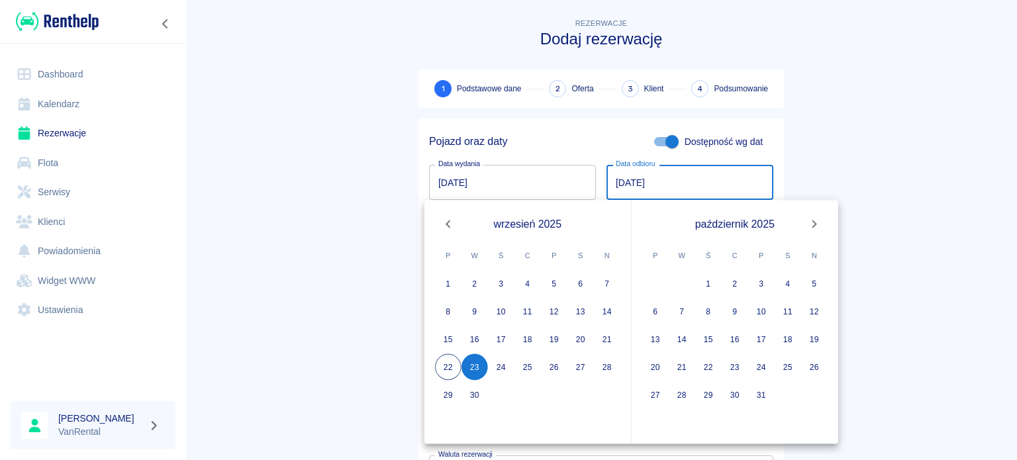
click at [607, 186] on input "[DATE]" at bounding box center [690, 182] width 167 height 35
type input "25.09.2025"
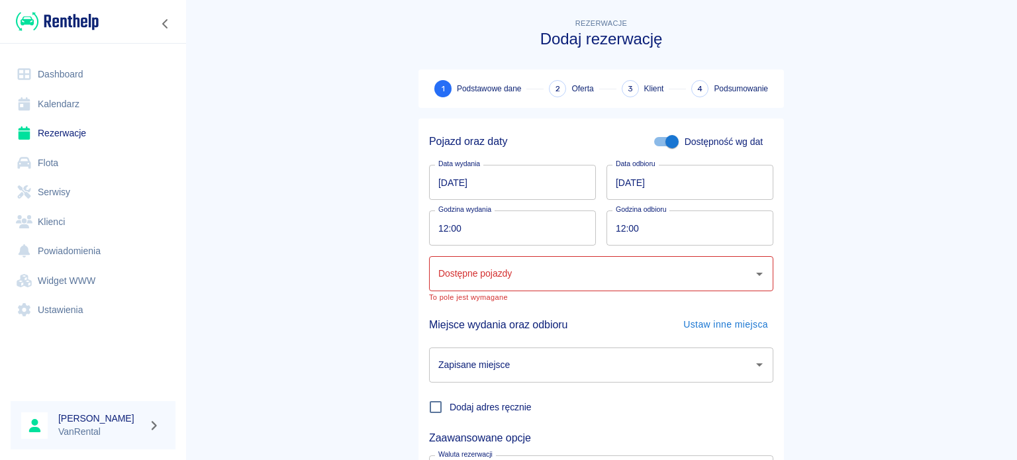
click at [352, 176] on main "Rezerwacje Dodaj rezerwację 1 Podstawowe dane 2 Oferta 3 Klient 4 Podsumowanie …" at bounding box center [601, 281] width 832 height 531
click at [440, 231] on input "12:00" at bounding box center [508, 228] width 158 height 35
type input "08:00"
click at [607, 228] on input "12:00" at bounding box center [686, 228] width 158 height 35
click at [572, 287] on div "Dostępne pojazdy" at bounding box center [601, 273] width 344 height 35
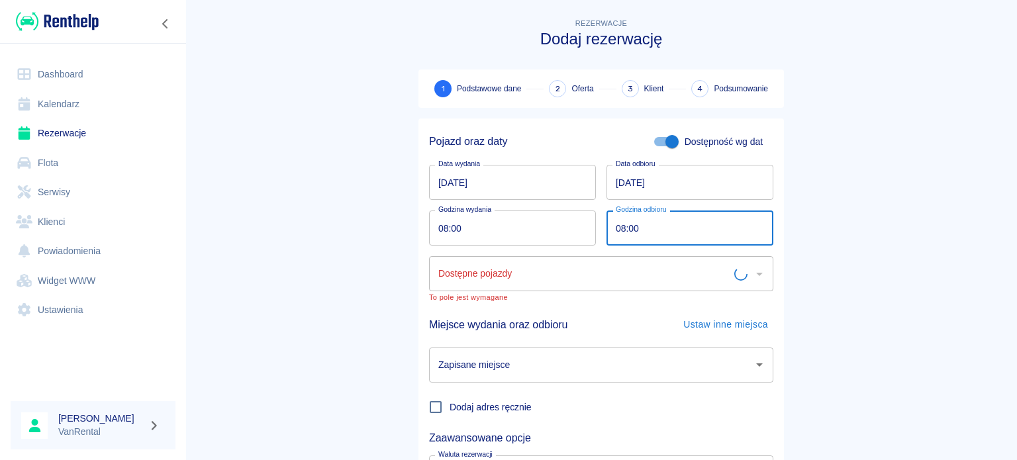
type input "08:00"
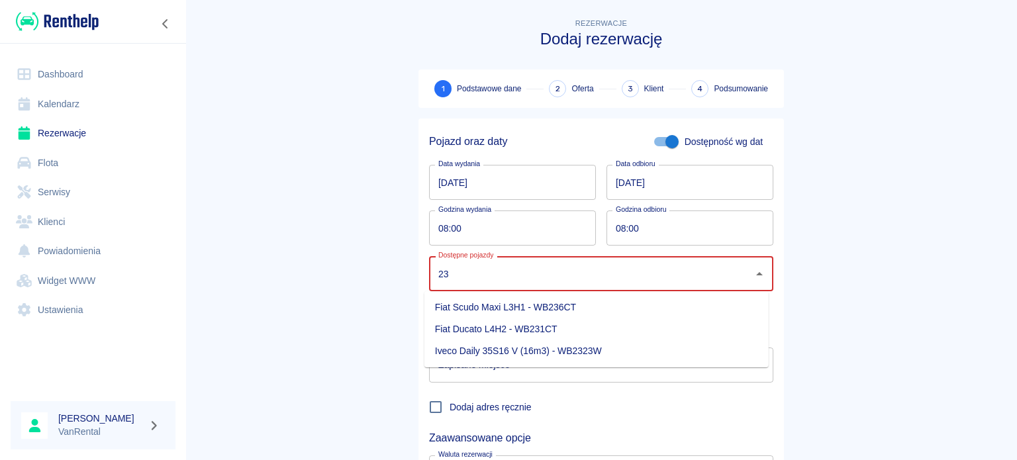
click at [568, 354] on li "Iveco Daily 35S16 V (16m3) - WB2323W" at bounding box center [597, 351] width 344 height 22
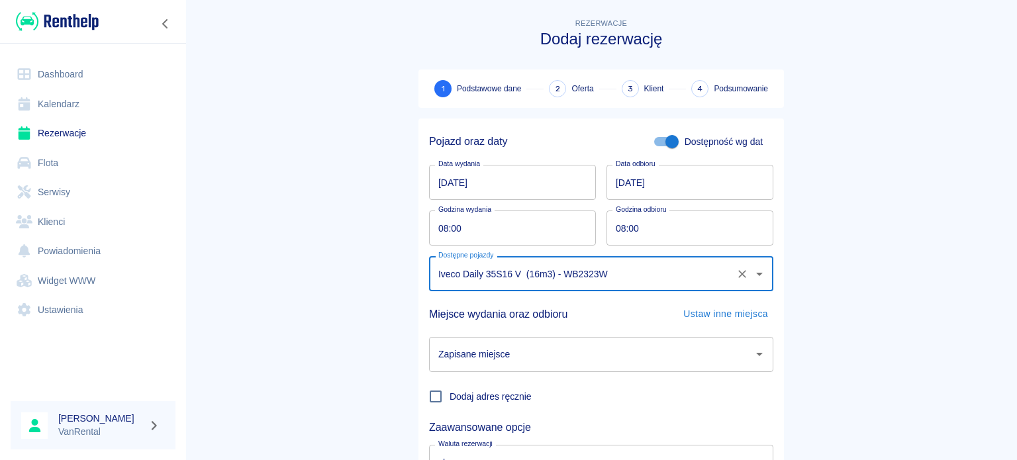
type input "Iveco Daily 35S16 V (16m3) - WB2323W"
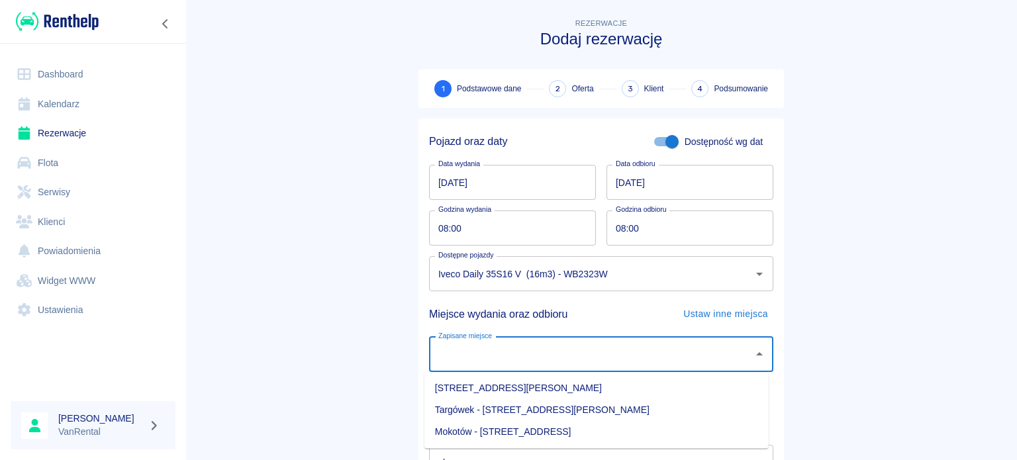
click at [589, 360] on input "Zapisane miejsce" at bounding box center [591, 354] width 313 height 23
click at [593, 395] on li "Gocław - Warszawa, Jana Nowaka-Jeziorańskiego 4" at bounding box center [597, 389] width 344 height 22
type input "Gocław - Warszawa, Jana Nowaka-Jeziorańskiego 4"
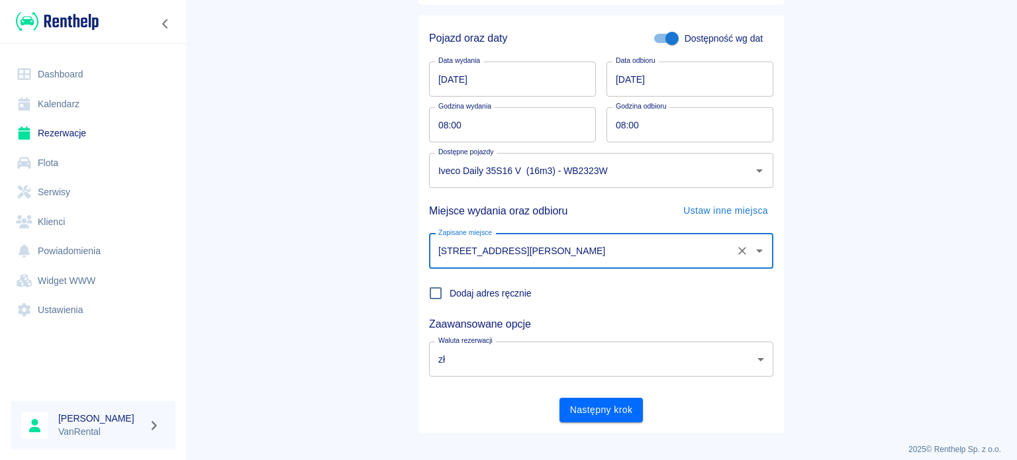
scroll to position [114, 0]
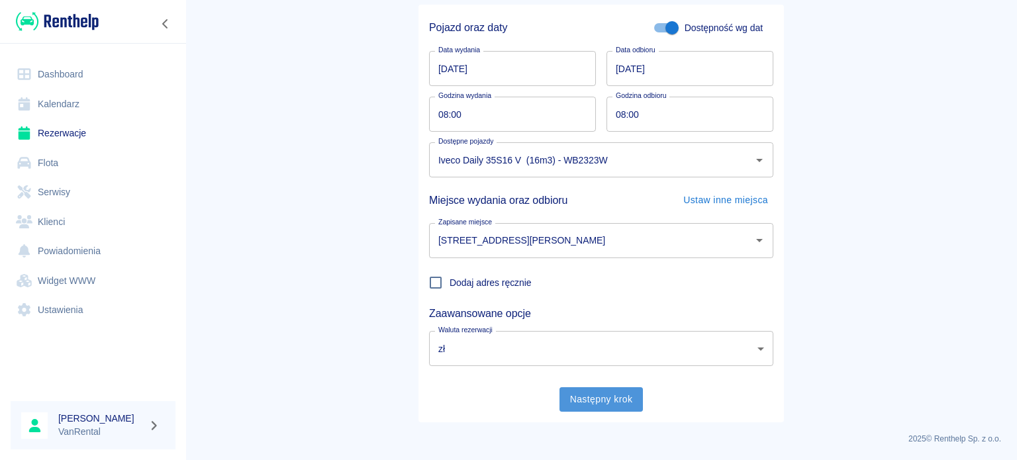
click at [592, 405] on button "Następny krok" at bounding box center [602, 399] width 84 height 25
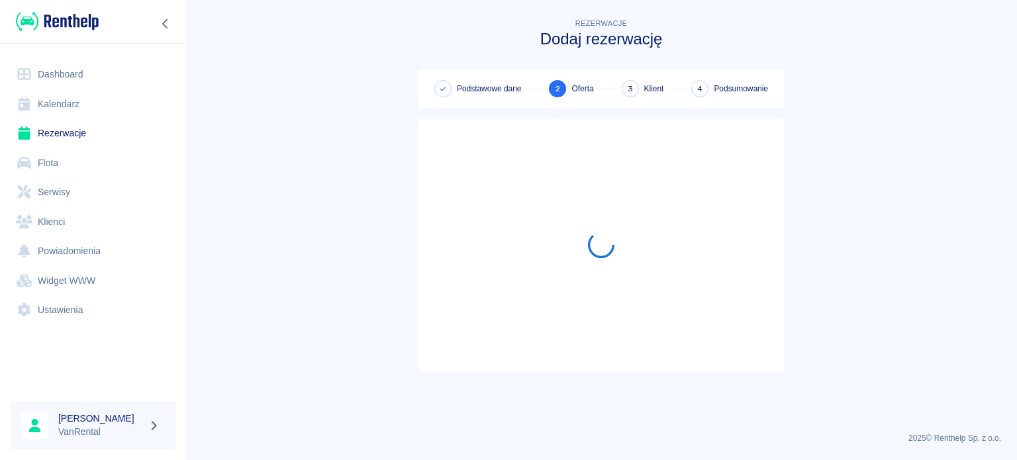
scroll to position [0, 0]
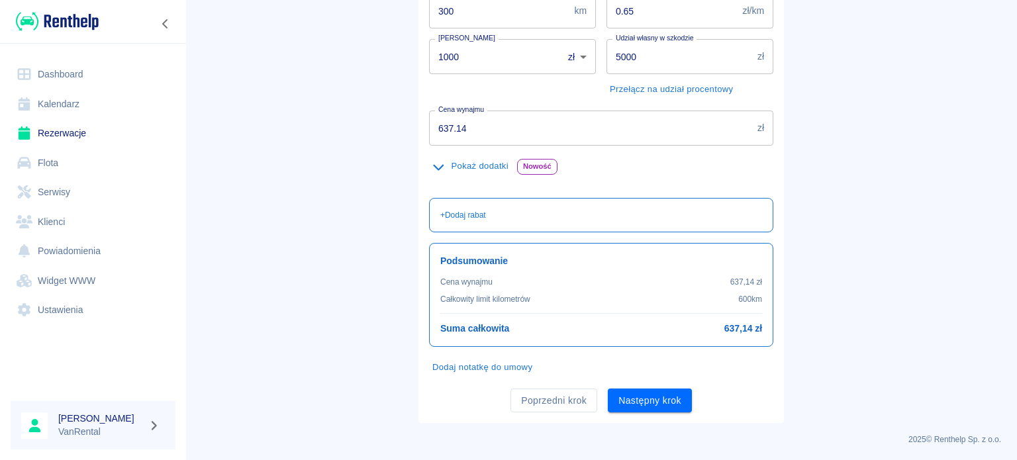
click at [555, 413] on div "Oferta rezerwacji Iveco Daily 35S16 V (16m3) na 2 dni Taryfa XXL (Limit KM) 50f…" at bounding box center [602, 146] width 366 height 554
click at [550, 391] on button "Poprzedni krok" at bounding box center [554, 401] width 87 height 25
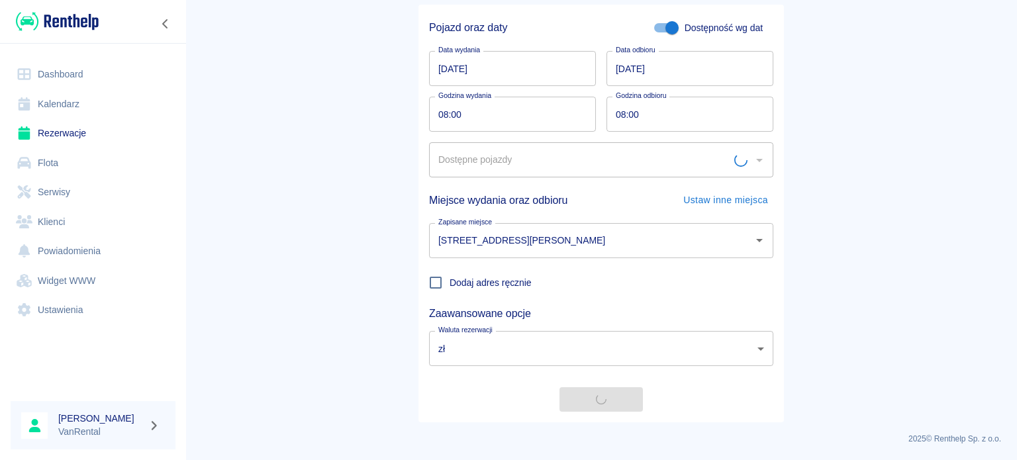
type input "Iveco Daily 35S16 V (16m3) - WB2323W"
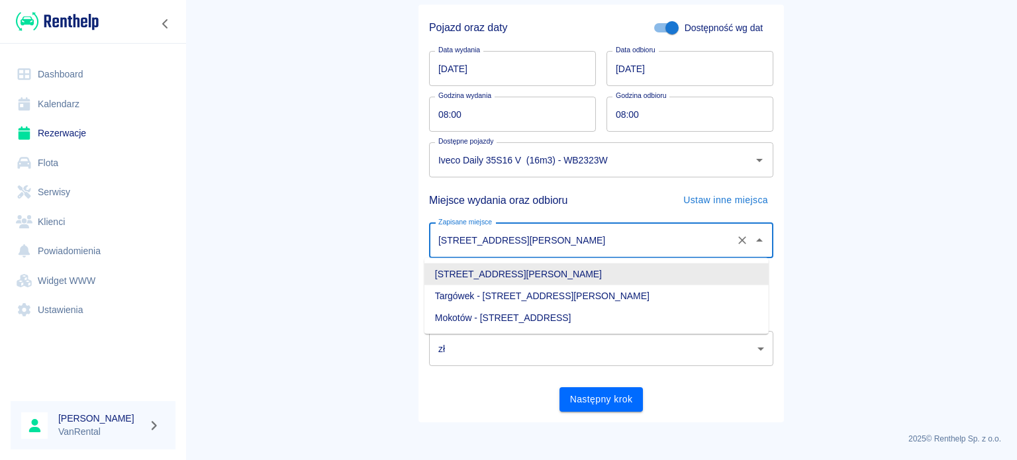
click at [611, 235] on input "Gocław - Warszawa, Jana Nowaka-Jeziorańskiego 4" at bounding box center [582, 240] width 295 height 23
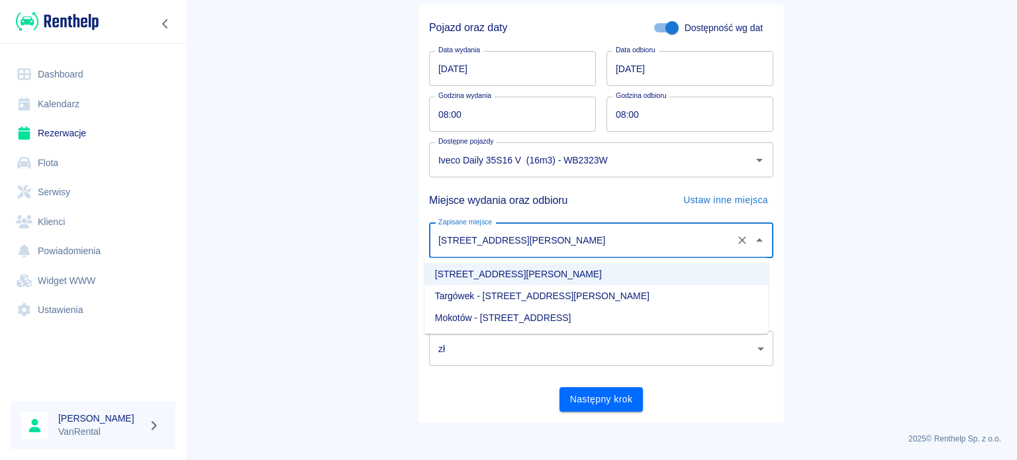
click at [589, 296] on li "Targówek - Warszawa, Piotra Skargi 63" at bounding box center [597, 296] width 344 height 22
type input "Targówek - Warszawa, Piotra Skargi 63"
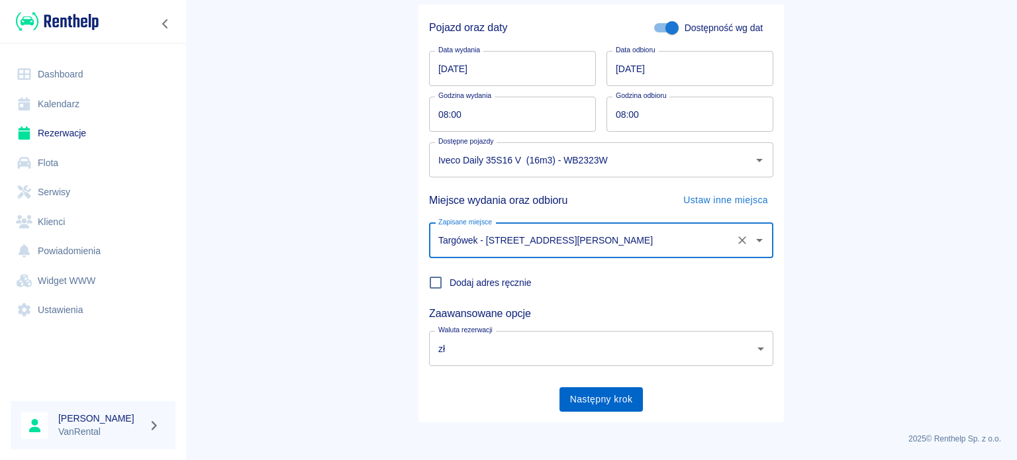
click at [621, 404] on button "Następny krok" at bounding box center [602, 399] width 84 height 25
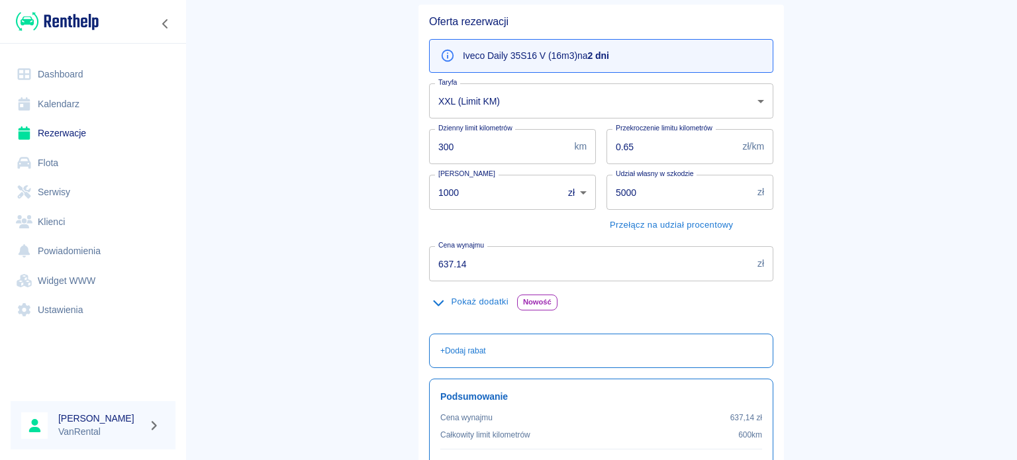
click at [466, 116] on body "Używamy plików Cookies, by zapewnić Ci najlepsze możliwe doświadczenie. Aby dow…" at bounding box center [508, 230] width 1017 height 460
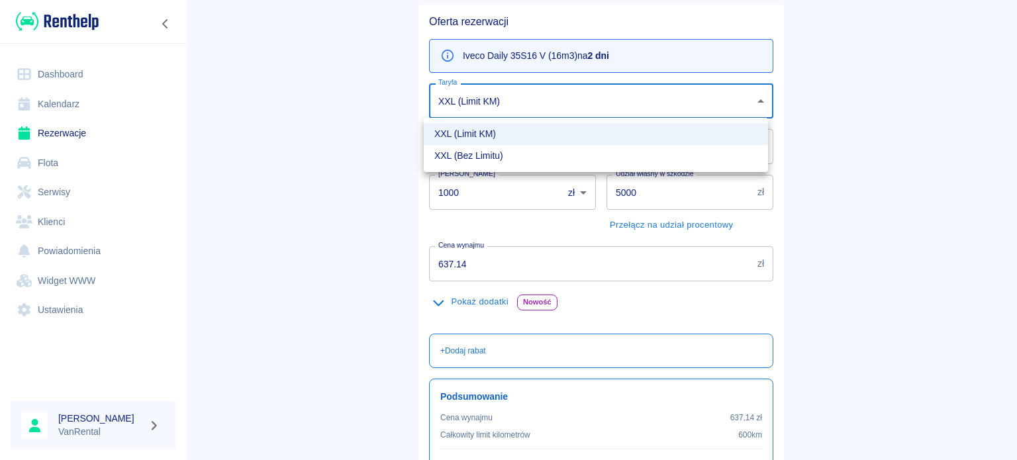
click at [467, 152] on li "XXL (Bez Limitu)" at bounding box center [596, 156] width 344 height 22
type input "2f9f3cce-45ad-4f76-abaf-989720f79b88"
type input "0"
type input "784.74"
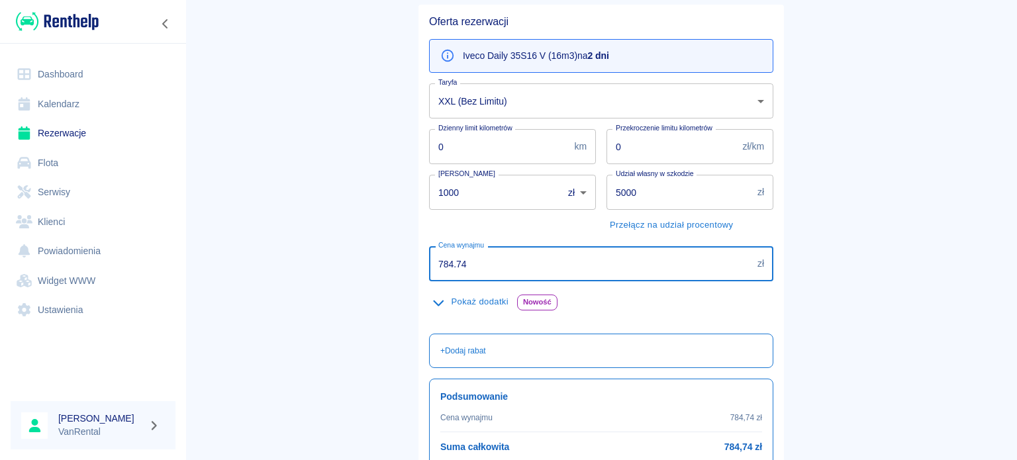
drag, startPoint x: 502, startPoint y: 262, endPoint x: 352, endPoint y: 241, distance: 151.8
click at [359, 244] on main "Rezerwacje Dodaj rezerwację Podstawowe dane 2 Oferta 3 Klient 4 Podsumowanie Of…" at bounding box center [601, 222] width 832 height 640
type input "809.34"
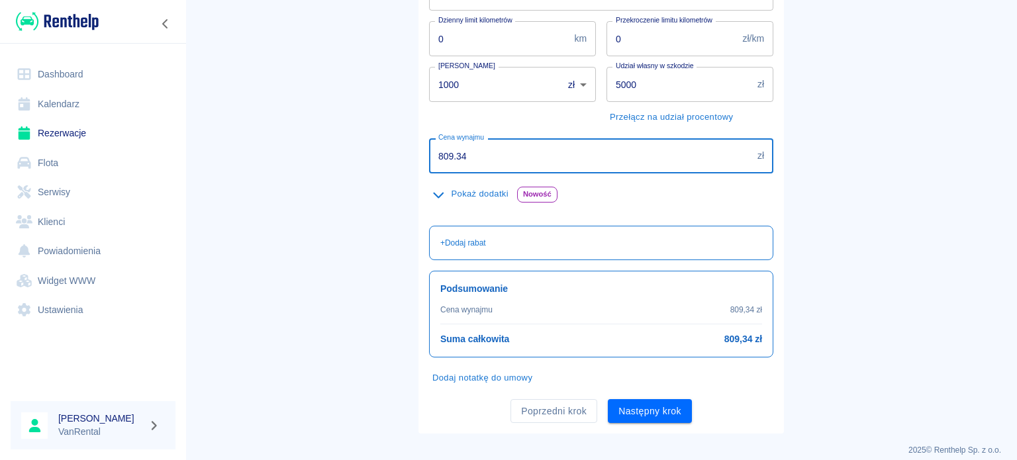
scroll to position [233, 0]
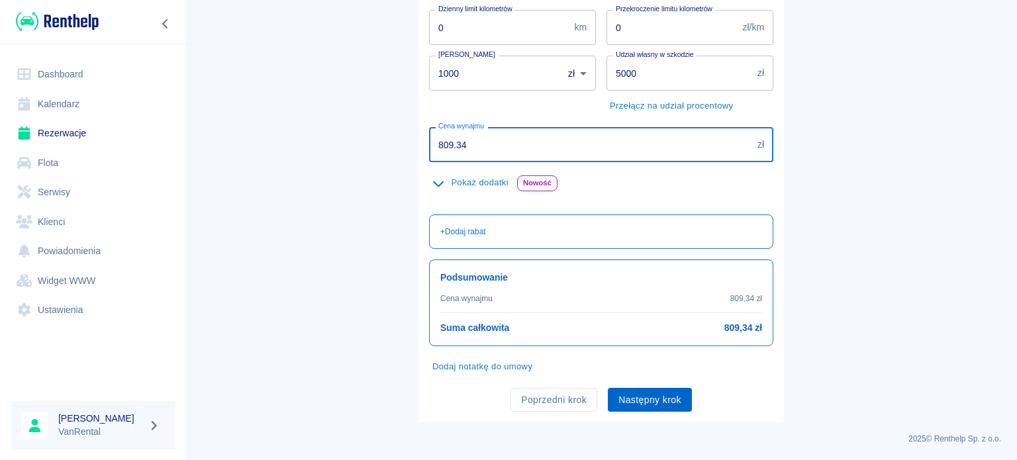
click at [660, 403] on button "Następny krok" at bounding box center [650, 400] width 84 height 25
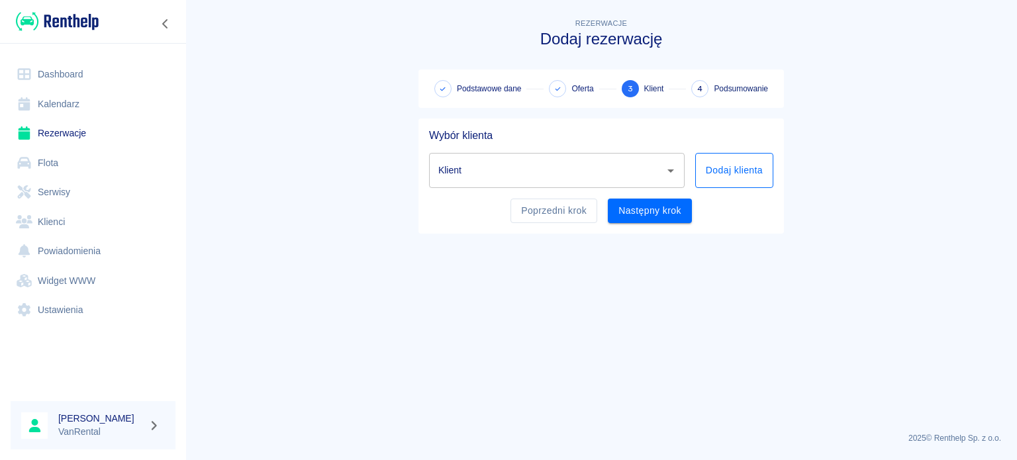
click at [708, 179] on button "Dodaj klienta" at bounding box center [734, 170] width 78 height 35
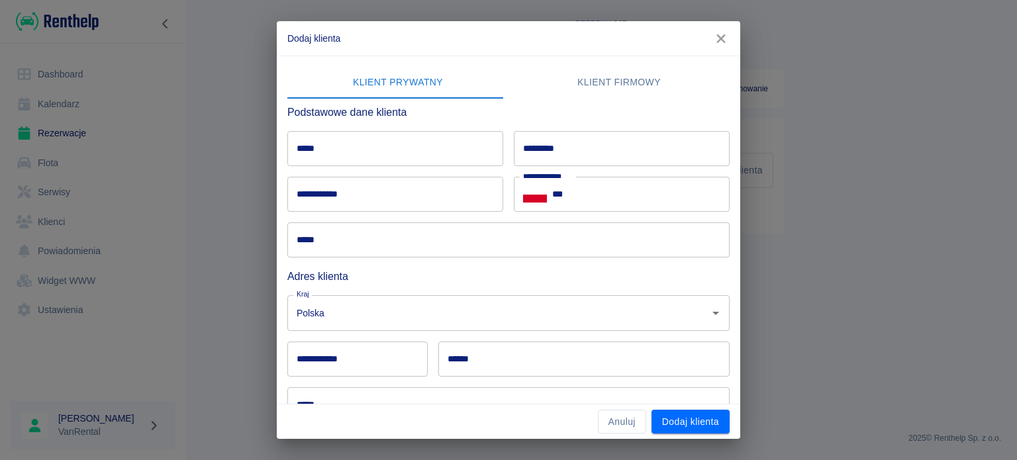
click at [625, 87] on button "Klient firmowy" at bounding box center [619, 83] width 221 height 32
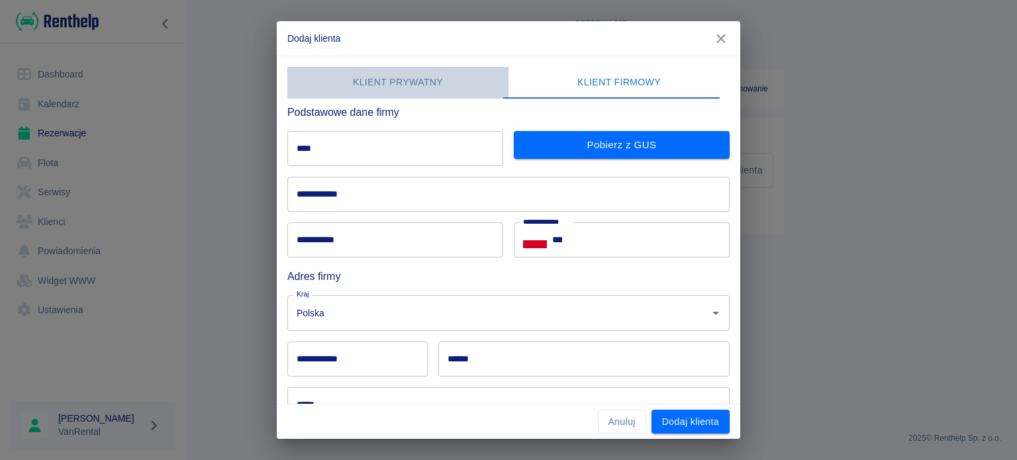
click at [424, 80] on button "Klient prywatny" at bounding box center [397, 83] width 221 height 32
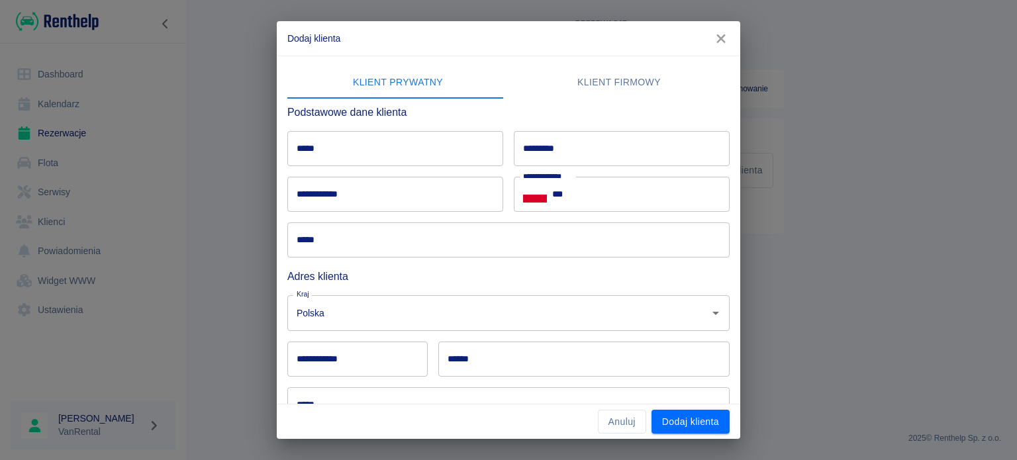
click at [395, 148] on input "*****" at bounding box center [395, 148] width 216 height 35
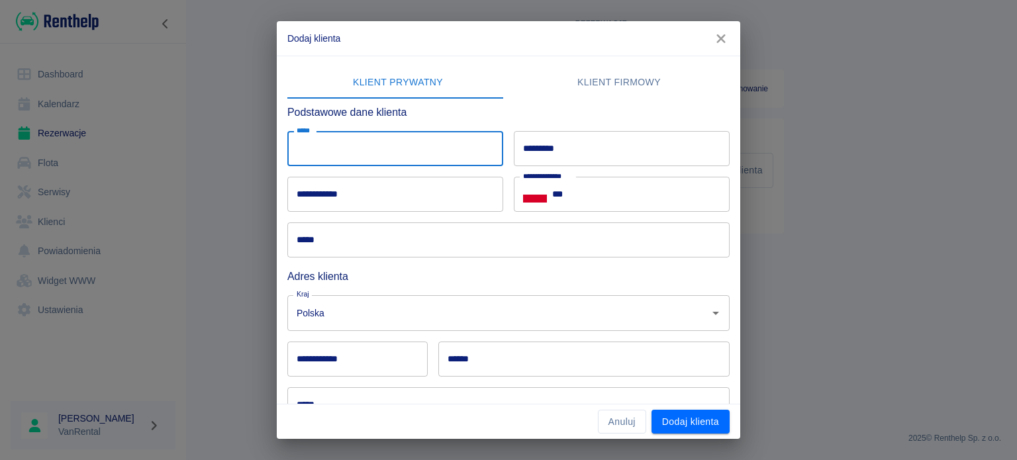
paste input "**********"
type input "**********"
click at [547, 152] on input "*********" at bounding box center [622, 148] width 216 height 35
paste input "******"
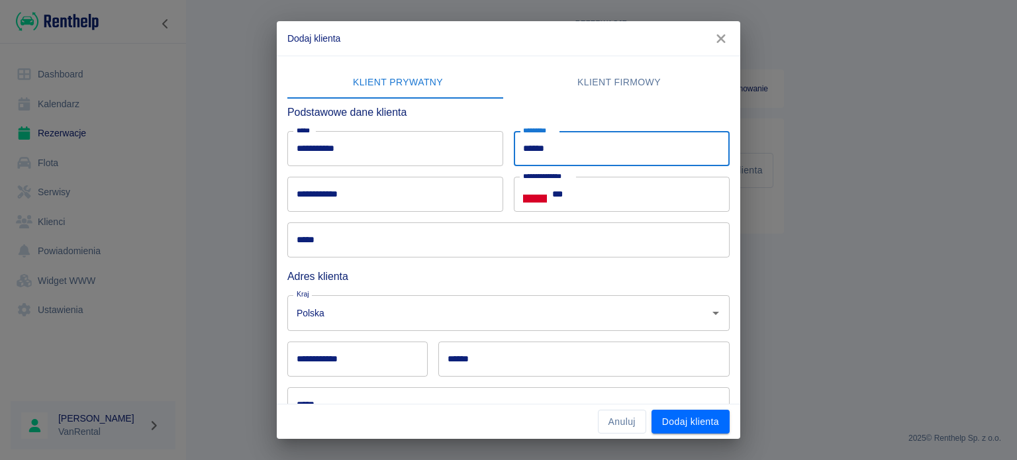
type input "******"
click at [636, 193] on input "***" at bounding box center [641, 194] width 178 height 35
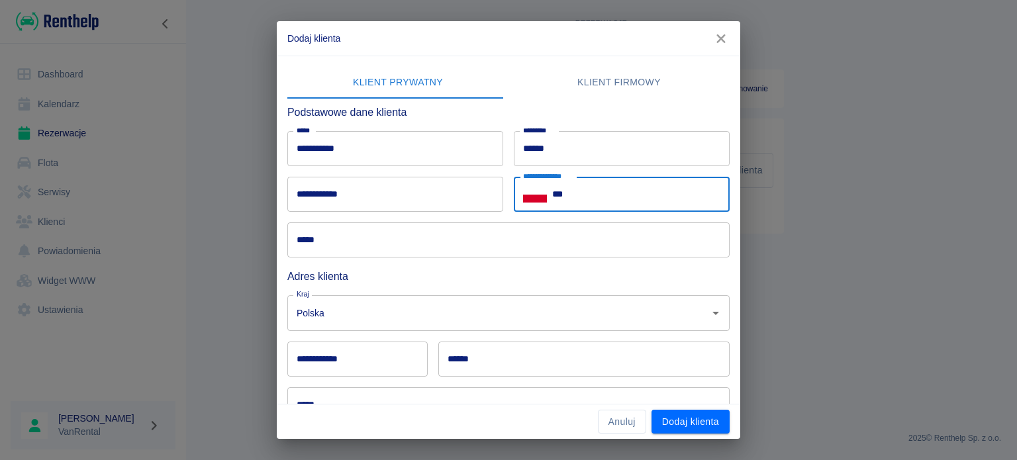
paste input "**********"
type input "**********"
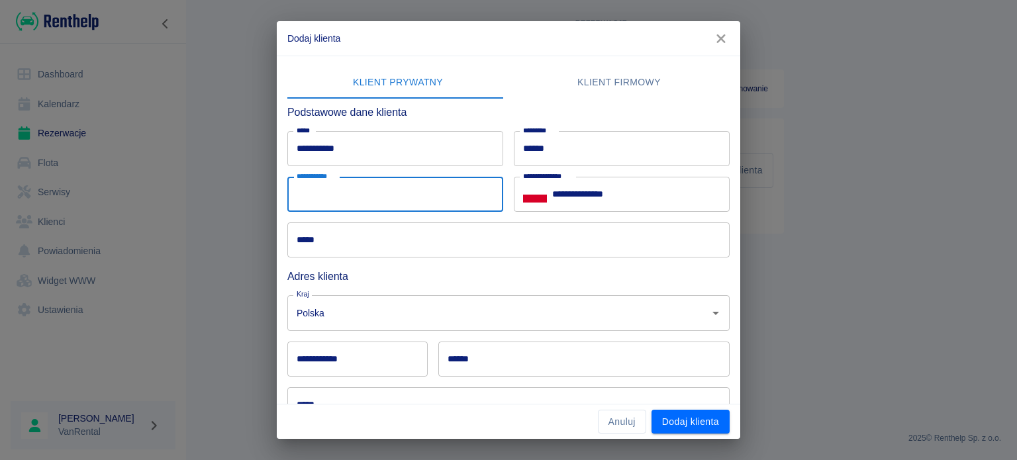
click at [339, 189] on div "**********" at bounding box center [395, 194] width 216 height 35
paste input "**********"
type input "**********"
click at [323, 235] on input "*****" at bounding box center [508, 240] width 442 height 35
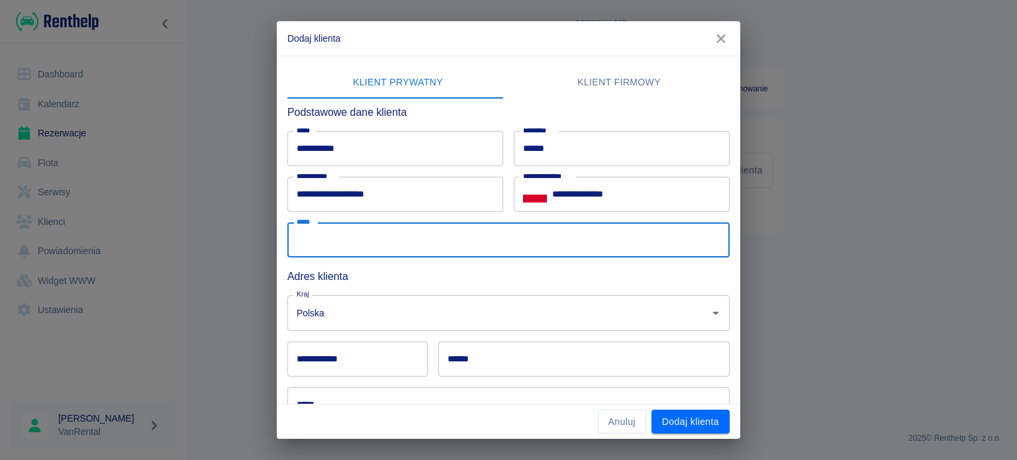
paste input "**********"
type input "**********"
click at [352, 357] on input "**********" at bounding box center [357, 359] width 140 height 35
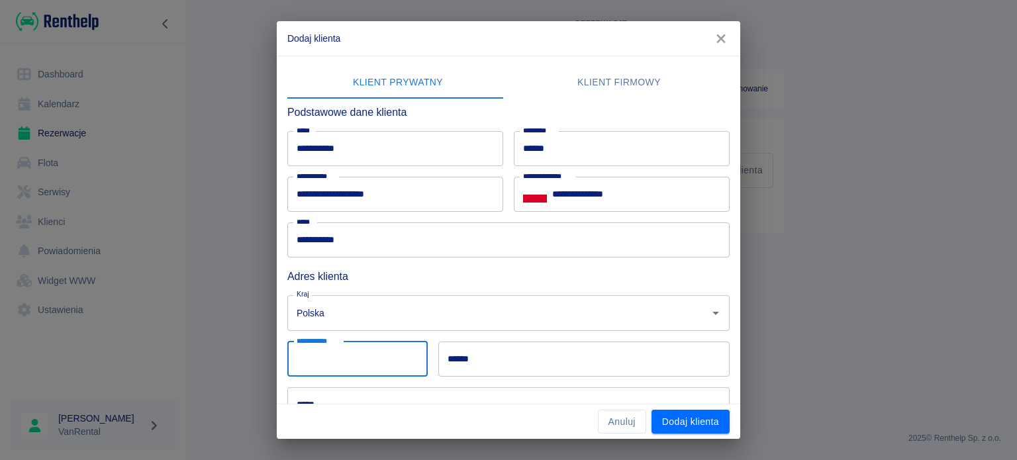
click at [342, 391] on input "*****" at bounding box center [508, 404] width 442 height 35
paste input "**********"
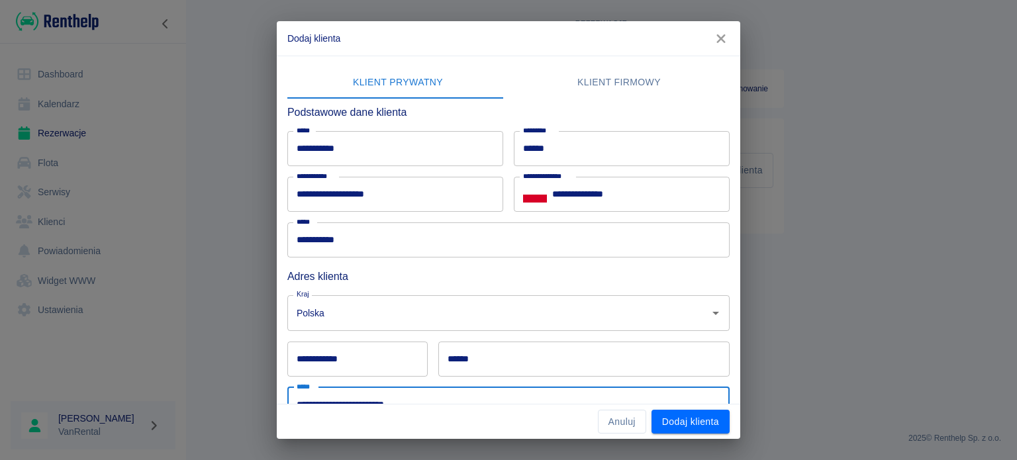
scroll to position [6, 0]
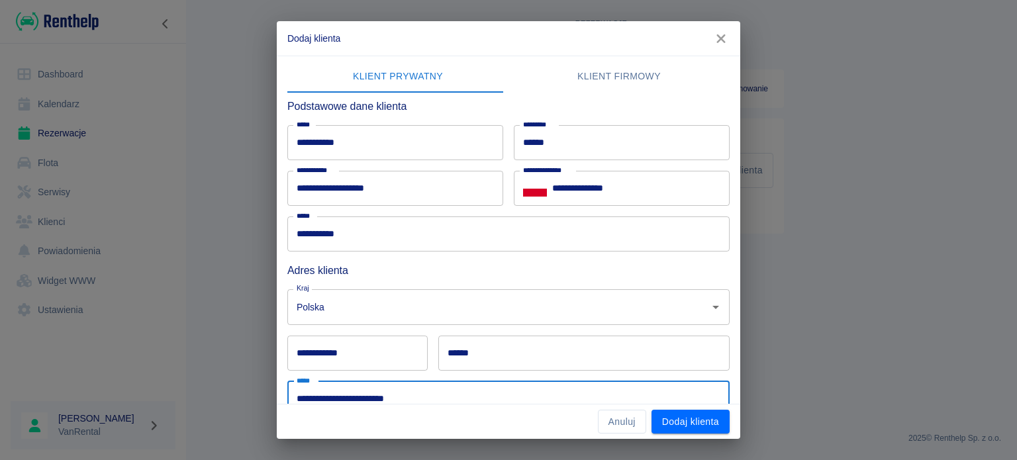
type input "**********"
click at [514, 336] on input "******" at bounding box center [583, 353] width 291 height 35
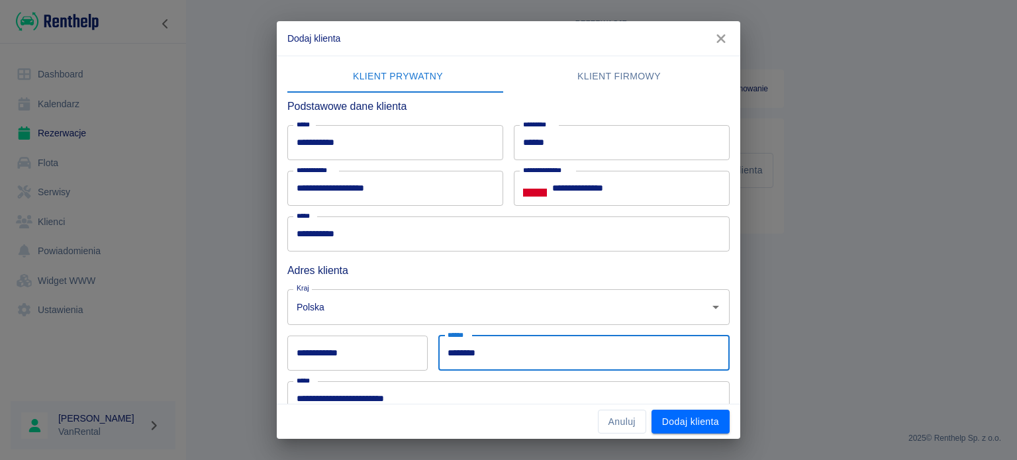
type input "********"
click at [383, 364] on input "**********" at bounding box center [357, 353] width 140 height 35
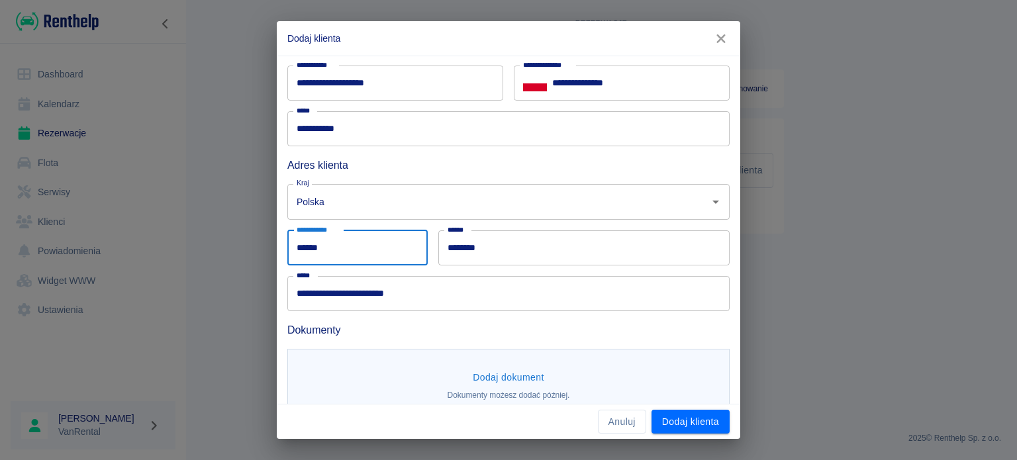
scroll to position [135, 0]
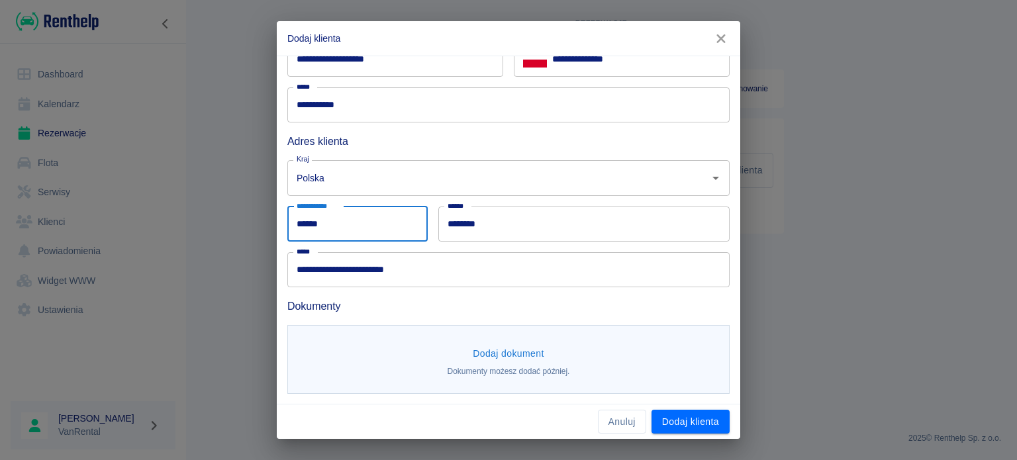
type input "******"
click at [525, 359] on button "Dodaj dokument" at bounding box center [509, 354] width 82 height 25
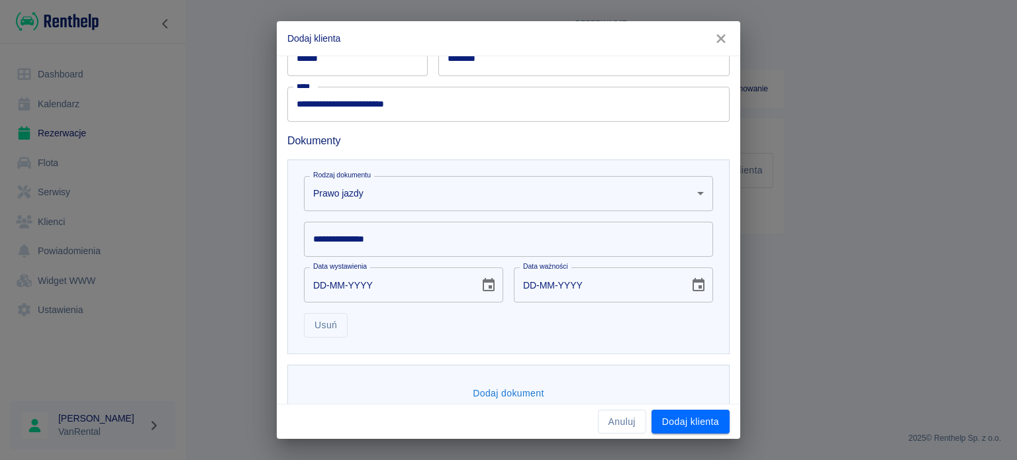
scroll to position [329, 0]
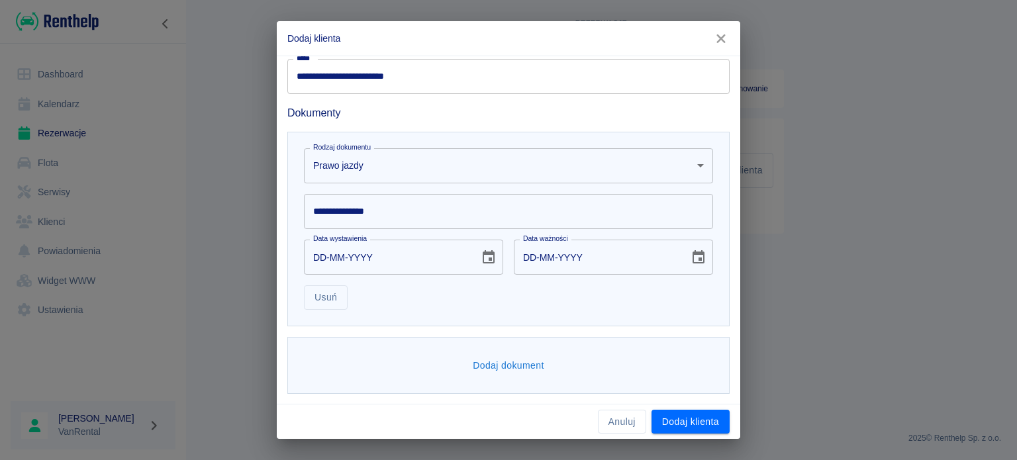
click at [412, 230] on div "Data wystawienia DD-MM-YYYY Data wystawienia" at bounding box center [398, 252] width 210 height 46
click at [412, 225] on input "**********" at bounding box center [508, 211] width 409 height 35
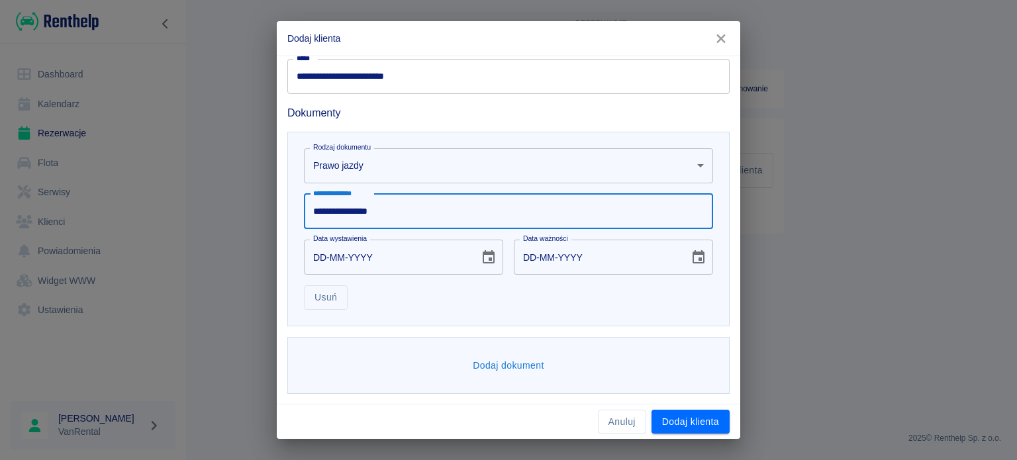
type input "**********"
click at [323, 259] on input "DD-MM-YYYY" at bounding box center [387, 257] width 166 height 35
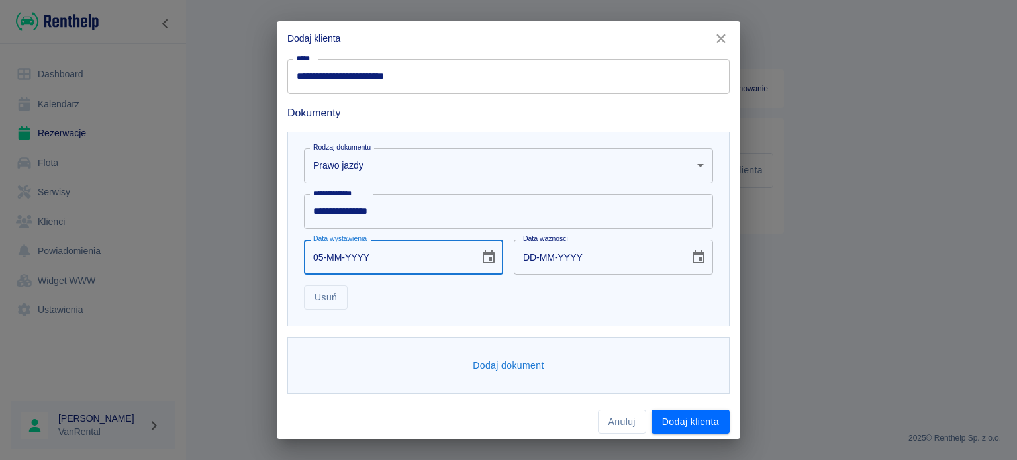
click at [323, 259] on input "05-MM-YYYY" at bounding box center [387, 257] width 166 height 35
type input "09-05-0002"
type input "09-05-0012"
type input "09-05-0020"
type input "09-05-0030"
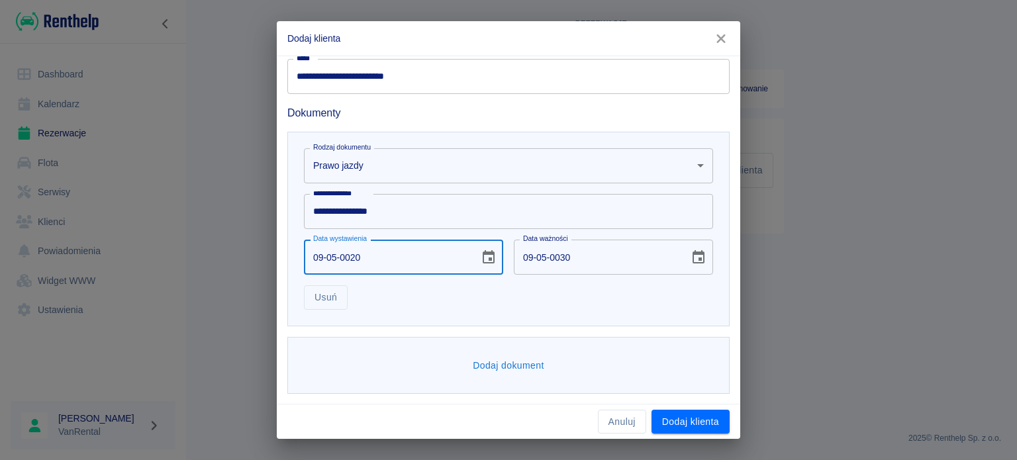
type input "09-05-0201"
type input "09-05-0211"
type input "09-05-2012"
type input "09-05-2022"
type input "09-05-2012"
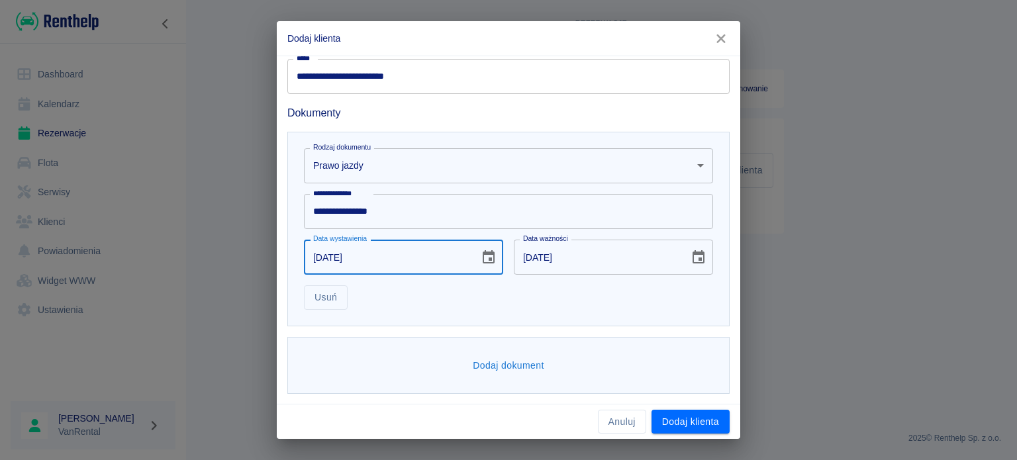
drag, startPoint x: 575, startPoint y: 264, endPoint x: 558, endPoint y: 256, distance: 19.0
click at [571, 264] on input "09-05-2022" at bounding box center [597, 257] width 166 height 35
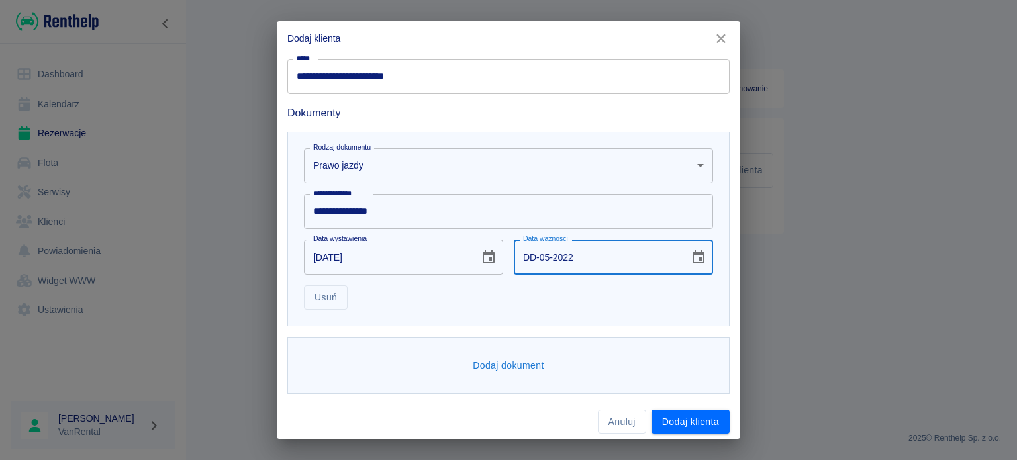
drag, startPoint x: 535, startPoint y: 256, endPoint x: 556, endPoint y: 256, distance: 21.2
click at [535, 256] on input "DD-05-2022" at bounding box center [597, 257] width 166 height 35
click at [558, 256] on input "DD-MM-2022" at bounding box center [597, 257] width 166 height 35
type input "DD-MM-YYYY"
click at [699, 439] on div "**********" at bounding box center [508, 230] width 1017 height 460
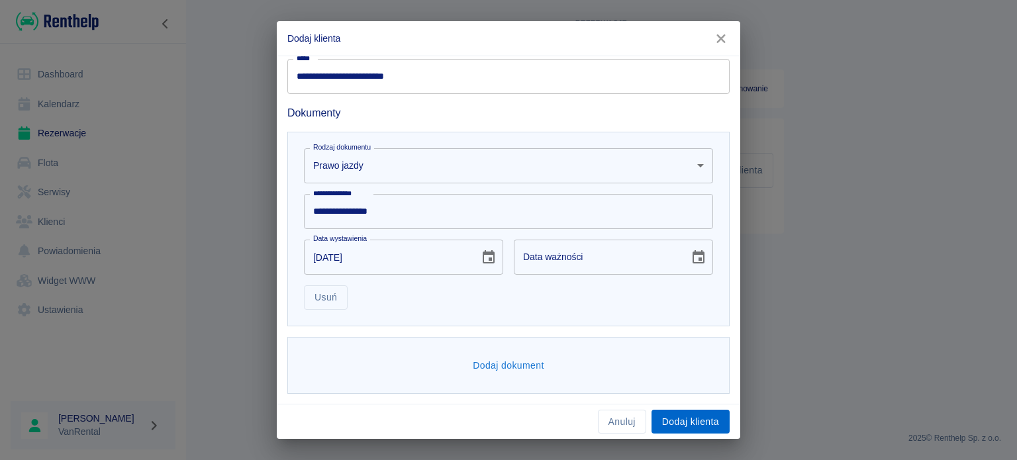
click at [692, 427] on button "Dodaj klienta" at bounding box center [691, 422] width 78 height 25
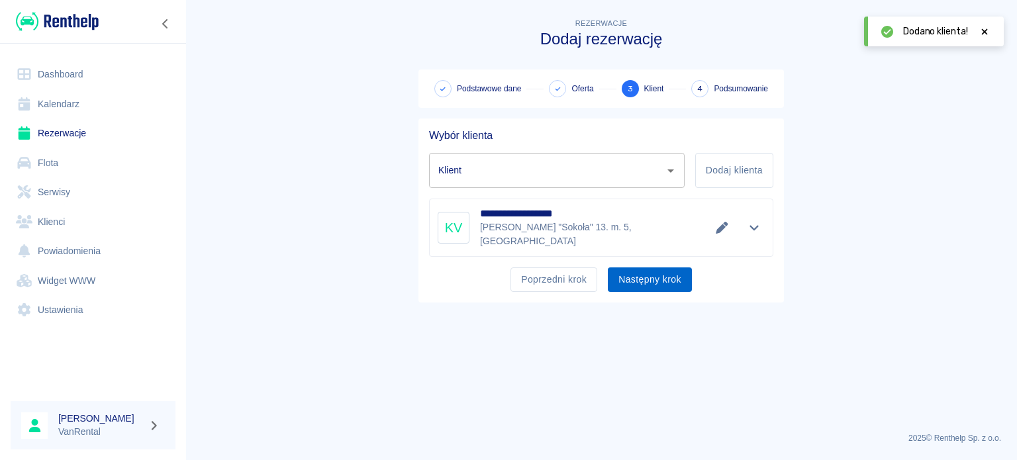
click at [629, 268] on button "Następny krok" at bounding box center [650, 280] width 84 height 25
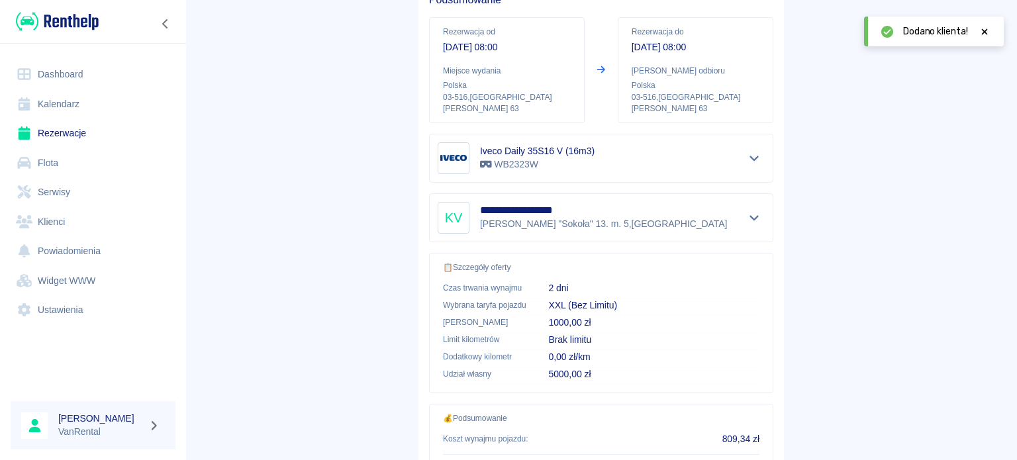
scroll to position [252, 0]
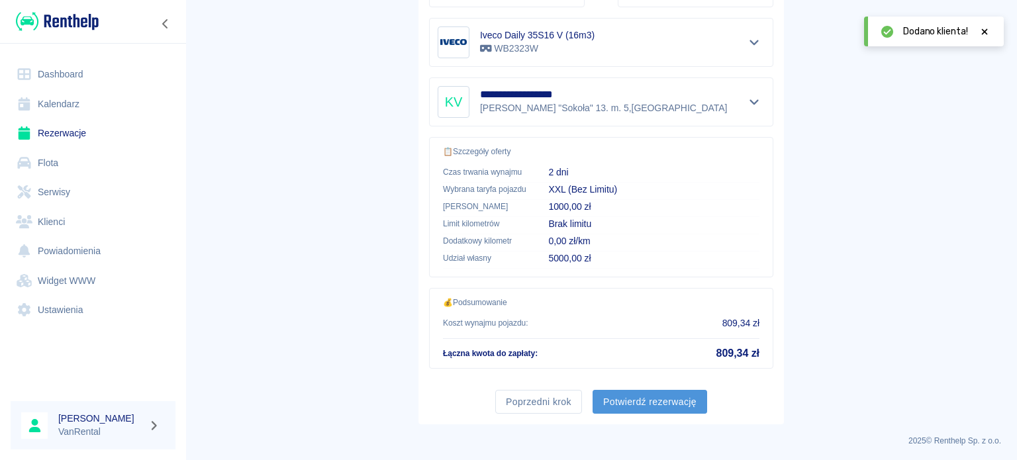
click at [658, 393] on button "Potwierdź rezerwację" at bounding box center [650, 402] width 115 height 25
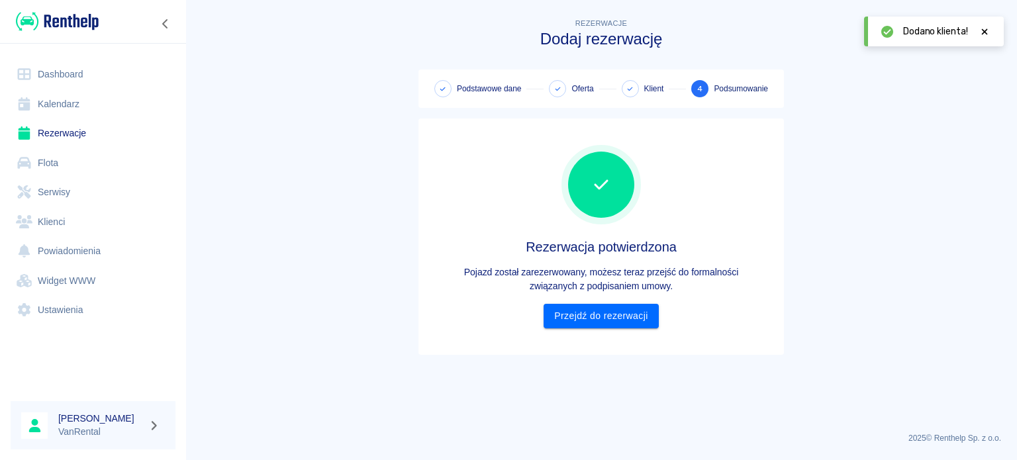
scroll to position [0, 0]
click at [640, 315] on link "Przejdź do rezerwacji" at bounding box center [601, 316] width 115 height 25
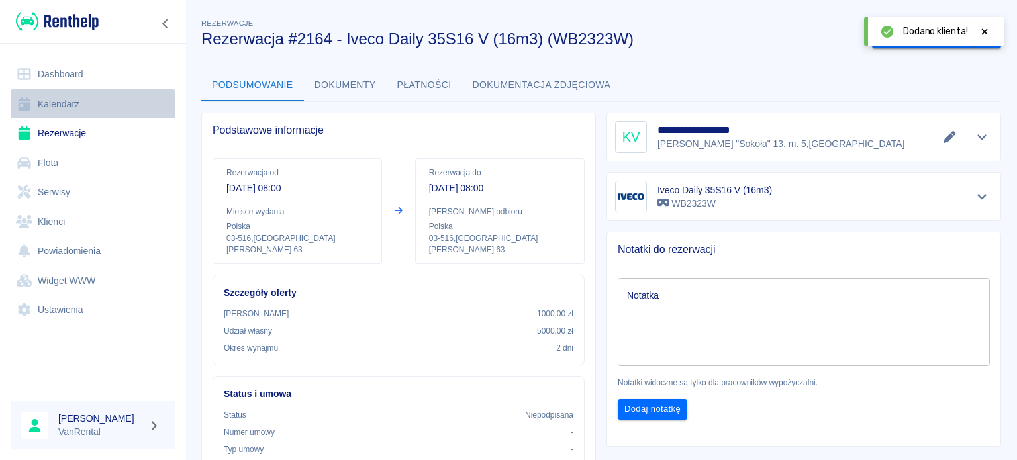
click at [56, 101] on link "Kalendarz" at bounding box center [93, 104] width 165 height 30
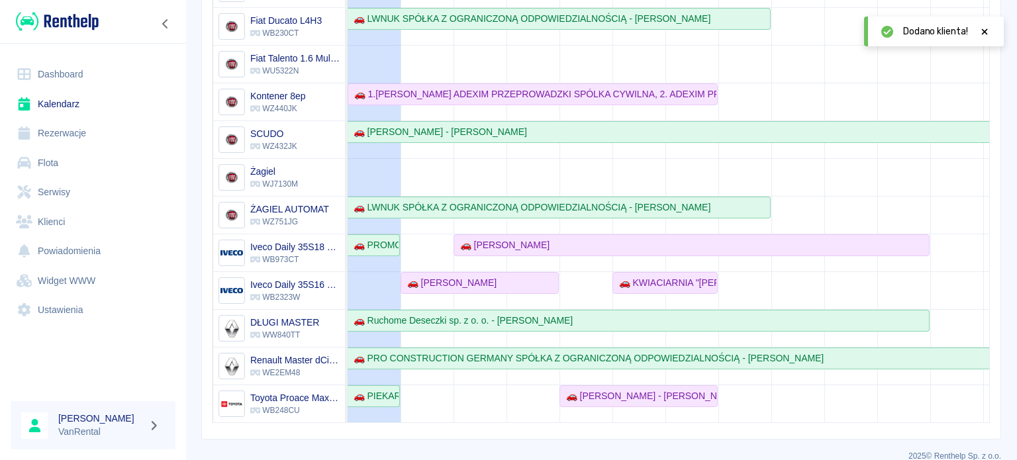
scroll to position [276, 0]
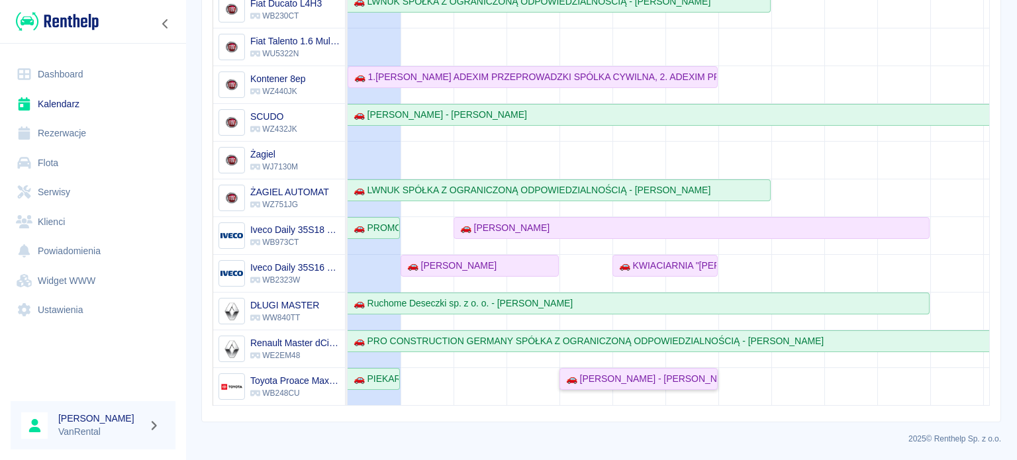
click at [612, 372] on div "🚗 Konrad PAPIERNIK - Konrad Papiernik" at bounding box center [639, 379] width 156 height 14
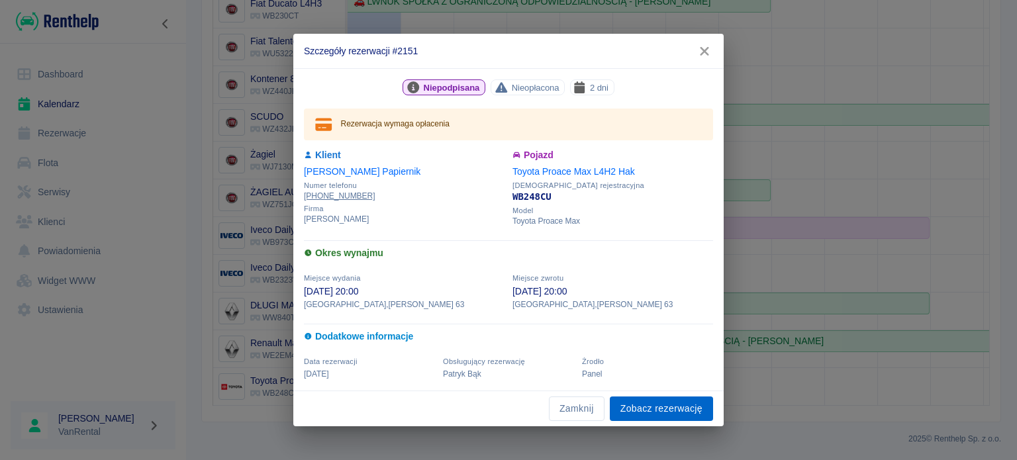
click at [675, 403] on link "Zobacz rezerwację" at bounding box center [661, 409] width 103 height 25
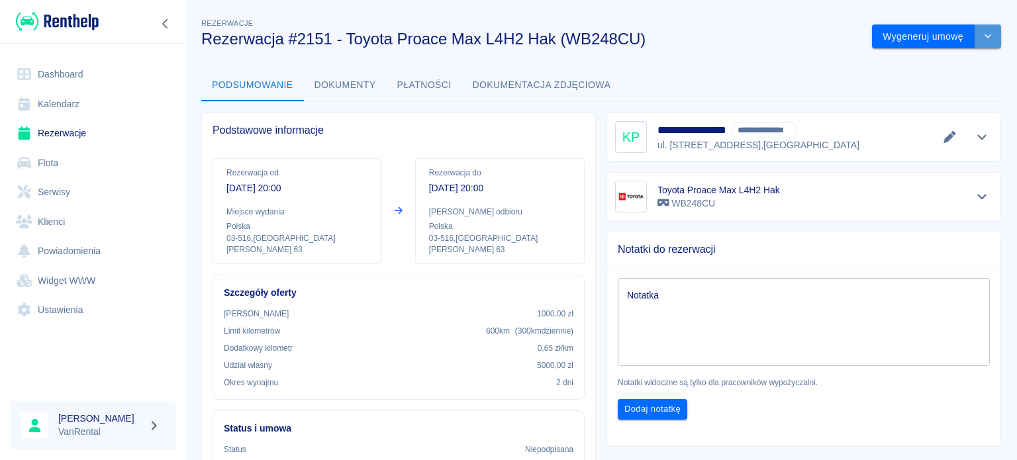
click at [975, 26] on button "drop-down" at bounding box center [988, 37] width 26 height 25
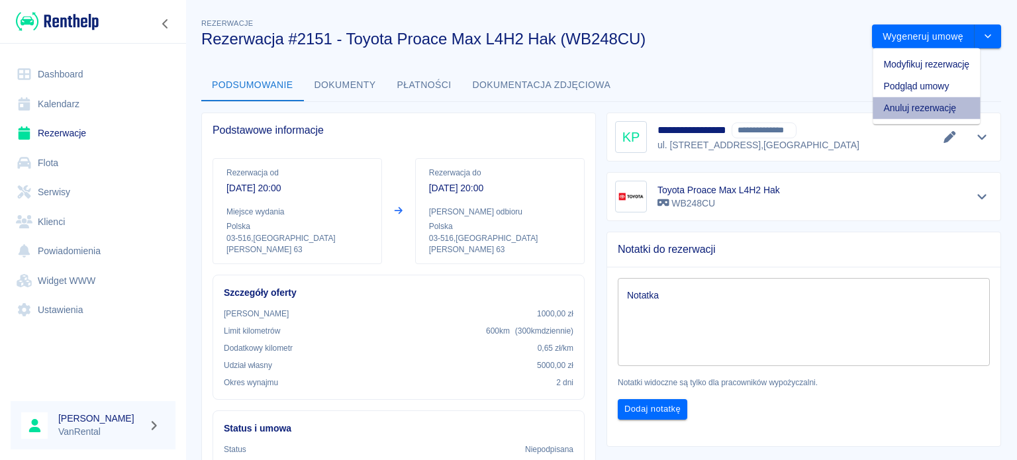
click at [933, 102] on li "Anuluj rezerwację" at bounding box center [926, 108] width 107 height 22
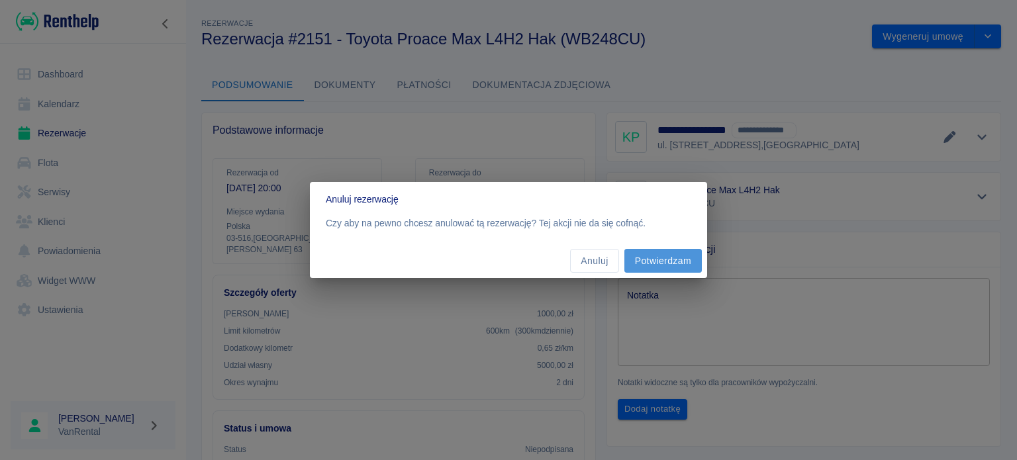
click at [648, 260] on button "Potwierdzam" at bounding box center [663, 261] width 77 height 25
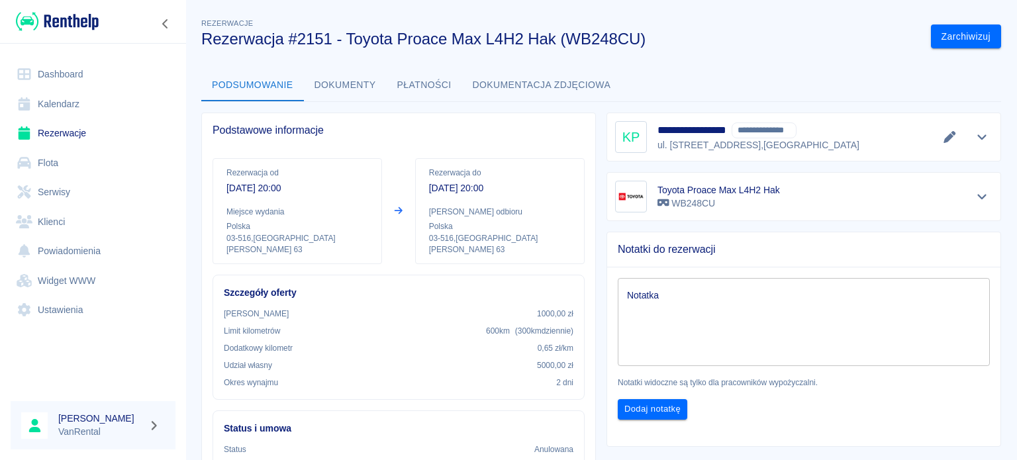
click at [93, 92] on link "Kalendarz" at bounding box center [93, 104] width 165 height 30
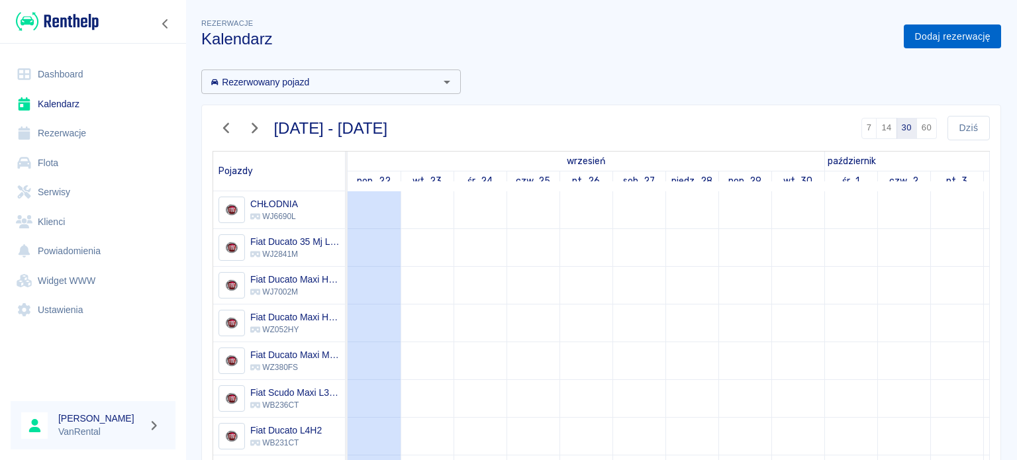
click at [933, 40] on link "Dodaj rezerwację" at bounding box center [952, 37] width 97 height 25
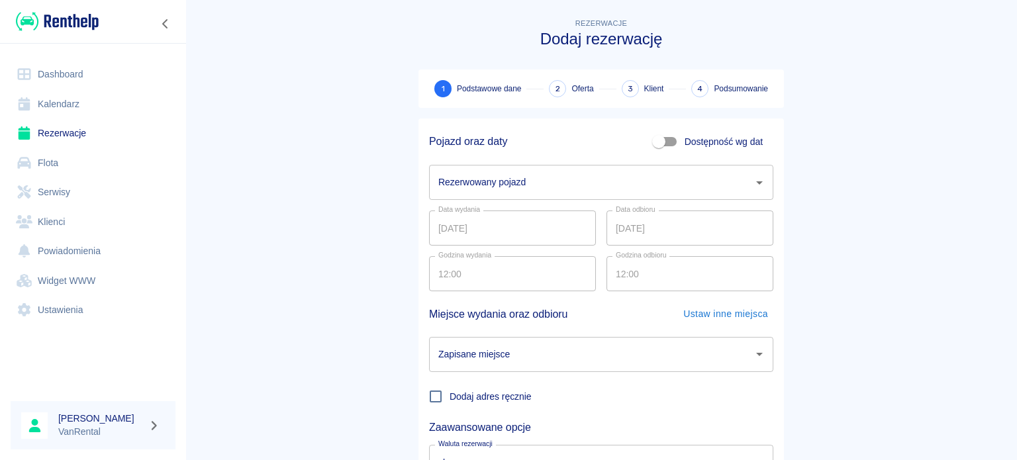
click at [487, 185] on input "Rezerwowany pojazd" at bounding box center [591, 182] width 313 height 23
